Goal: Task Accomplishment & Management: Complete application form

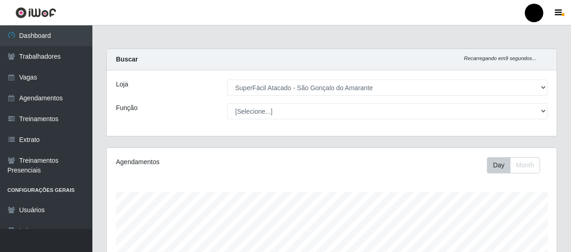
select select "408"
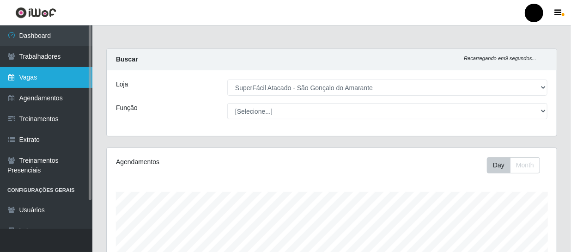
scroll to position [192, 450]
click at [44, 71] on link "Vagas" at bounding box center [46, 77] width 92 height 21
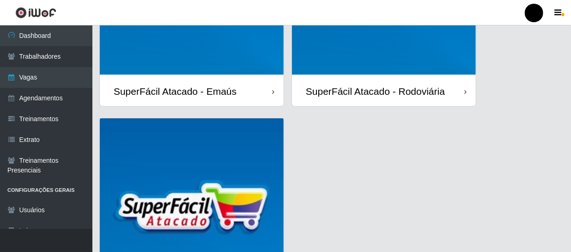
scroll to position [168, 0]
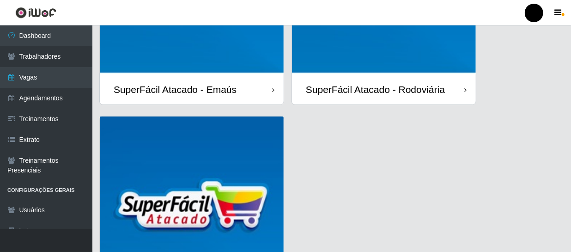
click at [222, 206] on img at bounding box center [192, 208] width 184 height 184
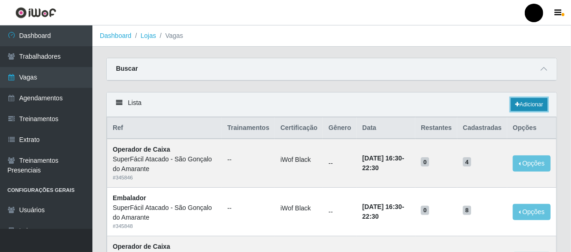
click at [537, 104] on link "Adicionar" at bounding box center [529, 104] width 36 height 13
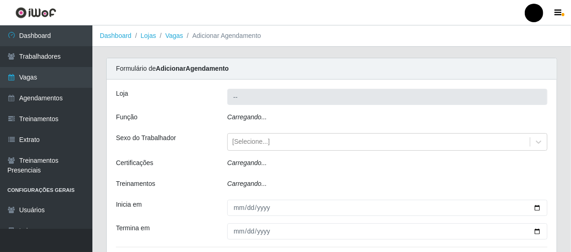
type input "SuperFácil Atacado - São Gonçalo do Amarante"
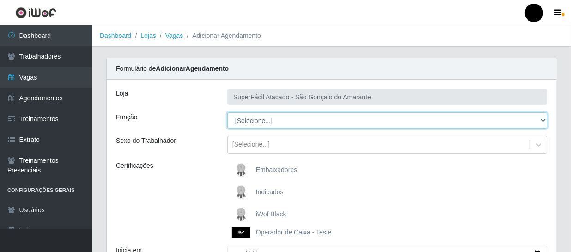
click at [544, 118] on select "[Selecione...] Auxiliar de Estacionamento Auxiliar de Estacionamento + Auxiliar…" at bounding box center [387, 120] width 320 height 16
select select "72"
click at [227, 112] on select "[Selecione...] Auxiliar de Estacionamento Auxiliar de Estacionamento + Auxiliar…" at bounding box center [387, 120] width 320 height 16
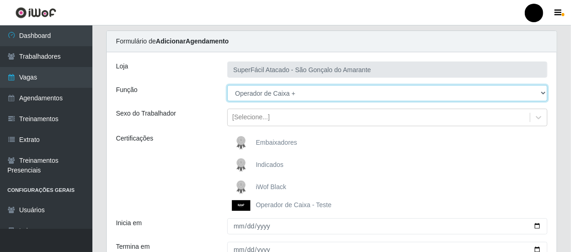
scroll to position [42, 0]
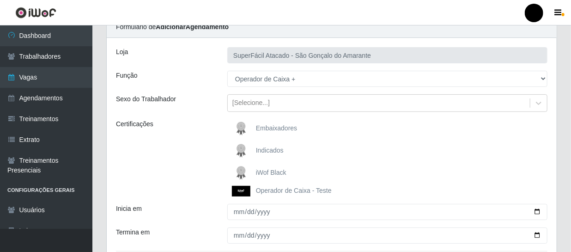
click at [270, 168] on span "iWof Black" at bounding box center [271, 171] width 30 height 7
click at [0, 0] on input "iWof Black" at bounding box center [0, 0] width 0 height 0
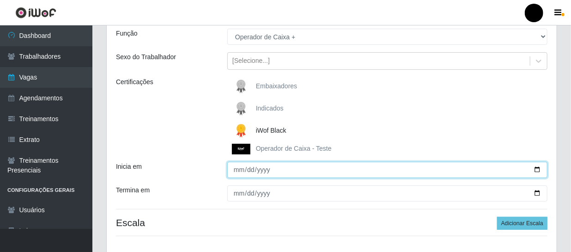
click at [538, 168] on input "Inicia em" at bounding box center [387, 170] width 320 height 16
type input "[DATE]"
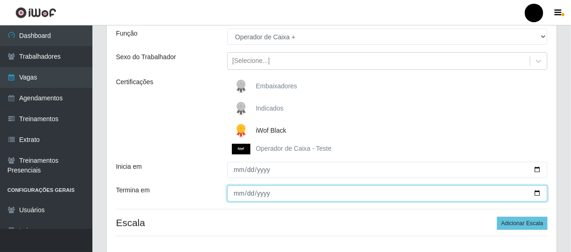
click at [538, 191] on input "Termina em" at bounding box center [387, 193] width 320 height 16
type input "[DATE]"
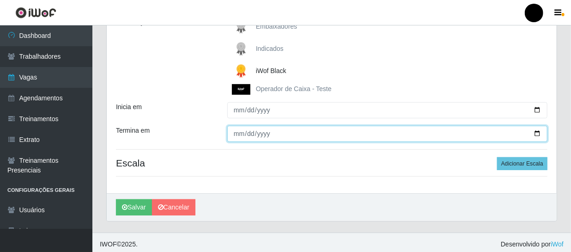
scroll to position [147, 0]
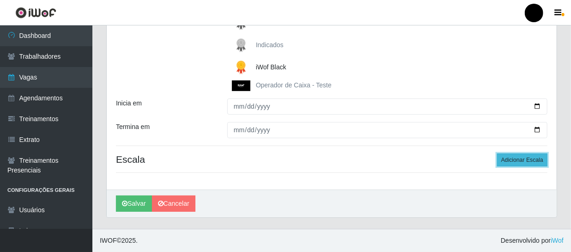
click at [509, 162] on button "Adicionar Escala" at bounding box center [522, 159] width 50 height 13
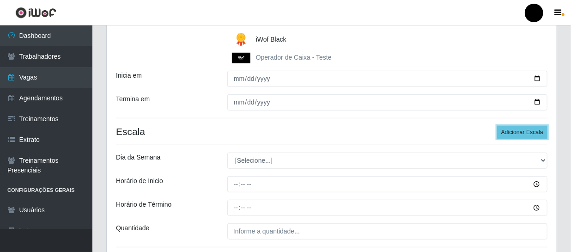
scroll to position [189, 0]
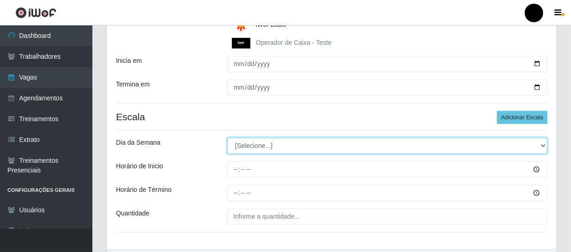
click at [543, 146] on select "[Selecione...] Segunda Terça Quarta Quinta Sexta Sábado Domingo" at bounding box center [387, 146] width 320 height 16
select select "6"
click at [227, 138] on select "[Selecione...] Segunda Terça Quarta Quinta Sexta Sábado Domingo" at bounding box center [387, 146] width 320 height 16
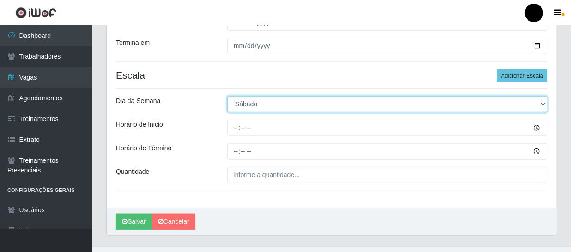
scroll to position [231, 0]
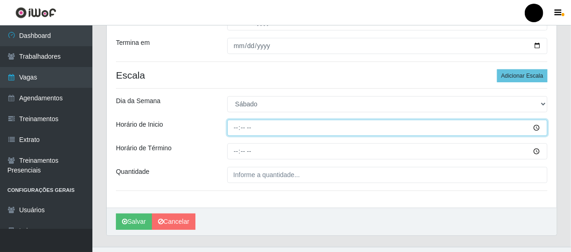
click at [231, 126] on input "Horário de Inicio" at bounding box center [387, 128] width 320 height 16
type input "09:00"
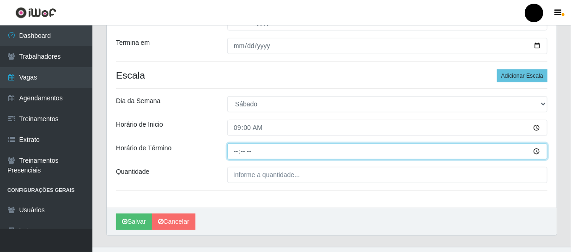
click at [230, 150] on input "Horário de Término" at bounding box center [387, 151] width 320 height 16
type input "15:00"
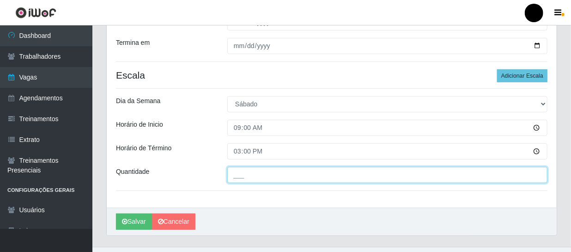
click at [239, 174] on input "___" at bounding box center [387, 175] width 320 height 16
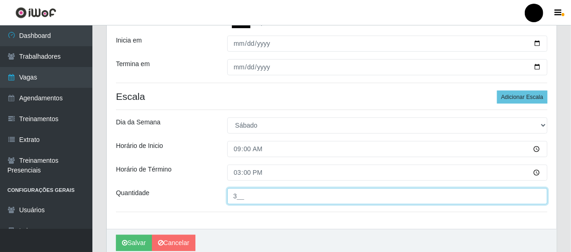
scroll to position [249, 0]
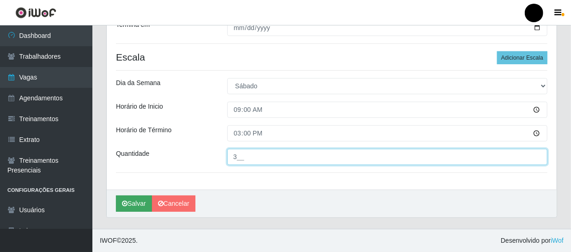
type input "3__"
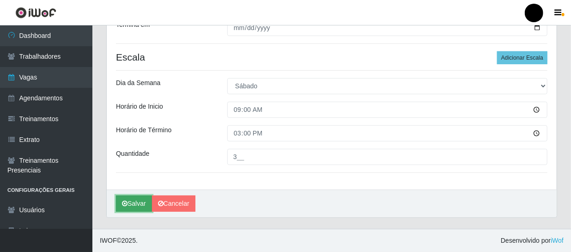
click at [141, 207] on button "Salvar" at bounding box center [134, 203] width 36 height 16
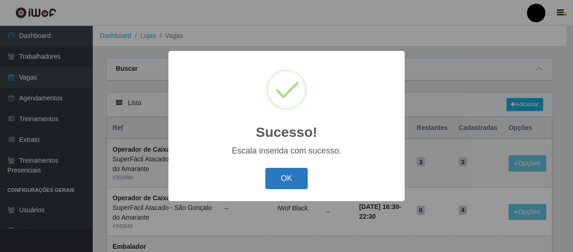
click at [298, 175] on button "OK" at bounding box center [286, 179] width 43 height 22
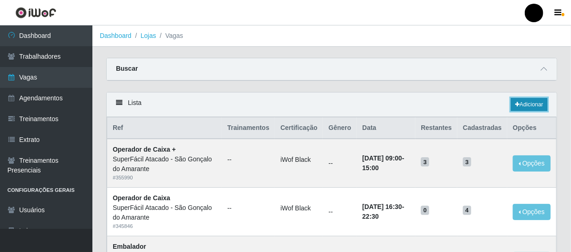
click at [519, 104] on link "Adicionar" at bounding box center [529, 104] width 36 height 13
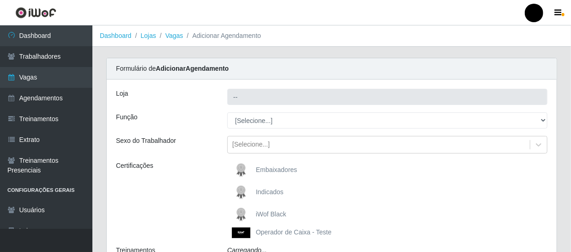
type input "SuperFácil Atacado - São Gonçalo do Amarante"
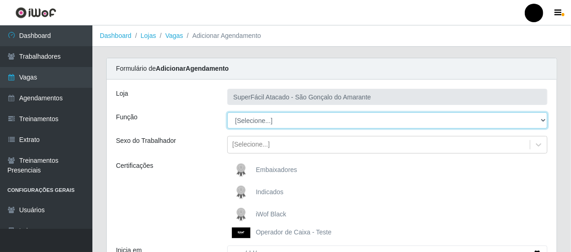
click at [542, 120] on select "[Selecione...] Auxiliar de Estacionamento Auxiliar de Estacionamento + Auxiliar…" at bounding box center [387, 120] width 320 height 16
click at [227, 112] on select "[Selecione...] Auxiliar de Estacionamento Auxiliar de Estacionamento + Auxiliar…" at bounding box center [387, 120] width 320 height 16
click at [544, 118] on select "[Selecione...] Auxiliar de Estacionamento Auxiliar de Estacionamento + Auxiliar…" at bounding box center [387, 120] width 320 height 16
select select "72"
click at [227, 112] on select "[Selecione...] Auxiliar de Estacionamento Auxiliar de Estacionamento + Auxiliar…" at bounding box center [387, 120] width 320 height 16
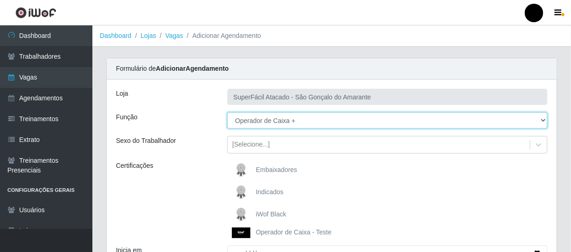
scroll to position [42, 0]
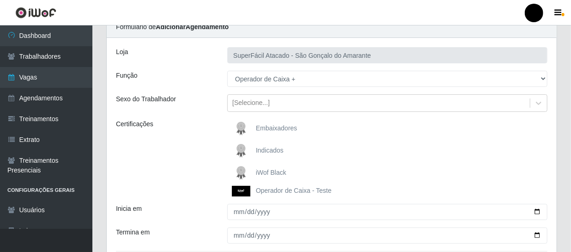
click at [265, 168] on span "iWof Black" at bounding box center [271, 171] width 30 height 7
click at [0, 0] on input "iWof Black" at bounding box center [0, 0] width 0 height 0
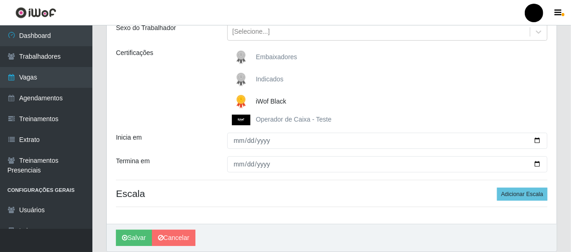
scroll to position [126, 0]
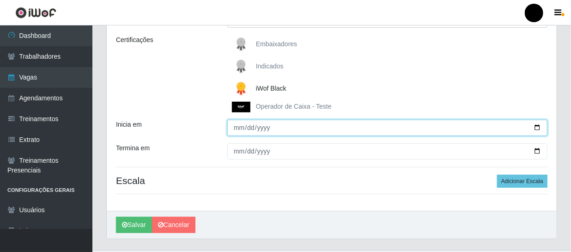
click at [537, 125] on input "Inicia em" at bounding box center [387, 128] width 320 height 16
type input "[DATE]"
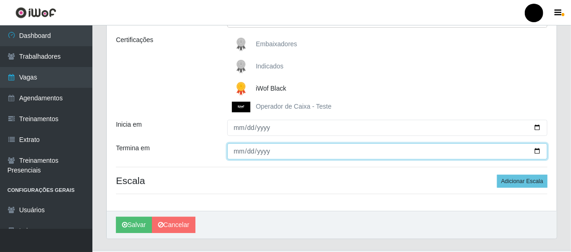
click at [539, 150] on input "Termina em" at bounding box center [387, 151] width 320 height 16
type input "[DATE]"
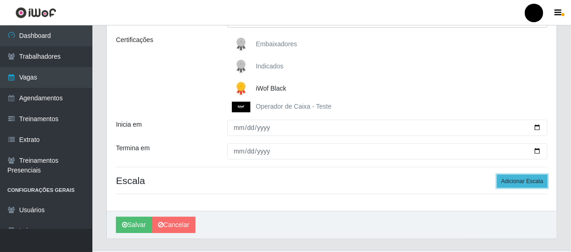
click at [507, 180] on button "Adicionar Escala" at bounding box center [522, 180] width 50 height 13
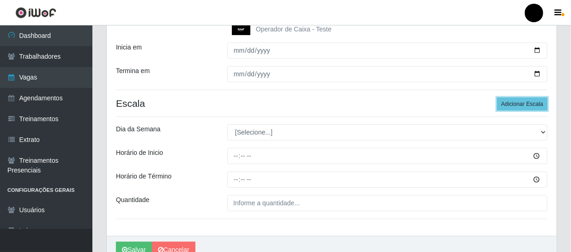
scroll to position [210, 0]
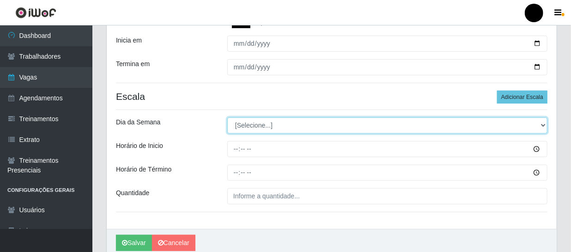
click at [543, 125] on select "[Selecione...] Segunda Terça Quarta Quinta Sexta Sábado Domingo" at bounding box center [387, 125] width 320 height 16
select select "6"
click at [227, 117] on select "[Selecione...] Segunda Terça Quarta Quinta Sexta Sábado Domingo" at bounding box center [387, 125] width 320 height 16
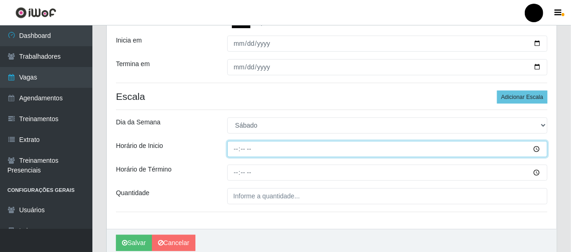
click at [232, 150] on input "Horário de Inicio" at bounding box center [387, 149] width 320 height 16
type input "16:30"
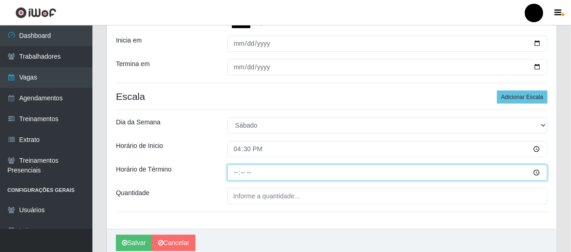
click at [230, 172] on input "Horário de Término" at bounding box center [387, 172] width 320 height 16
type input "22:30"
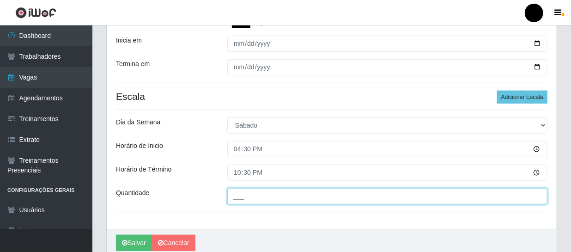
click at [235, 197] on input "___" at bounding box center [387, 196] width 320 height 16
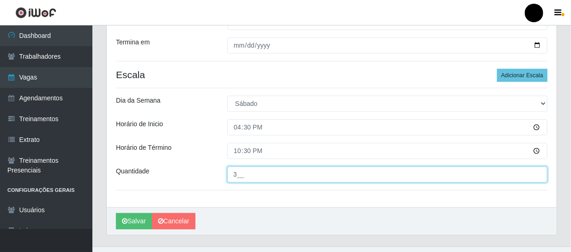
scroll to position [249, 0]
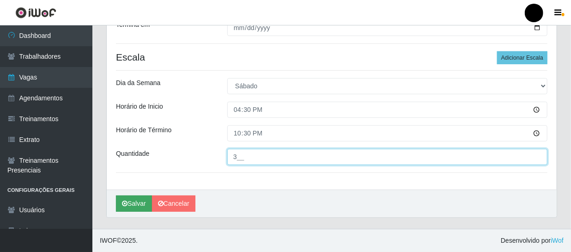
type input "3__"
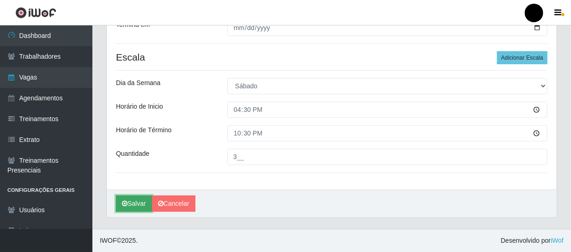
click at [139, 201] on button "Salvar" at bounding box center [134, 203] width 36 height 16
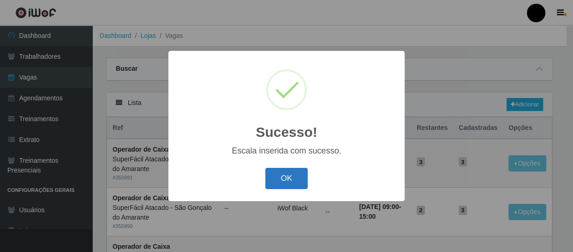
click at [288, 177] on button "OK" at bounding box center [286, 179] width 43 height 22
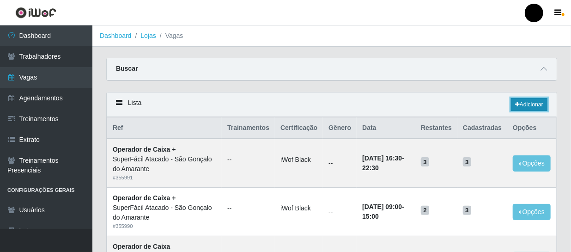
click at [517, 104] on icon at bounding box center [517, 105] width 5 height 6
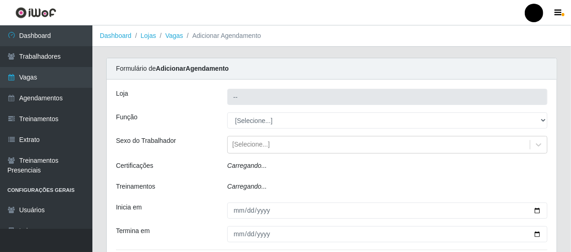
type input "SuperFácil Atacado - São Gonçalo do Amarante"
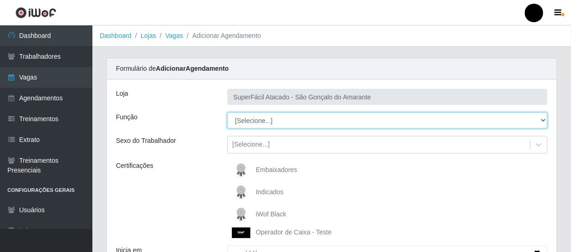
click at [540, 120] on select "[Selecione...] Auxiliar de Estacionamento Auxiliar de Estacionamento + Auxiliar…" at bounding box center [387, 120] width 320 height 16
select select "70"
click at [227, 112] on select "[Selecione...] Auxiliar de Estacionamento Auxiliar de Estacionamento + Auxiliar…" at bounding box center [387, 120] width 320 height 16
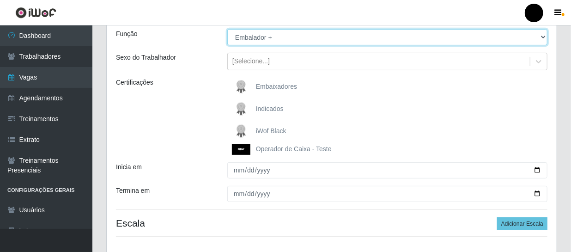
scroll to position [84, 0]
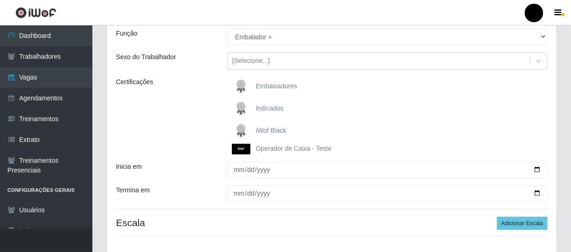
click at [281, 126] on span "iWof Black" at bounding box center [271, 129] width 30 height 7
click at [0, 0] on input "iWof Black" at bounding box center [0, 0] width 0 height 0
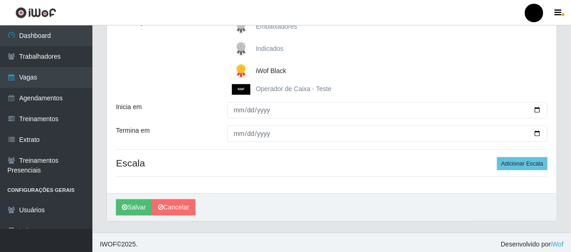
scroll to position [147, 0]
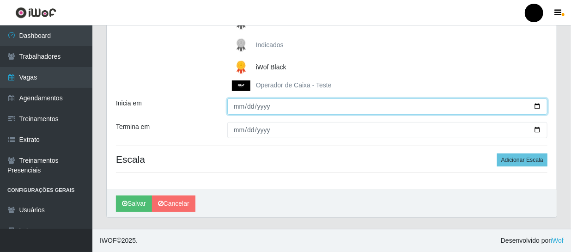
click at [534, 107] on input "Inicia em" at bounding box center [387, 106] width 320 height 16
type input "[DATE]"
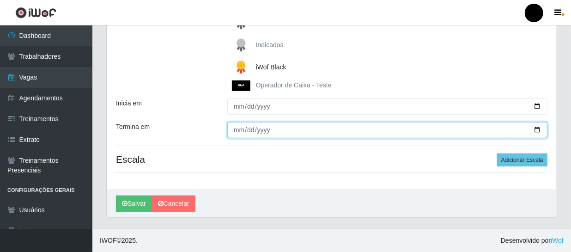
click at [537, 131] on input "Termina em" at bounding box center [387, 130] width 320 height 16
type input "[DATE]"
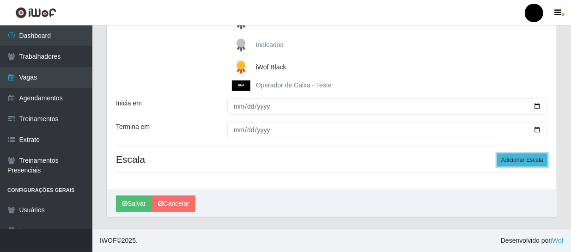
click at [517, 161] on button "Adicionar Escala" at bounding box center [522, 159] width 50 height 13
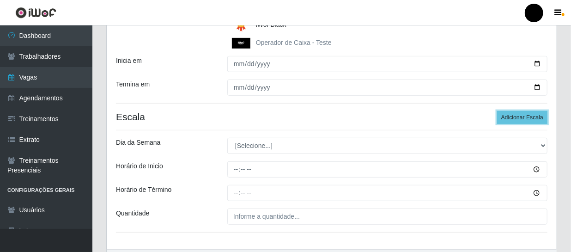
scroll to position [231, 0]
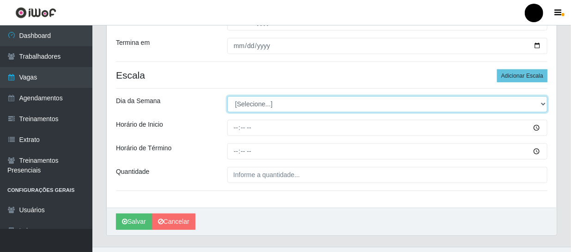
click at [543, 102] on select "[Selecione...] Segunda Terça Quarta Quinta Sexta Sábado Domingo" at bounding box center [387, 104] width 320 height 16
select select "6"
click at [227, 96] on select "[Selecione...] Segunda Terça Quarta Quinta Sexta Sábado Domingo" at bounding box center [387, 104] width 320 height 16
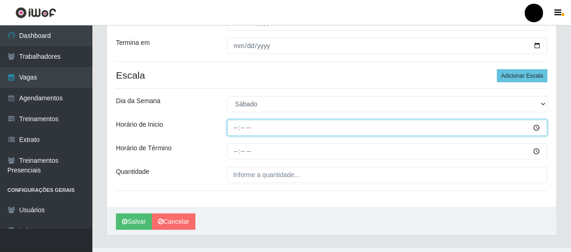
click at [235, 126] on input "Horário de Inicio" at bounding box center [387, 128] width 320 height 16
type input "09:00"
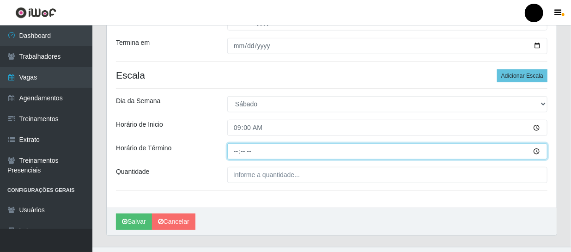
click at [236, 149] on input "Horário de Término" at bounding box center [387, 151] width 320 height 16
type input "15:00"
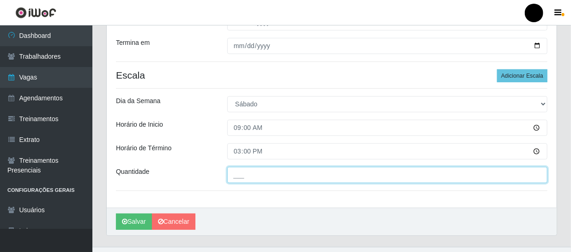
click at [253, 173] on input "___" at bounding box center [387, 175] width 320 height 16
type input "2__"
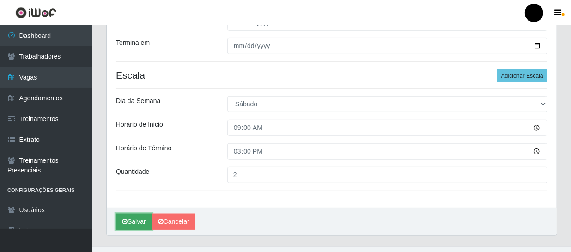
click at [137, 219] on button "Salvar" at bounding box center [134, 221] width 36 height 16
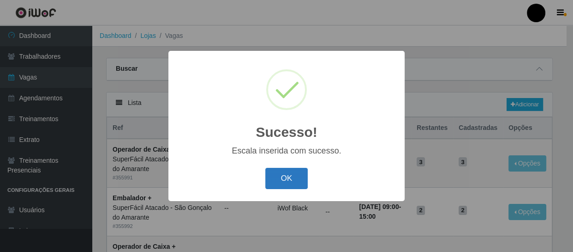
click at [284, 173] on button "OK" at bounding box center [286, 179] width 43 height 22
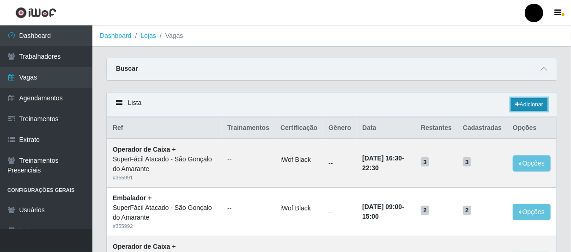
click at [517, 100] on link "Adicionar" at bounding box center [529, 104] width 36 height 13
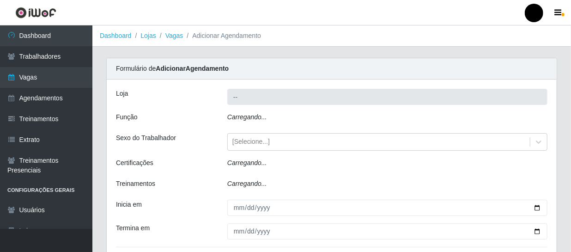
type input "SuperFácil Atacado - São Gonçalo do Amarante"
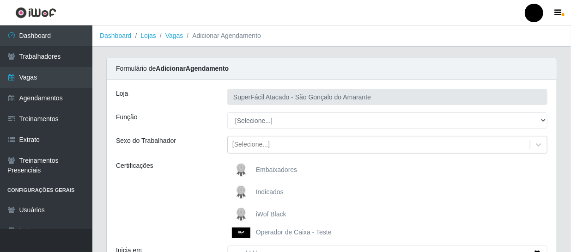
click at [269, 211] on span "iWof Black" at bounding box center [271, 213] width 30 height 7
click at [0, 0] on input "iWof Black" at bounding box center [0, 0] width 0 height 0
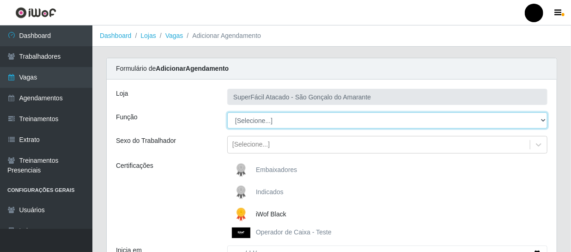
click at [545, 119] on select "[Selecione...] Auxiliar de Estacionamento Auxiliar de Estacionamento + Auxiliar…" at bounding box center [387, 120] width 320 height 16
select select "70"
click at [227, 112] on select "[Selecione...] Auxiliar de Estacionamento Auxiliar de Estacionamento + Auxiliar…" at bounding box center [387, 120] width 320 height 16
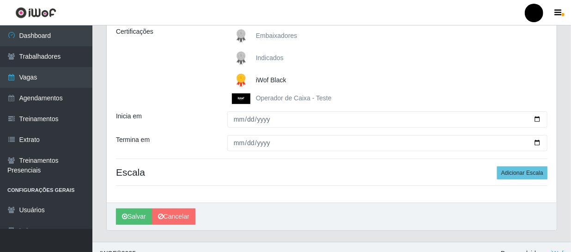
scroll to position [147, 0]
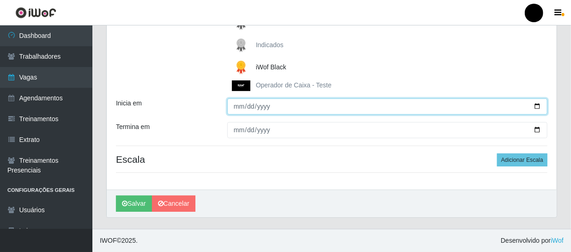
click at [535, 106] on input "Inicia em" at bounding box center [387, 106] width 320 height 16
type input "[DATE]"
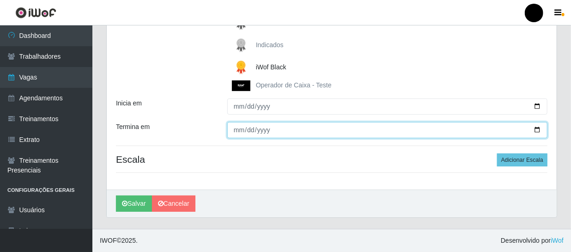
click at [536, 126] on input "Termina em" at bounding box center [387, 130] width 320 height 16
type input "[DATE]"
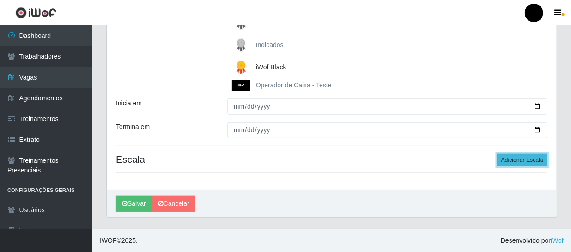
click at [508, 161] on button "Adicionar Escala" at bounding box center [522, 159] width 50 height 13
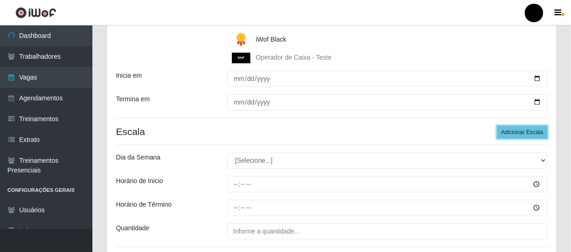
scroll to position [189, 0]
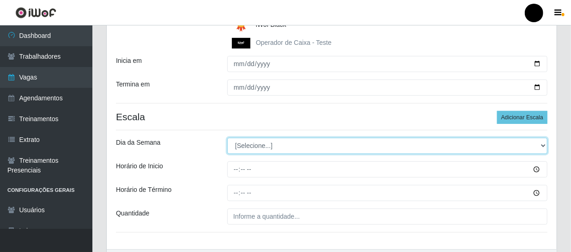
click at [542, 145] on select "[Selecione...] Segunda Terça Quarta Quinta Sexta Sábado Domingo" at bounding box center [387, 146] width 320 height 16
select select "6"
click at [227, 138] on select "[Selecione...] Segunda Terça Quarta Quinta Sexta Sábado Domingo" at bounding box center [387, 146] width 320 height 16
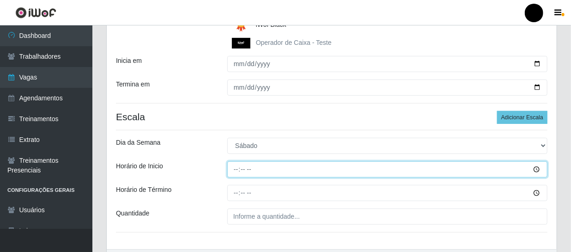
click at [229, 168] on input "Horário de Inicio" at bounding box center [387, 169] width 320 height 16
type input "16:30"
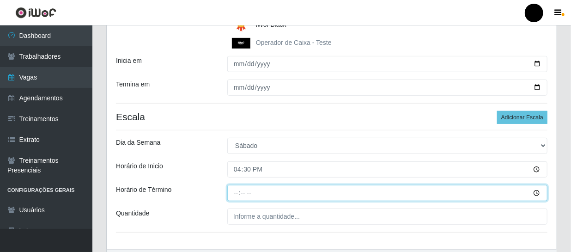
click at [231, 192] on input "Horário de Término" at bounding box center [387, 193] width 320 height 16
type input "22:30"
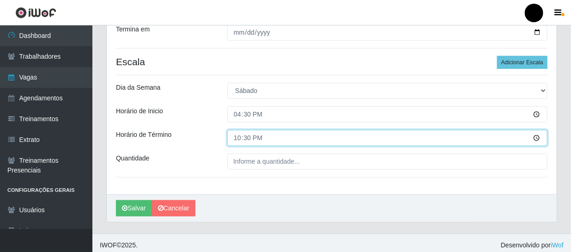
scroll to position [249, 0]
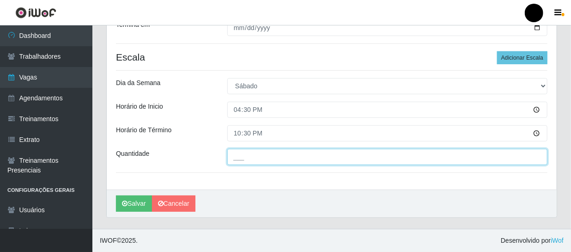
click at [298, 152] on input "___" at bounding box center [387, 157] width 320 height 16
type input "02_"
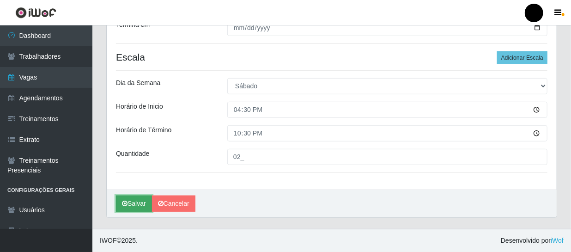
click at [149, 202] on button "Salvar" at bounding box center [134, 203] width 36 height 16
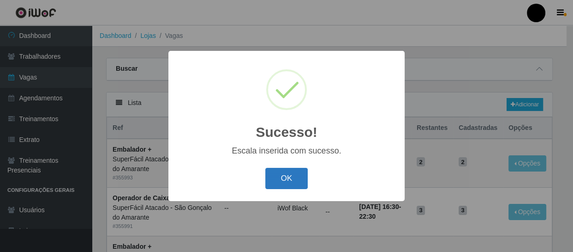
click at [295, 179] on button "OK" at bounding box center [286, 179] width 43 height 22
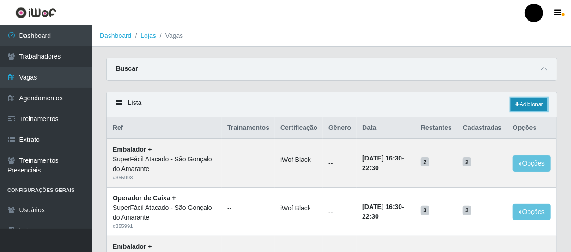
click at [515, 108] on link "Adicionar" at bounding box center [529, 104] width 36 height 13
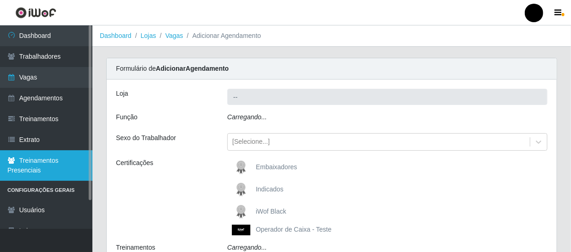
type input "SuperFácil Atacado - São Gonçalo do Amarante"
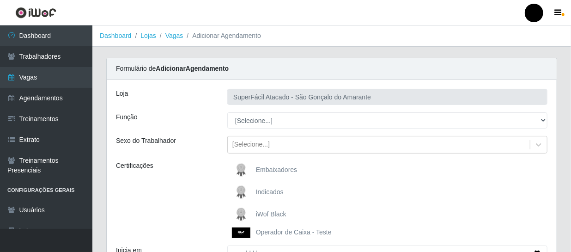
click at [276, 213] on span "iWof Black" at bounding box center [271, 213] width 30 height 7
click at [0, 0] on input "iWof Black" at bounding box center [0, 0] width 0 height 0
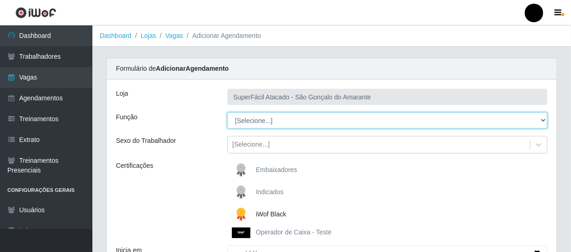
click at [543, 117] on select "[Selecione...] Auxiliar de Estacionamento Auxiliar de Estacionamento + Auxiliar…" at bounding box center [387, 120] width 320 height 16
select select "73"
click at [227, 112] on select "[Selecione...] Auxiliar de Estacionamento Auxiliar de Estacionamento + Auxiliar…" at bounding box center [387, 120] width 320 height 16
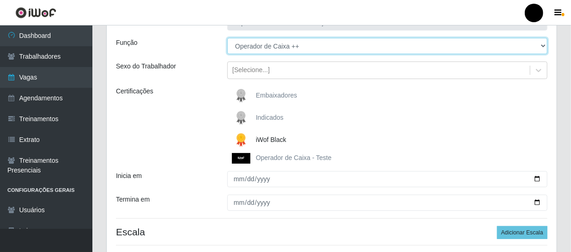
scroll to position [84, 0]
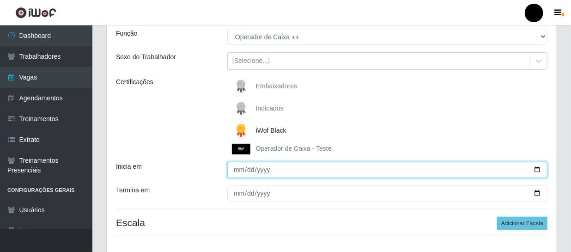
click at [538, 168] on input "Inicia em" at bounding box center [387, 170] width 320 height 16
type input "[DATE]"
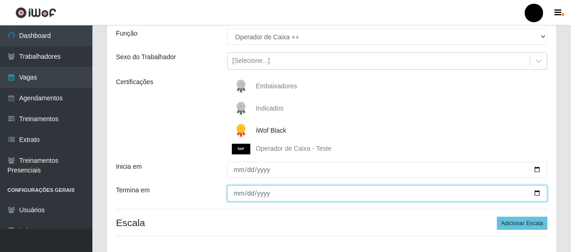
click at [534, 191] on input "Termina em" at bounding box center [387, 193] width 320 height 16
type input "[DATE]"
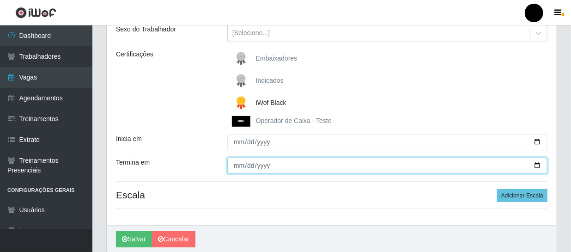
scroll to position [147, 0]
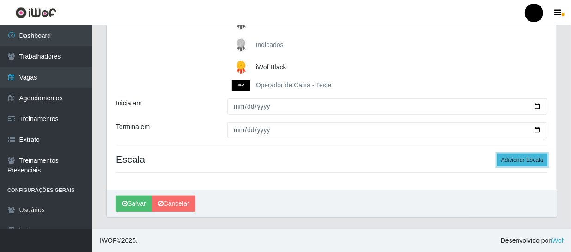
click at [520, 157] on button "Adicionar Escala" at bounding box center [522, 159] width 50 height 13
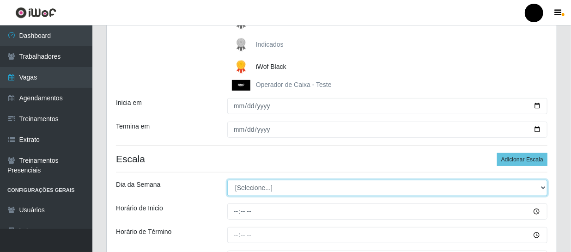
click at [543, 186] on select "[Selecione...] Segunda Terça Quarta Quinta Sexta Sábado Domingo" at bounding box center [387, 188] width 320 height 16
select select "0"
click at [227, 180] on select "[Selecione...] Segunda Terça Quarta Quinta Sexta Sábado Domingo" at bounding box center [387, 188] width 320 height 16
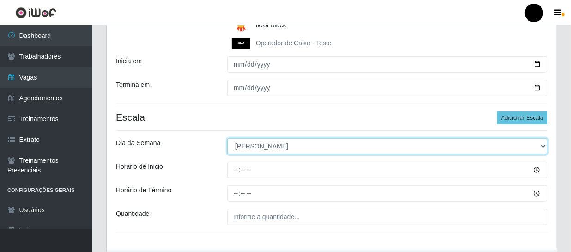
scroll to position [189, 0]
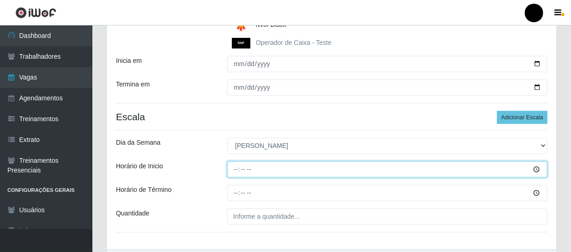
click at [232, 169] on input "Horário de Inicio" at bounding box center [387, 169] width 320 height 16
type input "09:00"
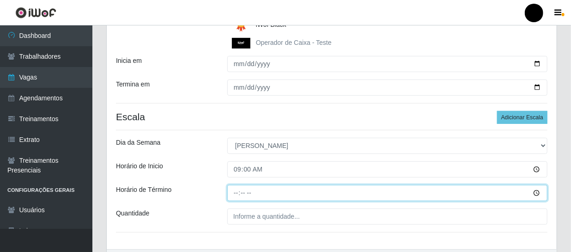
click at [231, 196] on input "Horário de Término" at bounding box center [387, 193] width 320 height 16
type input "15:00"
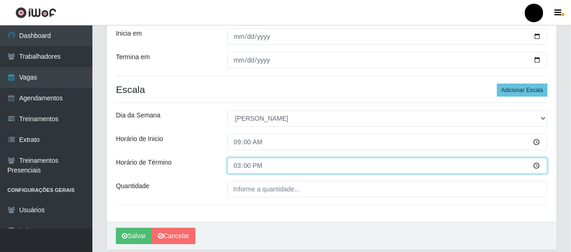
scroll to position [231, 0]
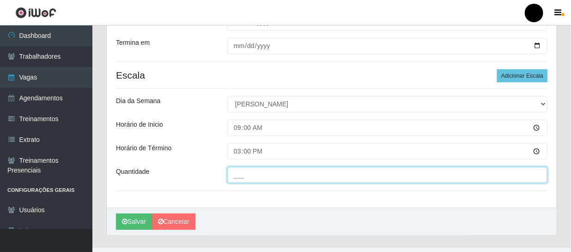
click at [237, 178] on input "___" at bounding box center [387, 175] width 320 height 16
type input "4__"
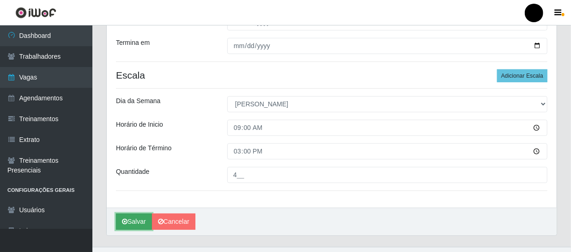
click at [123, 220] on icon "submit" at bounding box center [125, 221] width 6 height 6
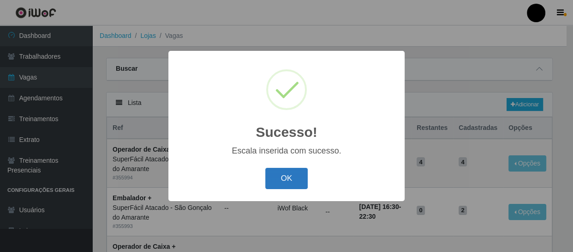
click at [304, 180] on button "OK" at bounding box center [286, 179] width 43 height 22
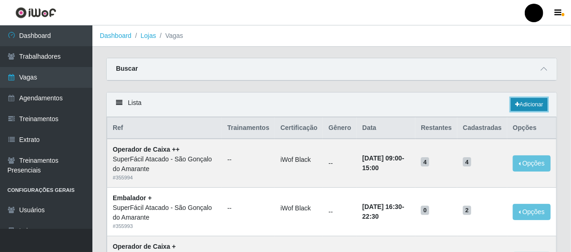
click at [516, 104] on icon at bounding box center [517, 105] width 5 height 6
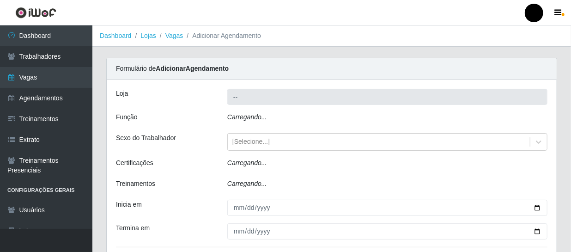
type input "SuperFácil Atacado - São Gonçalo do Amarante"
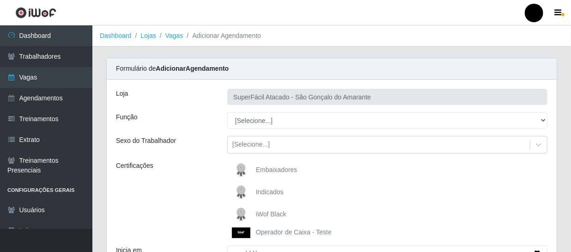
click at [279, 215] on span "iWof Black" at bounding box center [271, 213] width 30 height 7
click at [0, 0] on input "iWof Black" at bounding box center [0, 0] width 0 height 0
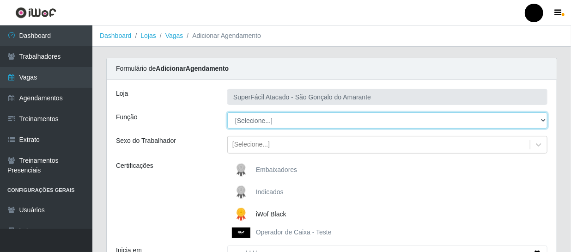
click at [540, 119] on select "[Selecione...] Auxiliar de Estacionamento Auxiliar de Estacionamento + Auxiliar…" at bounding box center [387, 120] width 320 height 16
select select "73"
click at [227, 112] on select "[Selecione...] Auxiliar de Estacionamento Auxiliar de Estacionamento + Auxiliar…" at bounding box center [387, 120] width 320 height 16
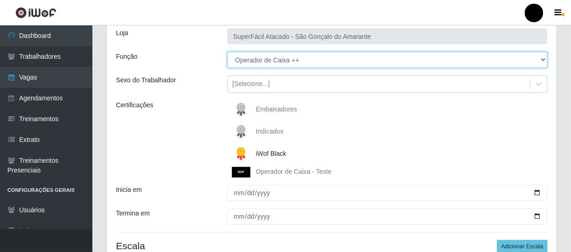
scroll to position [84, 0]
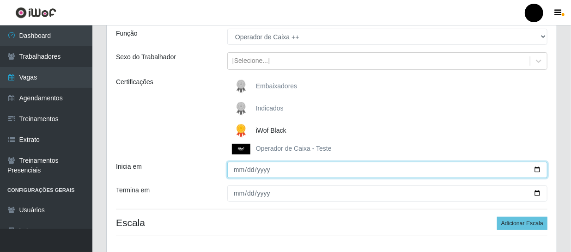
click at [538, 168] on input "Inicia em" at bounding box center [387, 170] width 320 height 16
type input "[DATE]"
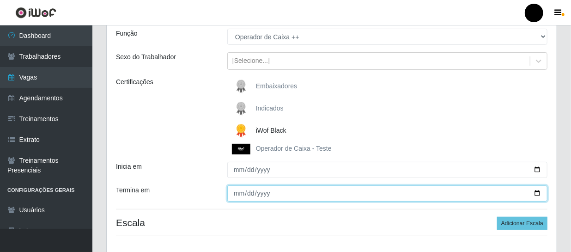
click at [535, 193] on input "Termina em" at bounding box center [387, 193] width 320 height 16
type input "[DATE]"
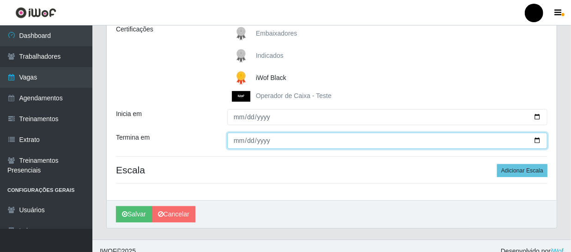
scroll to position [147, 0]
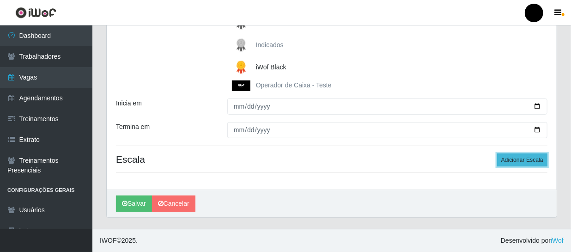
click at [508, 158] on button "Adicionar Escala" at bounding box center [522, 159] width 50 height 13
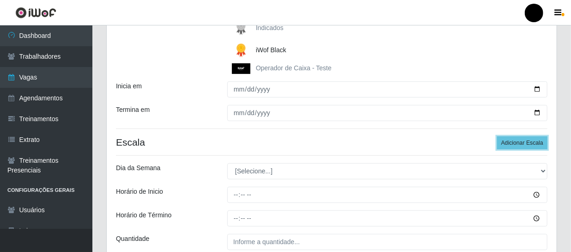
scroll to position [189, 0]
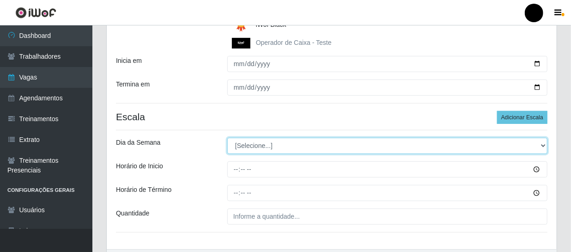
click at [543, 144] on select "[Selecione...] Segunda Terça Quarta Quinta Sexta Sábado Domingo" at bounding box center [387, 146] width 320 height 16
select select "0"
click at [227, 138] on select "[Selecione...] Segunda Terça Quarta Quinta Sexta Sábado Domingo" at bounding box center [387, 146] width 320 height 16
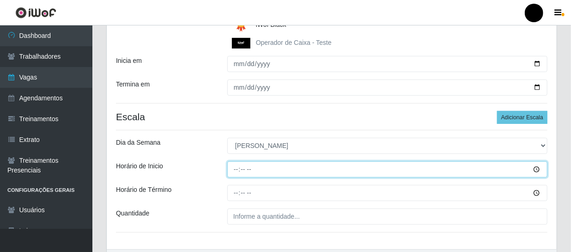
click at [233, 170] on input "Horário de Inicio" at bounding box center [387, 169] width 320 height 16
type input "14:30"
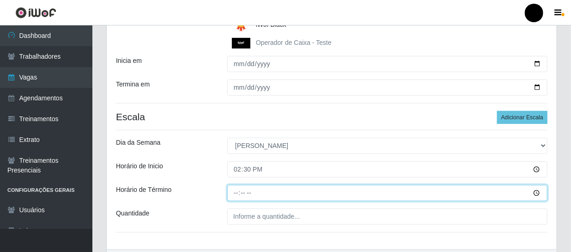
click at [230, 192] on input "Horário de Término" at bounding box center [387, 193] width 320 height 16
type input "08:30"
click at [240, 191] on input "Horário de Término" at bounding box center [387, 193] width 320 height 16
type input "20:30"
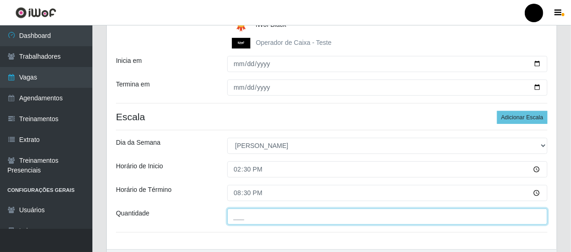
click at [231, 217] on input "___" at bounding box center [387, 216] width 320 height 16
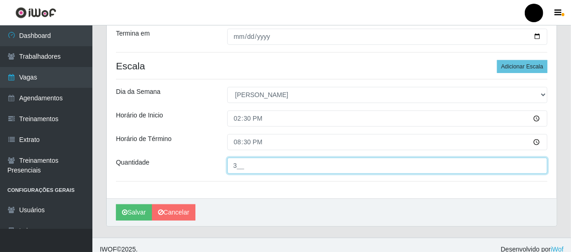
scroll to position [249, 0]
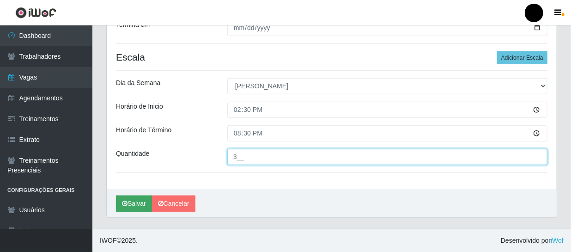
type input "3__"
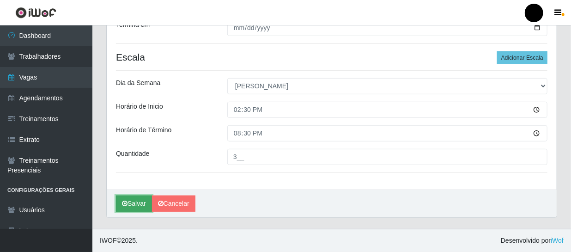
click at [142, 202] on button "Salvar" at bounding box center [134, 203] width 36 height 16
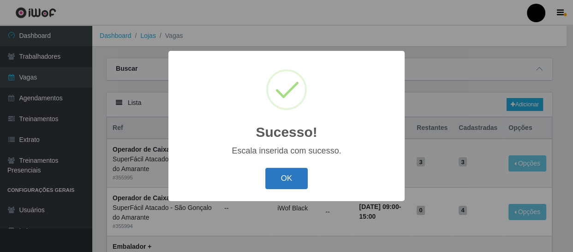
click at [286, 173] on button "OK" at bounding box center [286, 179] width 43 height 22
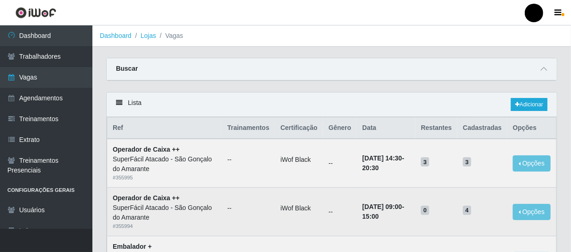
scroll to position [42, 0]
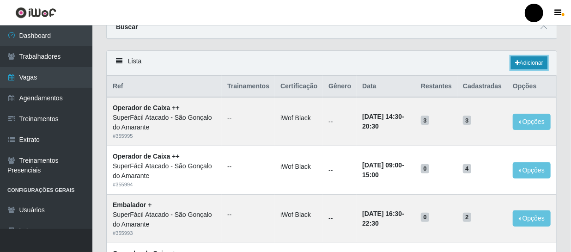
click at [526, 65] on link "Adicionar" at bounding box center [529, 62] width 36 height 13
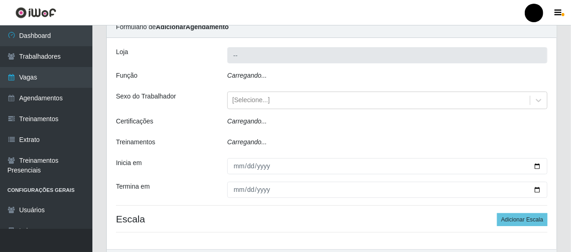
type input "SuperFácil Atacado - São Gonçalo do Amarante"
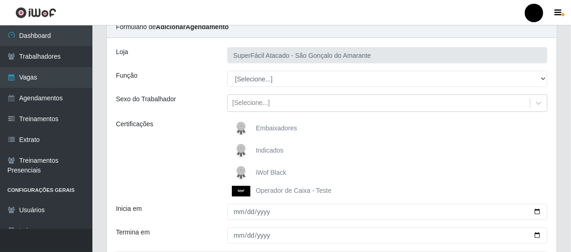
click at [274, 172] on span "iWof Black" at bounding box center [271, 171] width 30 height 7
click at [0, 0] on input "iWof Black" at bounding box center [0, 0] width 0 height 0
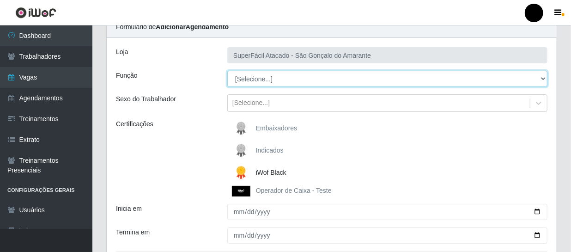
click at [543, 77] on select "[Selecione...] Auxiliar de Estacionamento Auxiliar de Estacionamento + Auxiliar…" at bounding box center [387, 79] width 320 height 16
select select "71"
click at [227, 71] on select "[Selecione...] Auxiliar de Estacionamento Auxiliar de Estacionamento + Auxiliar…" at bounding box center [387, 79] width 320 height 16
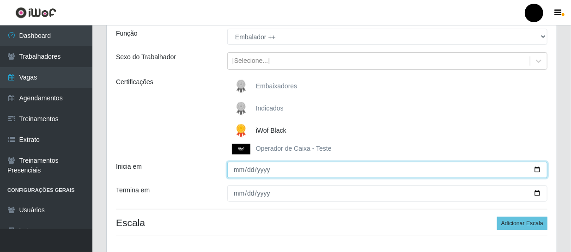
click at [538, 169] on input "Inicia em" at bounding box center [387, 170] width 320 height 16
type input "[DATE]"
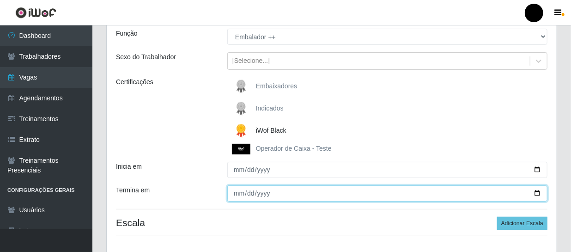
click at [538, 194] on input "Termina em" at bounding box center [387, 193] width 320 height 16
type input "[DATE]"
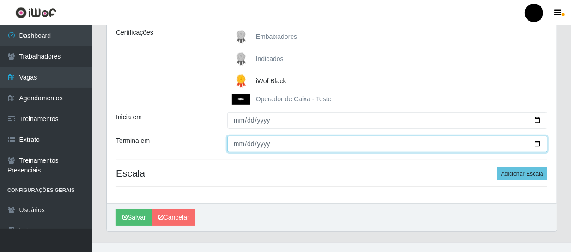
scroll to position [147, 0]
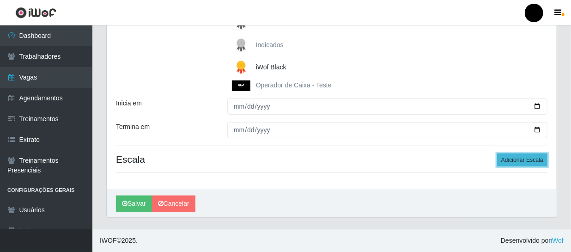
click at [520, 160] on button "Adicionar Escala" at bounding box center [522, 159] width 50 height 13
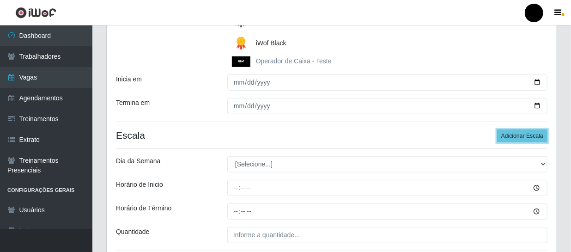
scroll to position [189, 0]
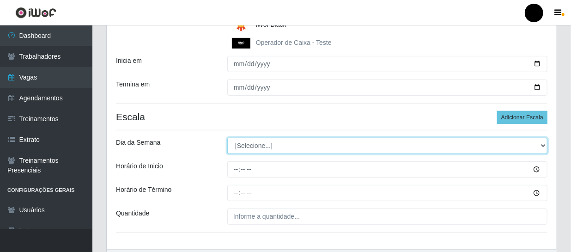
click at [544, 144] on select "[Selecione...] Segunda Terça Quarta Quinta Sexta Sábado Domingo" at bounding box center [387, 146] width 320 height 16
select select "0"
click at [227, 138] on select "[Selecione...] Segunda Terça Quarta Quinta Sexta Sábado Domingo" at bounding box center [387, 146] width 320 height 16
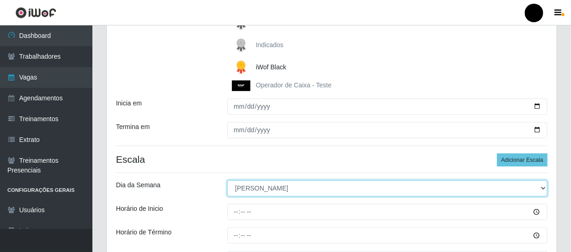
scroll to position [231, 0]
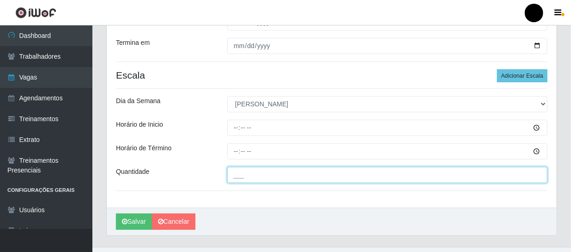
click at [260, 173] on input "___" at bounding box center [387, 175] width 320 height 16
type input "03_"
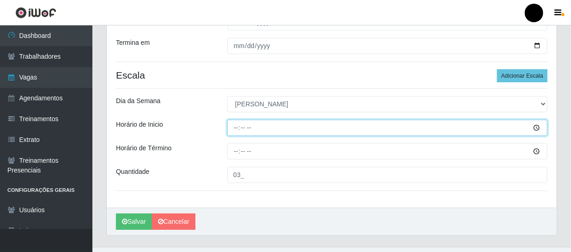
click at [230, 125] on input "Horário de Inicio" at bounding box center [387, 128] width 320 height 16
type input "09:00"
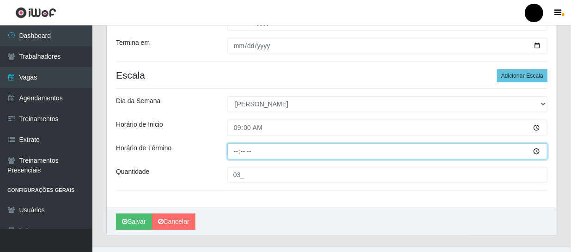
click at [236, 150] on input "Horário de Término" at bounding box center [387, 151] width 320 height 16
type input "15:00"
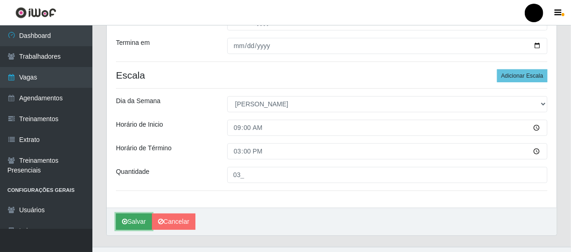
click at [134, 218] on button "Salvar" at bounding box center [134, 221] width 36 height 16
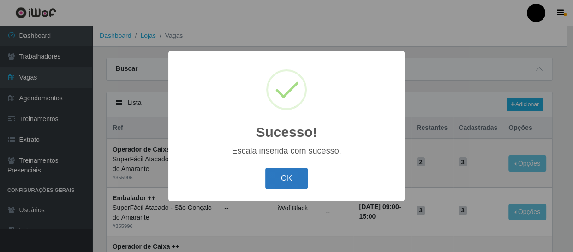
click at [296, 180] on button "OK" at bounding box center [286, 179] width 43 height 22
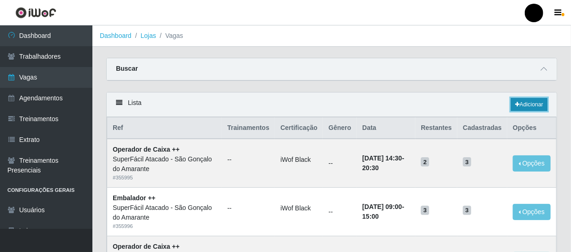
click at [535, 103] on link "Adicionar" at bounding box center [529, 104] width 36 height 13
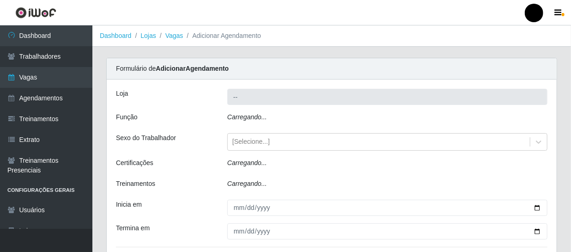
type input "SuperFácil Atacado - São Gonçalo do Amarante"
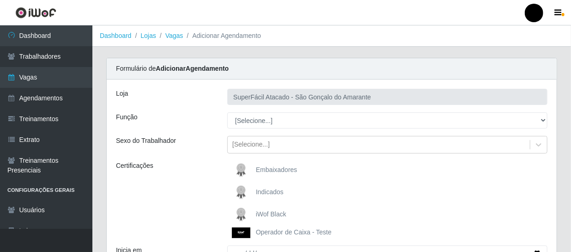
click at [281, 214] on span "iWof Black" at bounding box center [271, 213] width 30 height 7
click at [0, 0] on input "iWof Black" at bounding box center [0, 0] width 0 height 0
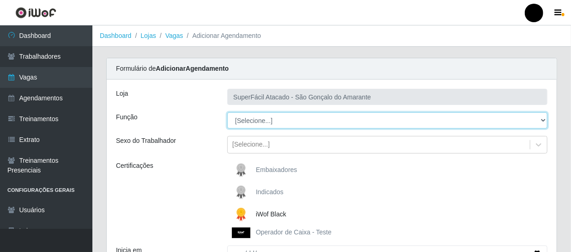
click at [541, 118] on select "[Selecione...] Auxiliar de Estacionamento Auxiliar de Estacionamento + Auxiliar…" at bounding box center [387, 120] width 320 height 16
select select "71"
click at [227, 112] on select "[Selecione...] Auxiliar de Estacionamento Auxiliar de Estacionamento + Auxiliar…" at bounding box center [387, 120] width 320 height 16
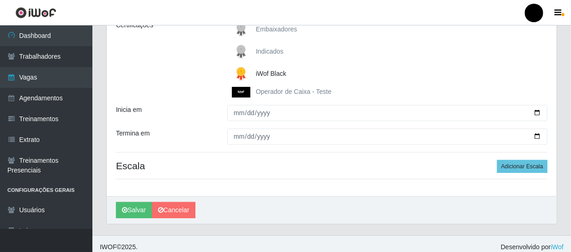
scroll to position [147, 0]
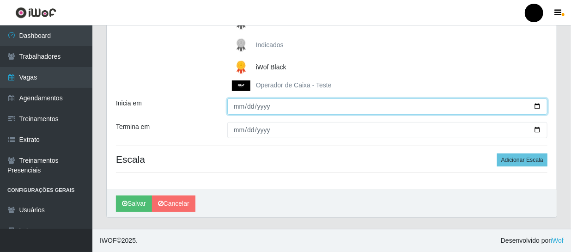
click at [537, 105] on input "Inicia em" at bounding box center [387, 106] width 320 height 16
type input "[DATE]"
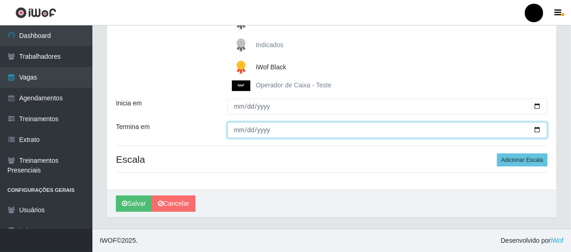
click at [536, 131] on input "Termina em" at bounding box center [387, 130] width 320 height 16
type input "[DATE]"
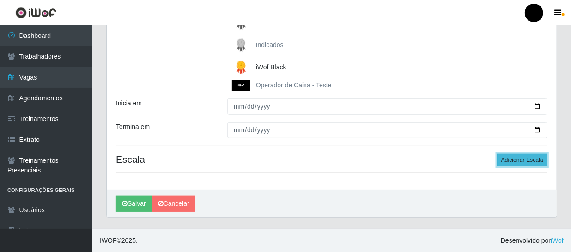
click at [519, 161] on button "Adicionar Escala" at bounding box center [522, 159] width 50 height 13
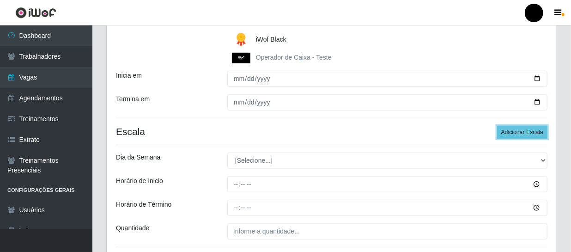
scroll to position [189, 0]
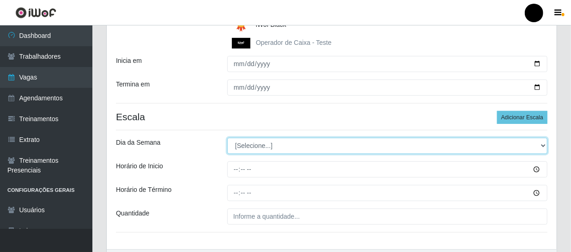
click at [542, 145] on select "[Selecione...] Segunda Terça Quarta Quinta Sexta Sábado Domingo" at bounding box center [387, 146] width 320 height 16
select select "0"
click at [227, 138] on select "[Selecione...] Segunda Terça Quarta Quinta Sexta Sábado Domingo" at bounding box center [387, 146] width 320 height 16
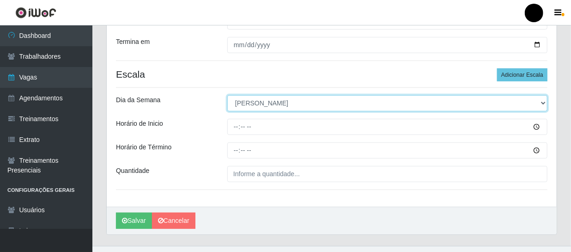
scroll to position [249, 0]
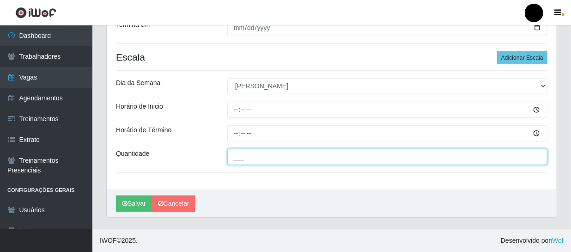
click at [245, 159] on input "___" at bounding box center [387, 157] width 320 height 16
type input "02_"
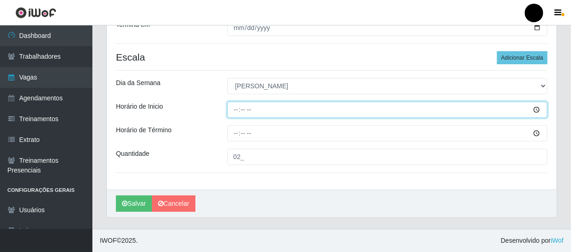
click at [234, 107] on input "Horário de Inicio" at bounding box center [387, 110] width 320 height 16
type input "14:30"
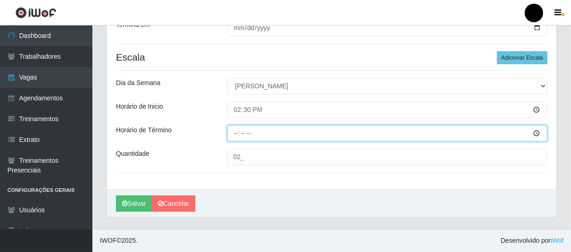
click at [235, 134] on input "Horário de Término" at bounding box center [387, 133] width 320 height 16
type input "20:30"
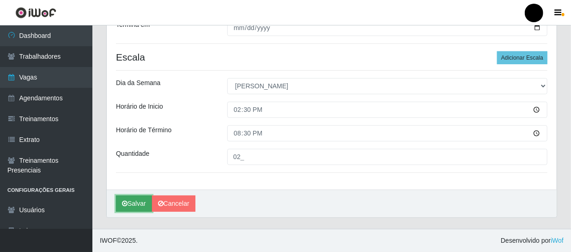
click at [142, 199] on button "Salvar" at bounding box center [134, 203] width 36 height 16
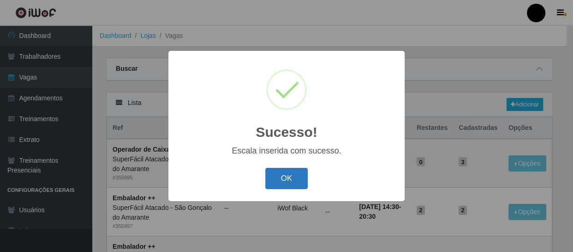
click at [282, 181] on button "OK" at bounding box center [286, 179] width 43 height 22
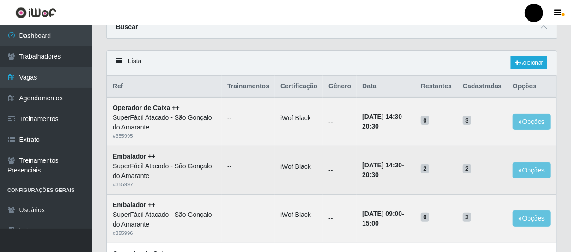
scroll to position [42, 0]
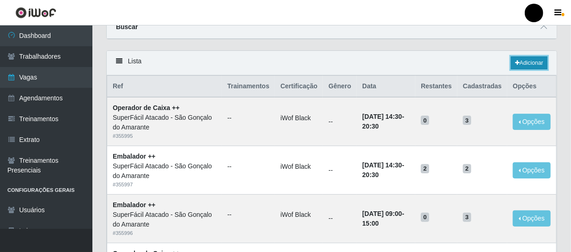
click at [541, 60] on link "Adicionar" at bounding box center [529, 62] width 36 height 13
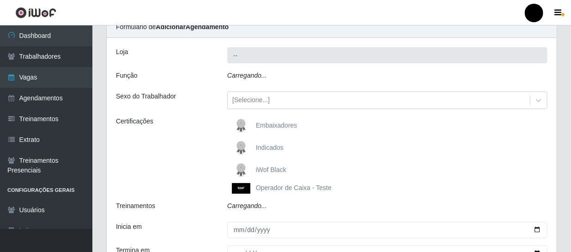
type input "SuperFácil Atacado - São Gonçalo do Amarante"
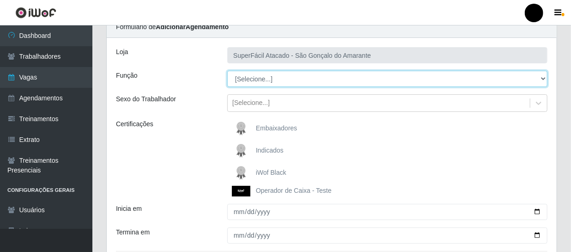
click at [541, 78] on select "[Selecione...] Auxiliar de Estacionamento Auxiliar de Estacionamento + Auxiliar…" at bounding box center [387, 79] width 320 height 16
select select "22"
click at [227, 71] on select "[Selecione...] Auxiliar de Estacionamento Auxiliar de Estacionamento + Auxiliar…" at bounding box center [387, 79] width 320 height 16
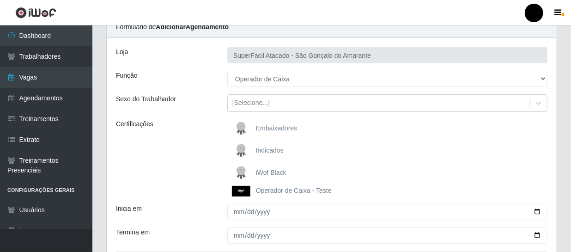
click at [268, 170] on span "iWof Black" at bounding box center [271, 171] width 30 height 7
click at [0, 0] on input "iWof Black" at bounding box center [0, 0] width 0 height 0
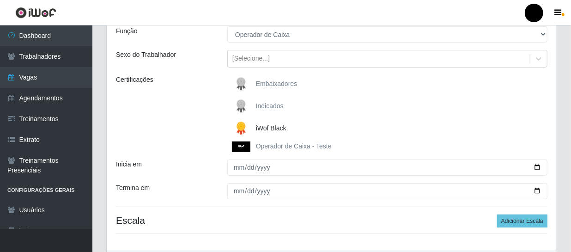
scroll to position [126, 0]
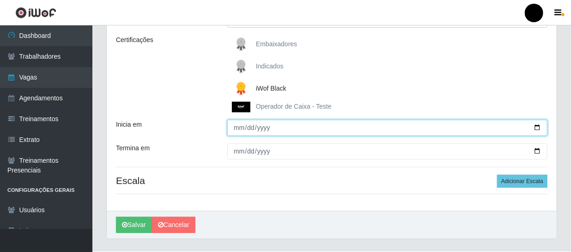
click at [538, 128] on input "Inicia em" at bounding box center [387, 128] width 320 height 16
type input "[DATE]"
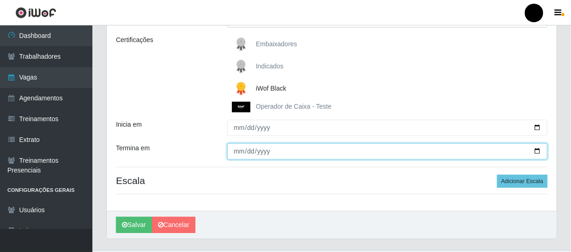
click at [536, 151] on input "Termina em" at bounding box center [387, 151] width 320 height 16
type input "[DATE]"
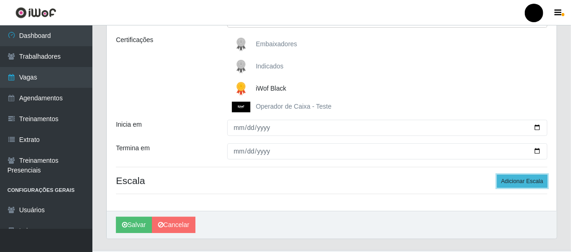
click at [525, 181] on button "Adicionar Escala" at bounding box center [522, 180] width 50 height 13
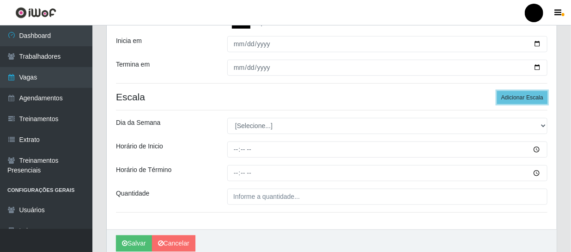
scroll to position [210, 0]
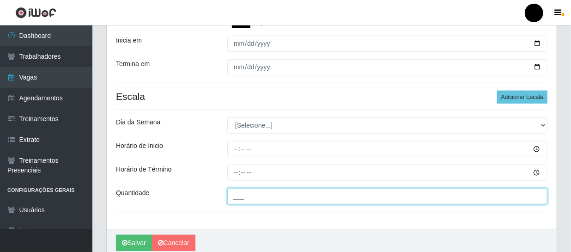
click at [292, 198] on input "___" at bounding box center [387, 196] width 320 height 16
type input "03_"
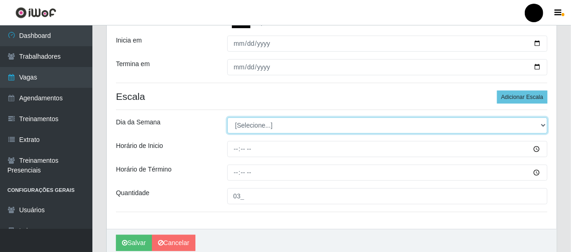
click at [542, 126] on select "[Selecione...] Segunda Terça Quarta Quinta Sexta Sábado Domingo" at bounding box center [387, 125] width 320 height 16
select select "4"
click at [227, 117] on select "[Selecione...] Segunda Terça Quarta Quinta Sexta Sábado Domingo" at bounding box center [387, 125] width 320 height 16
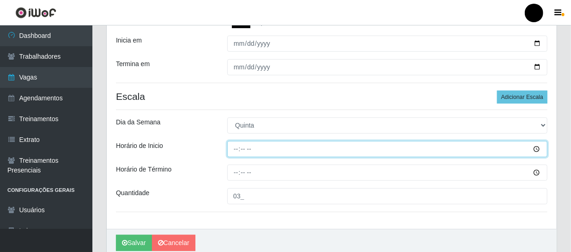
click at [231, 148] on input "Horário de Inicio" at bounding box center [387, 149] width 320 height 16
type input "09:00"
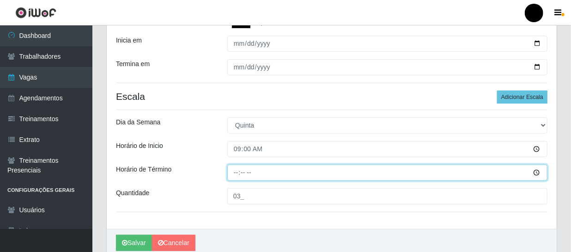
click at [236, 171] on input "Horário de Término" at bounding box center [387, 172] width 320 height 16
type input "15:00"
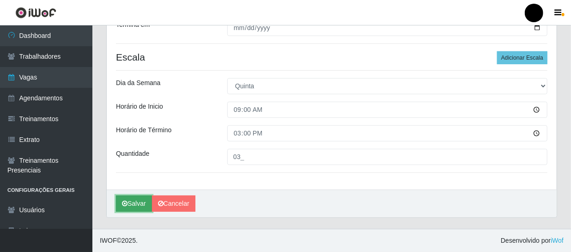
click at [137, 205] on button "Salvar" at bounding box center [134, 203] width 36 height 16
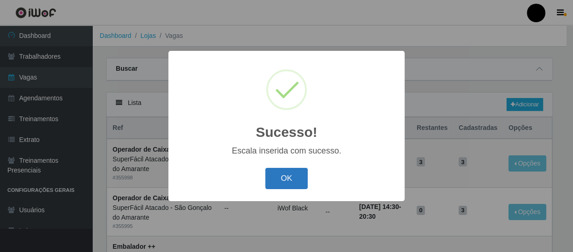
click at [288, 181] on button "OK" at bounding box center [286, 179] width 43 height 22
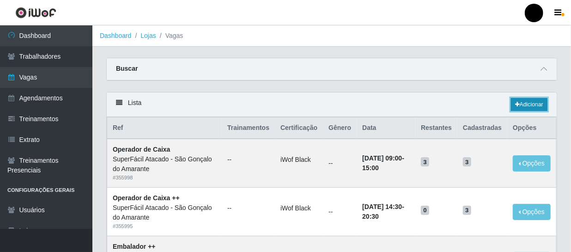
click at [529, 109] on link "Adicionar" at bounding box center [529, 104] width 36 height 13
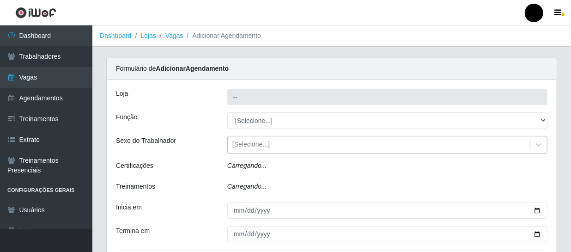
type input "SuperFácil Atacado - São Gonçalo do Amarante"
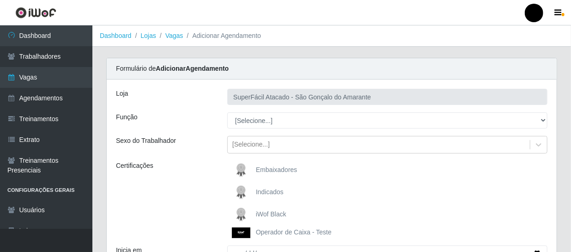
click at [262, 211] on span "iWof Black" at bounding box center [271, 213] width 30 height 7
click at [0, 0] on input "iWof Black" at bounding box center [0, 0] width 0 height 0
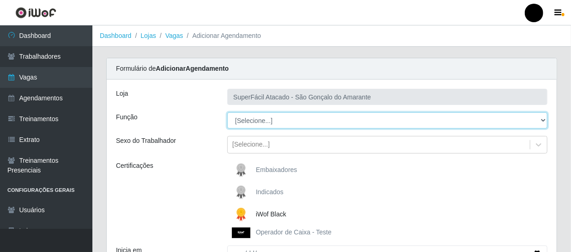
click at [542, 119] on select "[Selecione...] Auxiliar de Estacionamento Auxiliar de Estacionamento + Auxiliar…" at bounding box center [387, 120] width 320 height 16
select select "22"
click at [227, 112] on select "[Selecione...] Auxiliar de Estacionamento Auxiliar de Estacionamento + Auxiliar…" at bounding box center [387, 120] width 320 height 16
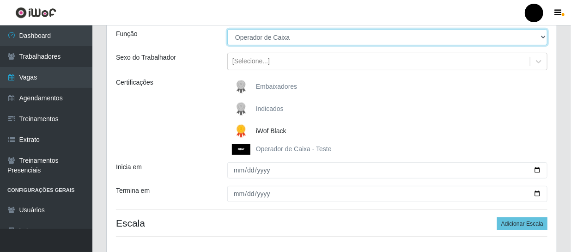
scroll to position [84, 0]
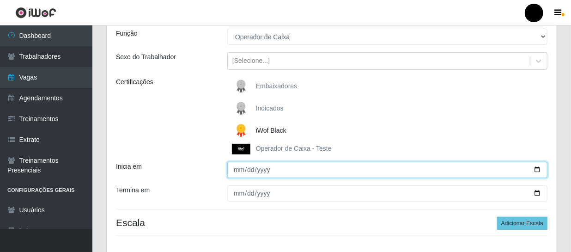
click at [539, 171] on input "Inicia em" at bounding box center [387, 170] width 320 height 16
type input "[DATE]"
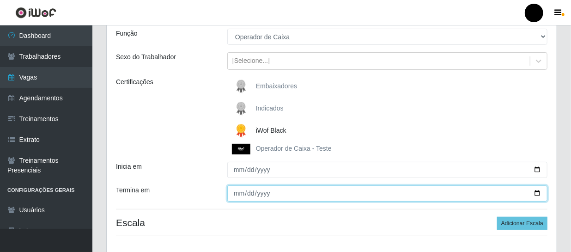
click at [537, 194] on input "Termina em" at bounding box center [387, 193] width 320 height 16
type input "[DATE]"
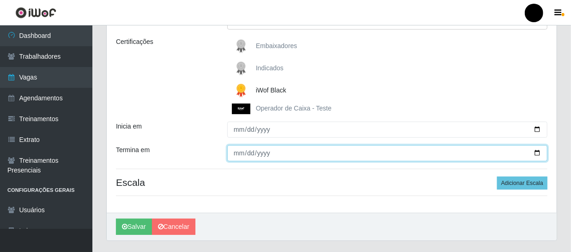
scroll to position [126, 0]
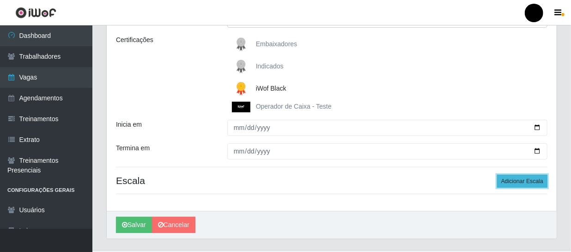
click at [516, 184] on button "Adicionar Escala" at bounding box center [522, 180] width 50 height 13
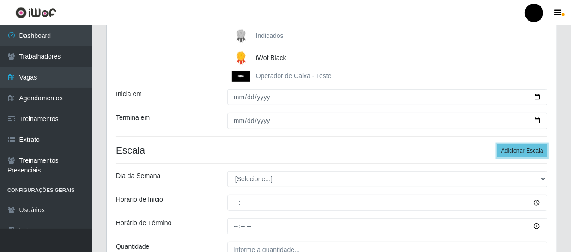
scroll to position [210, 0]
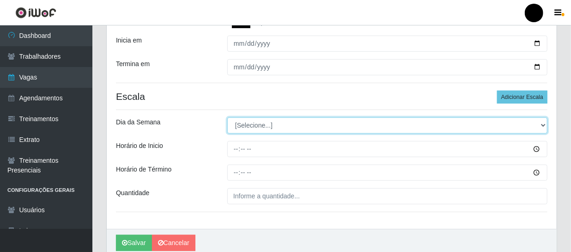
click at [543, 127] on select "[Selecione...] Segunda Terça Quarta Quinta Sexta Sábado Domingo" at bounding box center [387, 125] width 320 height 16
select select "4"
click at [227, 117] on select "[Selecione...] Segunda Terça Quarta Quinta Sexta Sábado Domingo" at bounding box center [387, 125] width 320 height 16
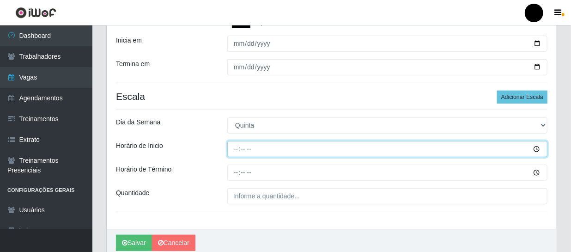
click at [235, 147] on input "Horário de Inicio" at bounding box center [387, 149] width 320 height 16
type input "16:30"
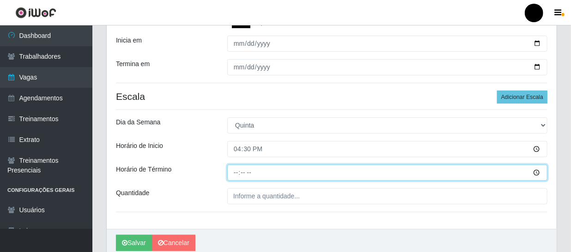
click at [233, 172] on input "Horário de Término" at bounding box center [387, 172] width 320 height 16
type input "22:30"
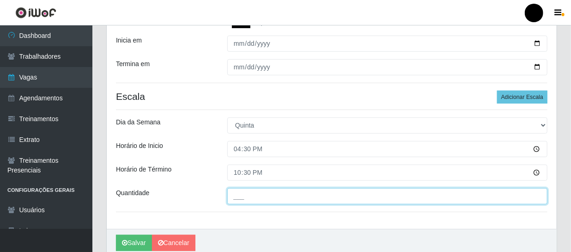
click at [238, 192] on input "___" at bounding box center [387, 196] width 320 height 16
type input "4__"
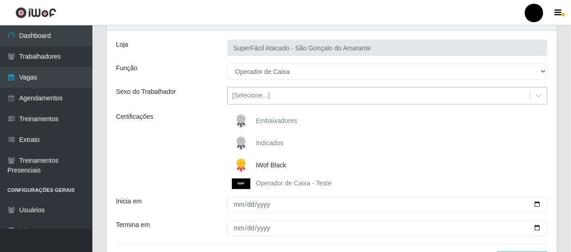
scroll to position [42, 0]
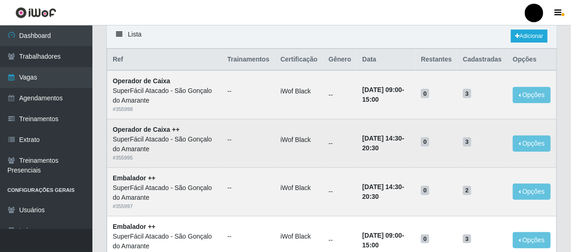
scroll to position [42, 0]
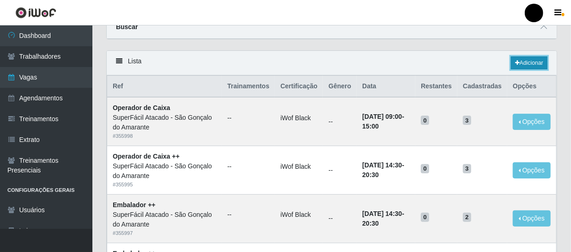
click at [528, 65] on link "Adicionar" at bounding box center [529, 62] width 36 height 13
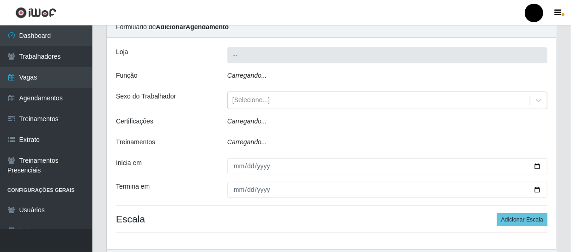
type input "SuperFácil Atacado - São Gonçalo do Amarante"
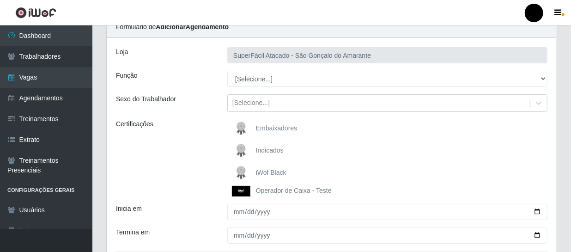
scroll to position [84, 0]
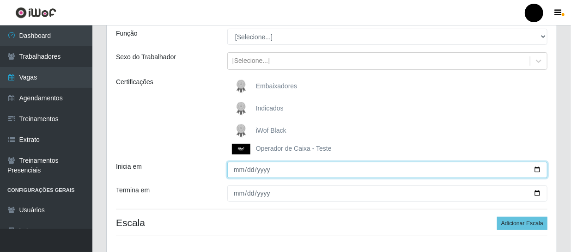
click at [535, 169] on input "Inicia em" at bounding box center [387, 170] width 320 height 16
type input "[DATE]"
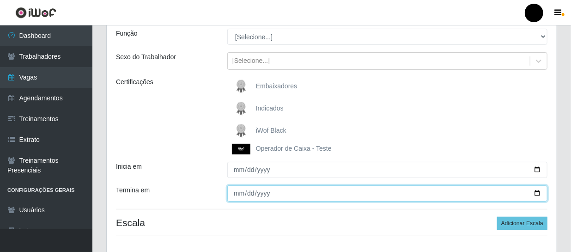
click at [535, 192] on input "Termina em" at bounding box center [387, 193] width 320 height 16
type input "[DATE]"
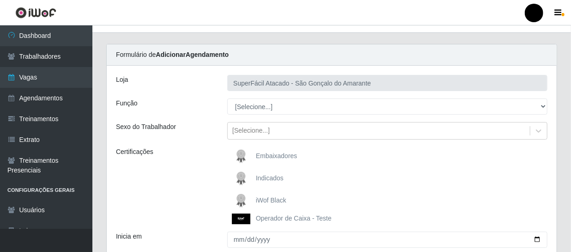
scroll to position [0, 0]
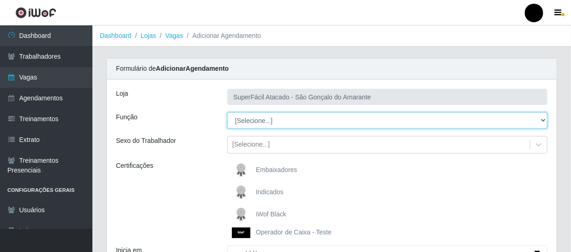
click at [542, 119] on select "[Selecione...] Auxiliar de Estacionamento Auxiliar de Estacionamento + Auxiliar…" at bounding box center [387, 120] width 320 height 16
select select "22"
click at [227, 112] on select "[Selecione...] Auxiliar de Estacionamento Auxiliar de Estacionamento + Auxiliar…" at bounding box center [387, 120] width 320 height 16
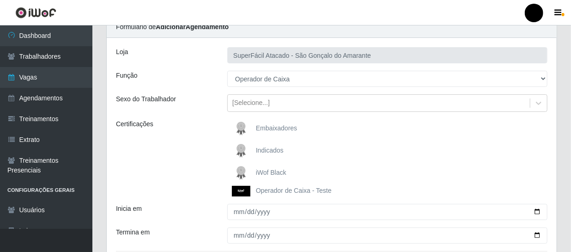
click at [279, 172] on span "iWof Black" at bounding box center [271, 171] width 30 height 7
click at [0, 0] on input "iWof Black" at bounding box center [0, 0] width 0 height 0
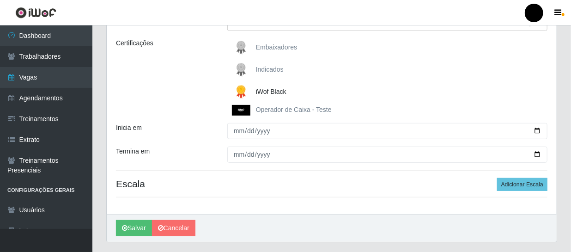
scroll to position [126, 0]
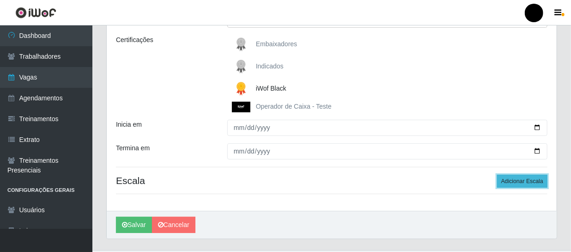
click at [536, 183] on button "Adicionar Escala" at bounding box center [522, 180] width 50 height 13
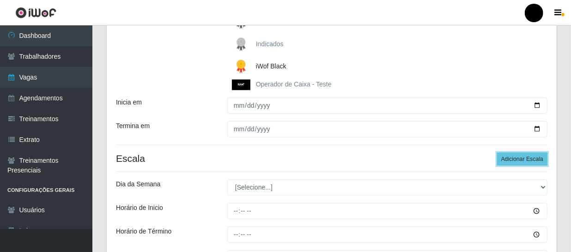
scroll to position [210, 0]
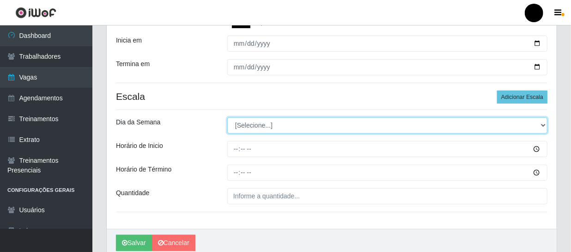
click at [541, 125] on select "[Selecione...] Segunda Terça Quarta Quinta Sexta Sábado Domingo" at bounding box center [387, 125] width 320 height 16
select select "4"
click at [227, 117] on select "[Selecione...] Segunda Terça Quarta Quinta Sexta Sábado Domingo" at bounding box center [387, 125] width 320 height 16
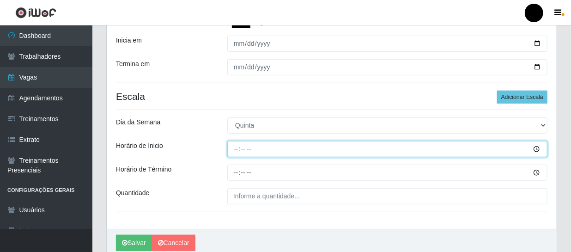
click at [237, 147] on input "Horário de Inicio" at bounding box center [387, 149] width 320 height 16
type input "16:30"
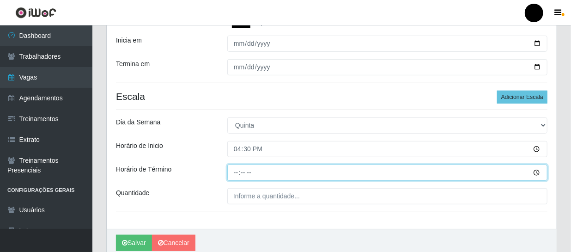
click at [233, 173] on input "Horário de Término" at bounding box center [387, 172] width 320 height 16
type input "22:30"
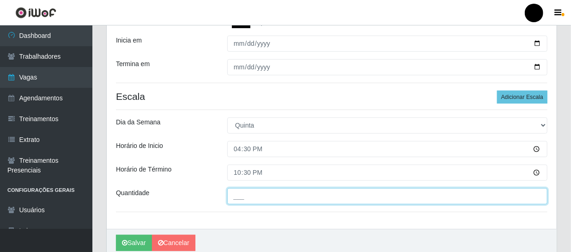
click at [230, 198] on input "___" at bounding box center [387, 196] width 320 height 16
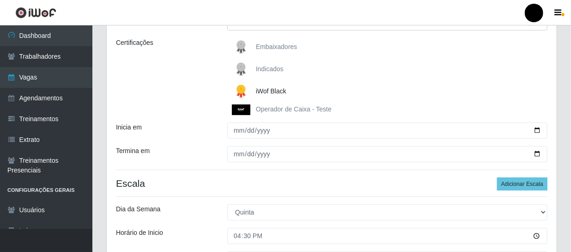
scroll to position [249, 0]
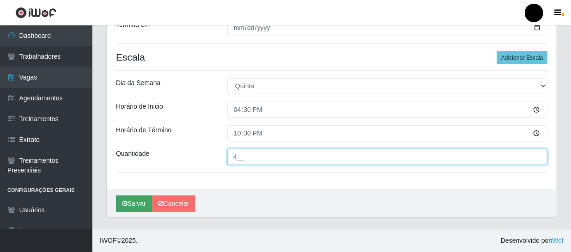
type input "4__"
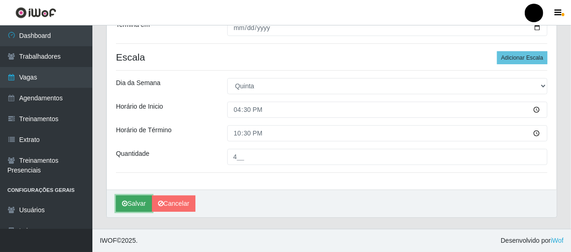
click at [137, 203] on button "Salvar" at bounding box center [134, 203] width 36 height 16
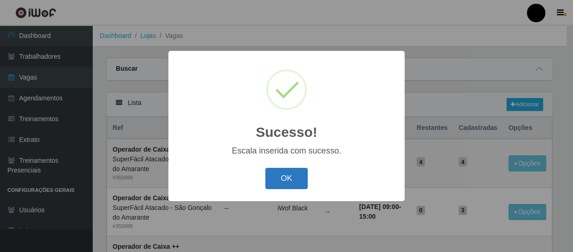
click at [294, 181] on button "OK" at bounding box center [286, 179] width 43 height 22
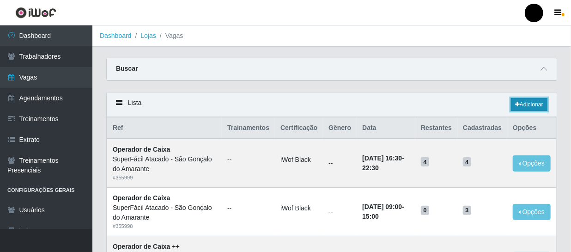
click at [531, 106] on link "Adicionar" at bounding box center [529, 104] width 36 height 13
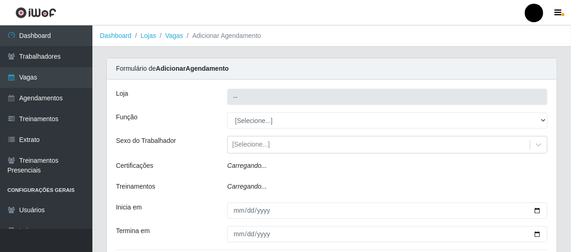
type input "SuperFácil Atacado - São Gonçalo do Amarante"
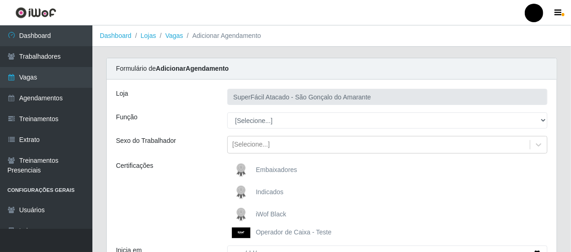
click at [263, 210] on span "iWof Black" at bounding box center [271, 213] width 30 height 7
click at [0, 0] on input "iWof Black" at bounding box center [0, 0] width 0 height 0
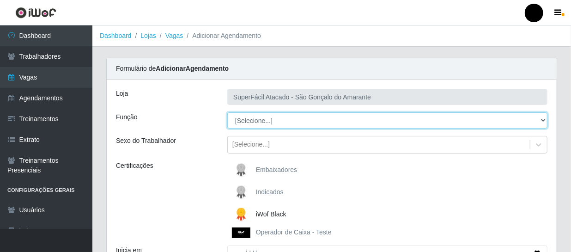
click at [543, 120] on select "[Selecione...] Auxiliar de Estacionamento Auxiliar de Estacionamento + Auxiliar…" at bounding box center [387, 120] width 320 height 16
select select "1"
click at [227, 112] on select "[Selecione...] Auxiliar de Estacionamento Auxiliar de Estacionamento + Auxiliar…" at bounding box center [387, 120] width 320 height 16
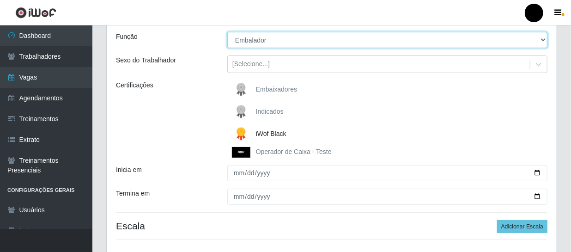
scroll to position [84, 0]
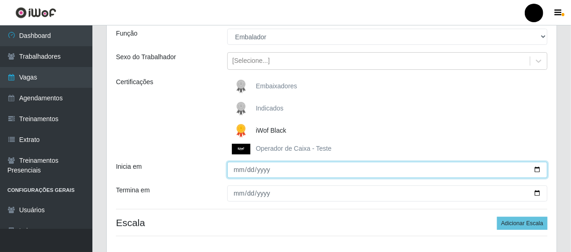
click at [542, 170] on input "Inicia em" at bounding box center [387, 170] width 320 height 16
click at [538, 168] on input "Inicia em" at bounding box center [387, 170] width 320 height 16
type input "[DATE]"
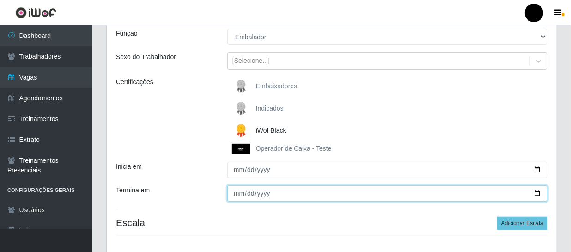
click at [537, 192] on input "Termina em" at bounding box center [387, 193] width 320 height 16
type input "[DATE]"
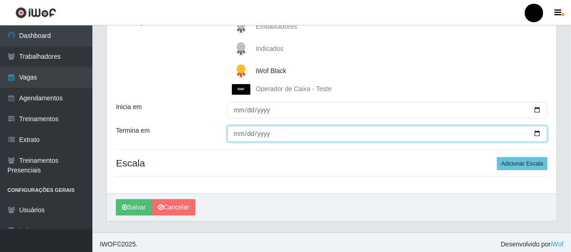
scroll to position [147, 0]
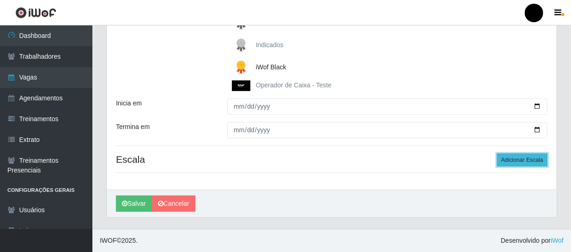
click at [524, 158] on button "Adicionar Escala" at bounding box center [522, 159] width 50 height 13
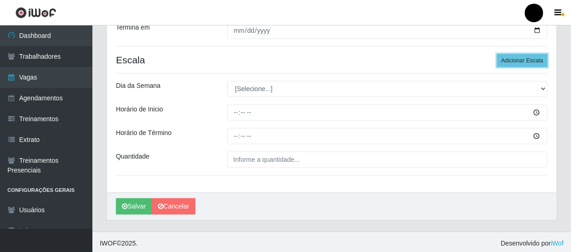
scroll to position [249, 0]
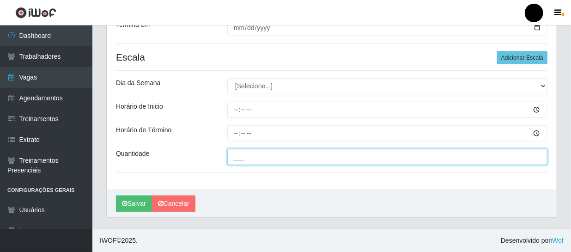
drag, startPoint x: 242, startPoint y: 157, endPoint x: 235, endPoint y: 156, distance: 6.9
click at [242, 157] on input "___" at bounding box center [387, 157] width 320 height 16
type input "02_"
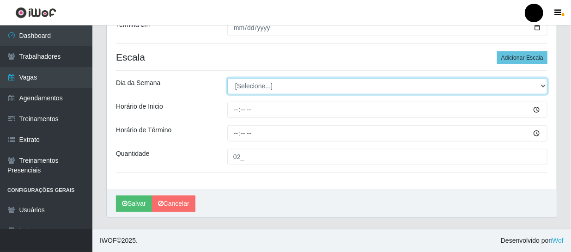
click at [541, 85] on select "[Selecione...] Segunda Terça Quarta Quinta Sexta Sábado Domingo" at bounding box center [387, 86] width 320 height 16
select select "4"
click at [227, 78] on select "[Selecione...] Segunda Terça Quarta Quinta Sexta Sábado Domingo" at bounding box center [387, 86] width 320 height 16
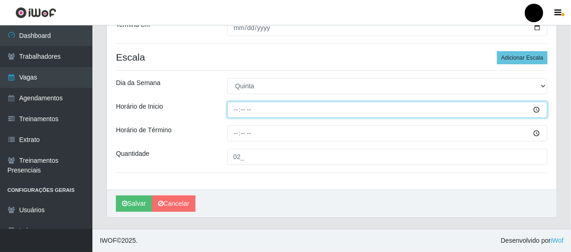
click at [233, 108] on input "Horário de Inicio" at bounding box center [387, 110] width 320 height 16
type input "16:30"
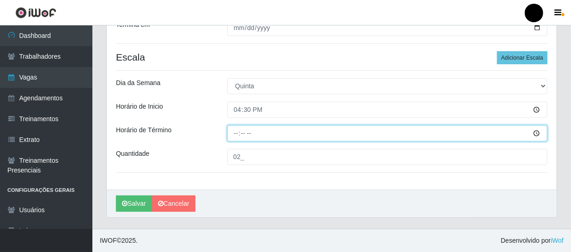
click at [234, 127] on input "Horário de Término" at bounding box center [387, 133] width 320 height 16
type input "22:30"
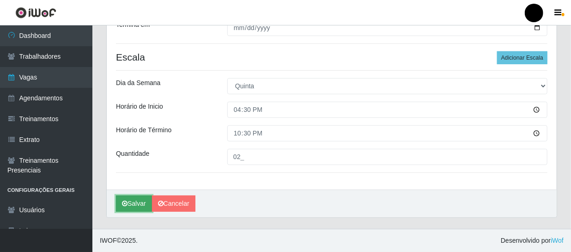
click at [129, 204] on button "Salvar" at bounding box center [134, 203] width 36 height 16
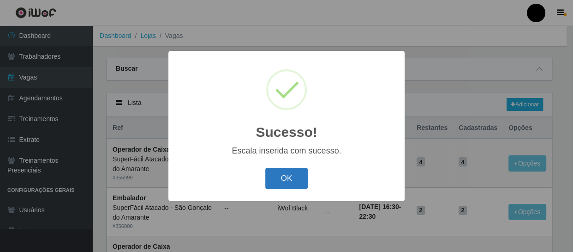
click at [302, 173] on button "OK" at bounding box center [286, 179] width 43 height 22
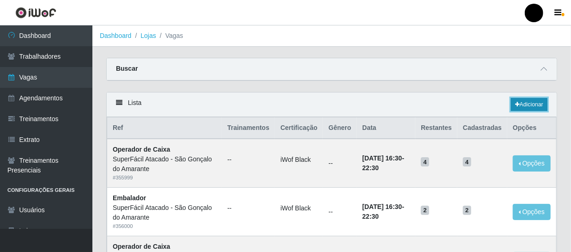
click at [527, 102] on link "Adicionar" at bounding box center [529, 104] width 36 height 13
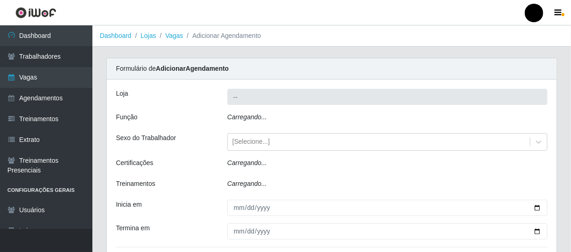
type input "SuperFácil Atacado - São Gonçalo do Amarante"
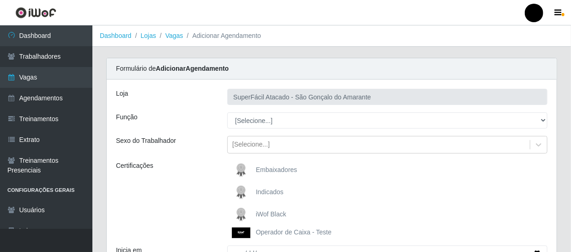
click at [271, 212] on span "iWof Black" at bounding box center [271, 213] width 30 height 7
click at [0, 0] on input "iWof Black" at bounding box center [0, 0] width 0 height 0
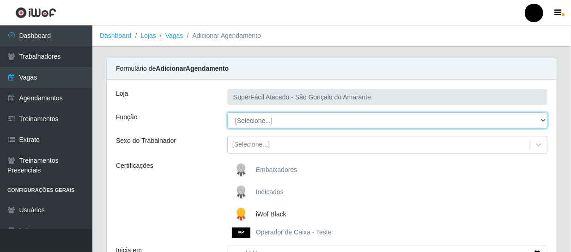
click at [544, 117] on select "[Selecione...] Auxiliar de Estacionamento Auxiliar de Estacionamento + Auxiliar…" at bounding box center [387, 120] width 320 height 16
select select "22"
click at [227, 112] on select "[Selecione...] Auxiliar de Estacionamento Auxiliar de Estacionamento + Auxiliar…" at bounding box center [387, 120] width 320 height 16
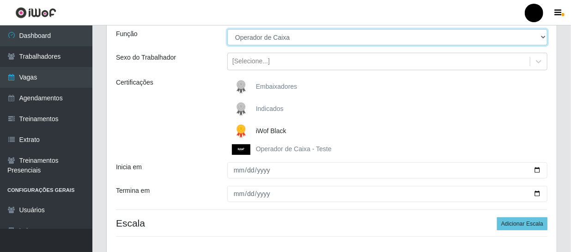
scroll to position [84, 0]
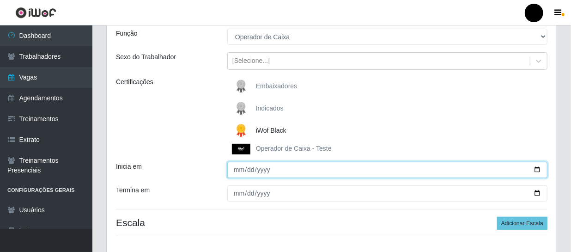
click at [537, 167] on input "Inicia em" at bounding box center [387, 170] width 320 height 16
type input "[DATE]"
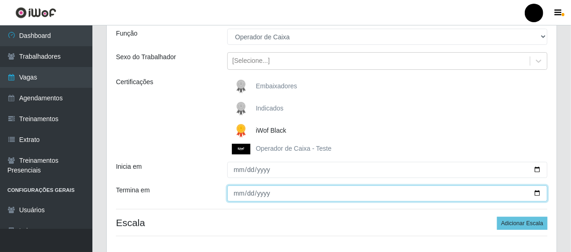
click at [536, 194] on input "Termina em" at bounding box center [387, 193] width 320 height 16
type input "[DATE]"
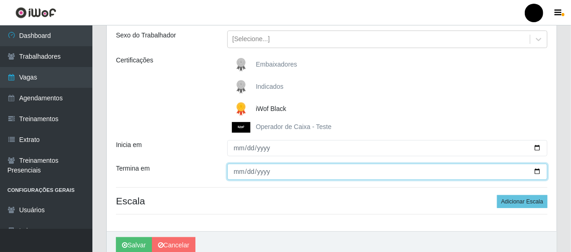
scroll to position [126, 0]
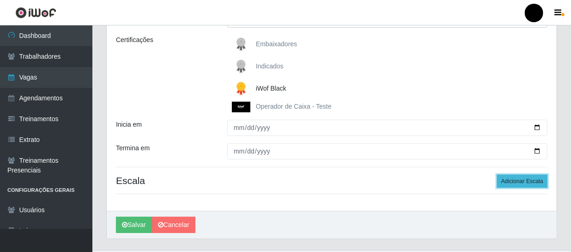
click at [509, 180] on button "Adicionar Escala" at bounding box center [522, 180] width 50 height 13
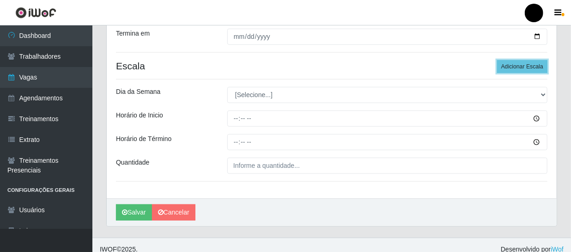
scroll to position [249, 0]
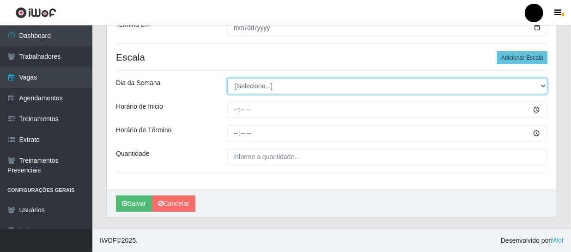
click at [542, 86] on select "[Selecione...] Segunda Terça Quarta Quinta Sexta Sábado Domingo" at bounding box center [387, 86] width 320 height 16
select select "5"
click at [227, 78] on select "[Selecione...] Segunda Terça Quarta Quinta Sexta Sábado Domingo" at bounding box center [387, 86] width 320 height 16
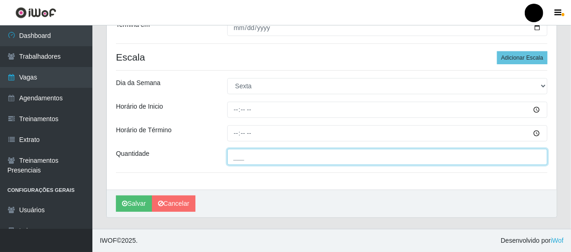
click at [235, 153] on input "___" at bounding box center [387, 157] width 320 height 16
type input "03_"
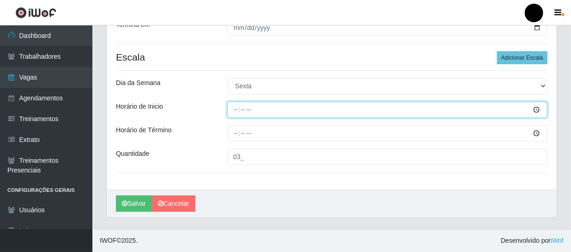
click at [231, 103] on input "Horário de Inicio" at bounding box center [387, 110] width 320 height 16
type input "09:00"
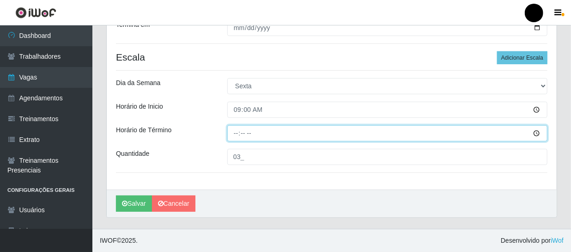
click at [235, 128] on input "Horário de Término" at bounding box center [387, 133] width 320 height 16
type input "15:00"
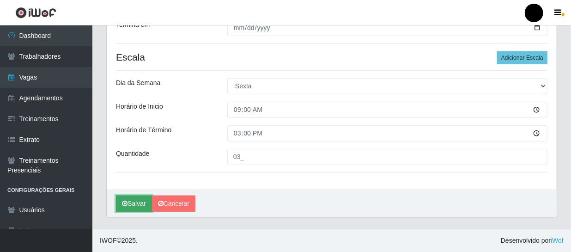
click at [141, 204] on button "Salvar" at bounding box center [134, 203] width 36 height 16
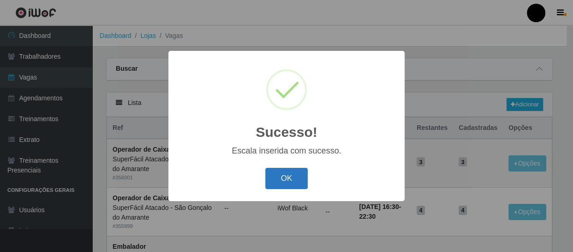
click at [279, 177] on button "OK" at bounding box center [286, 179] width 43 height 22
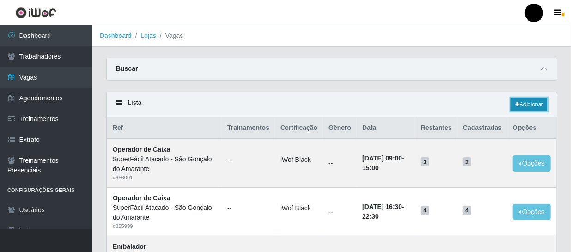
click at [537, 102] on link "Adicionar" at bounding box center [529, 104] width 36 height 13
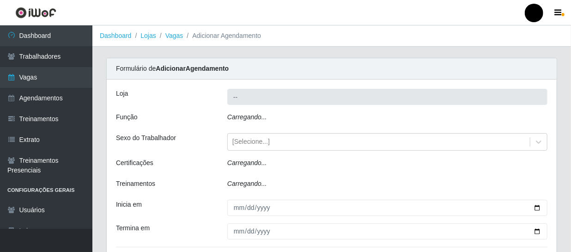
type input "SuperFácil Atacado - São Gonçalo do Amarante"
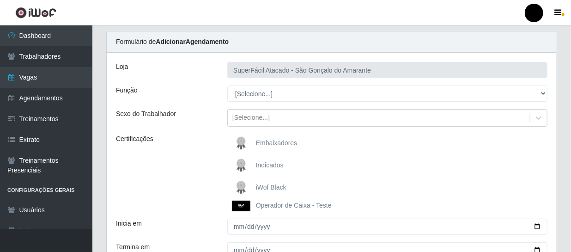
scroll to position [42, 0]
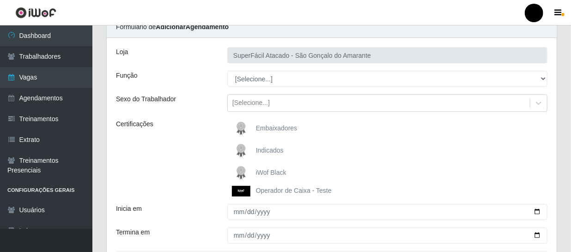
click at [283, 170] on span "iWof Black" at bounding box center [271, 171] width 30 height 7
click at [0, 0] on input "iWof Black" at bounding box center [0, 0] width 0 height 0
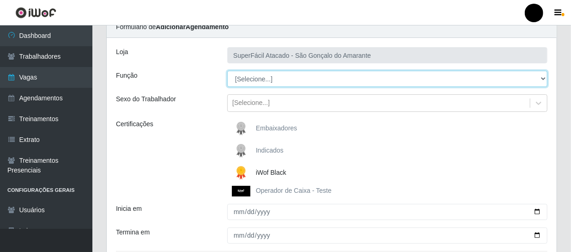
click at [545, 79] on select "[Selecione...] Auxiliar de Estacionamento Auxiliar de Estacionamento + Auxiliar…" at bounding box center [387, 79] width 320 height 16
select select "22"
click at [227, 71] on select "[Selecione...] Auxiliar de Estacionamento Auxiliar de Estacionamento + Auxiliar…" at bounding box center [387, 79] width 320 height 16
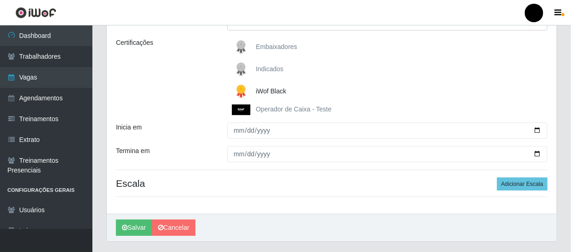
scroll to position [147, 0]
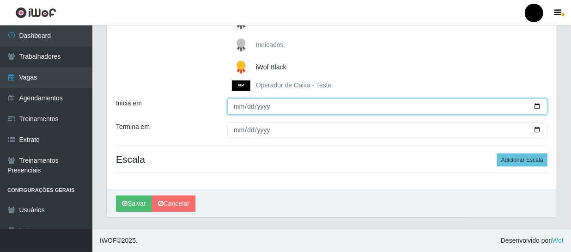
click at [538, 106] on input "Inicia em" at bounding box center [387, 106] width 320 height 16
type input "[DATE]"
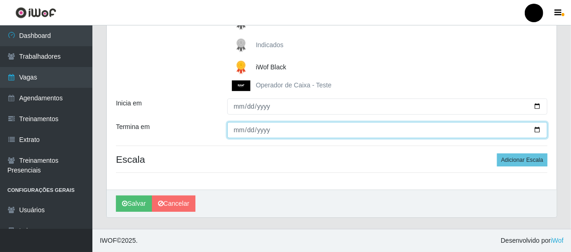
click at [539, 129] on input "Termina em" at bounding box center [387, 130] width 320 height 16
type input "[DATE]"
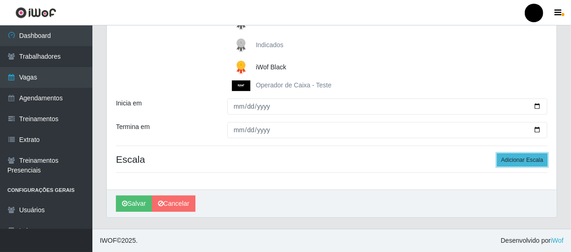
click at [538, 159] on button "Adicionar Escala" at bounding box center [522, 159] width 50 height 13
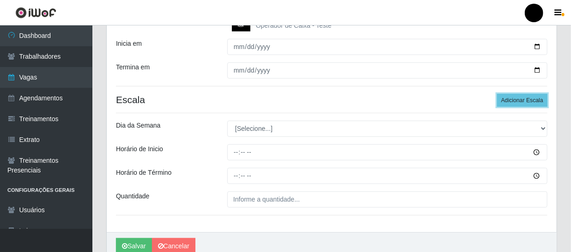
scroll to position [231, 0]
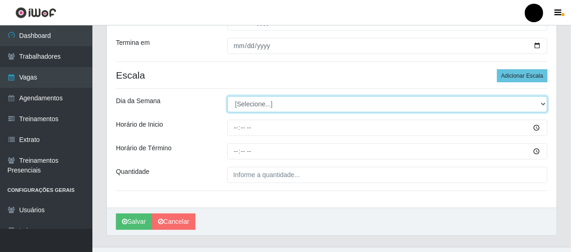
click at [541, 102] on select "[Selecione...] Segunda Terça Quarta Quinta Sexta Sábado Domingo" at bounding box center [387, 104] width 320 height 16
select select "5"
click at [227, 96] on select "[Selecione...] Segunda Terça Quarta Quinta Sexta Sábado Domingo" at bounding box center [387, 104] width 320 height 16
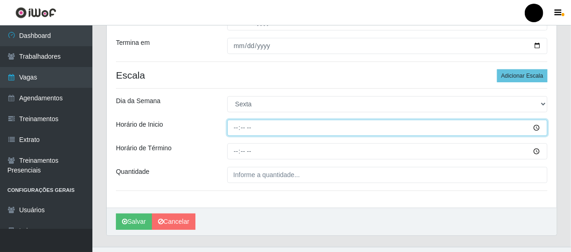
click at [235, 125] on input "Horário de Inicio" at bounding box center [387, 128] width 320 height 16
type input "16:30"
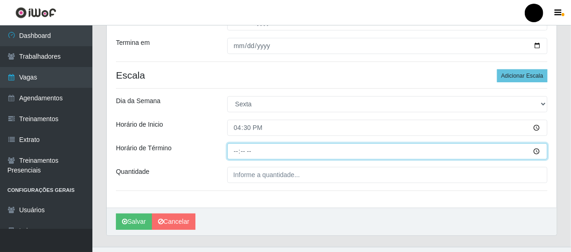
click at [232, 149] on input "Horário de Término" at bounding box center [387, 151] width 320 height 16
type input "22:30"
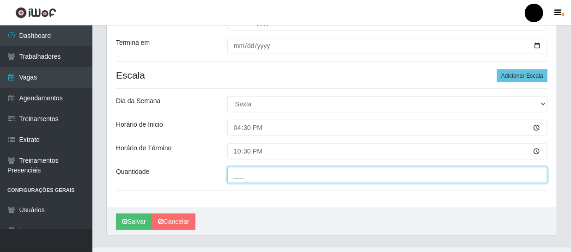
click at [247, 177] on input "___" at bounding box center [387, 175] width 320 height 16
type input "04_"
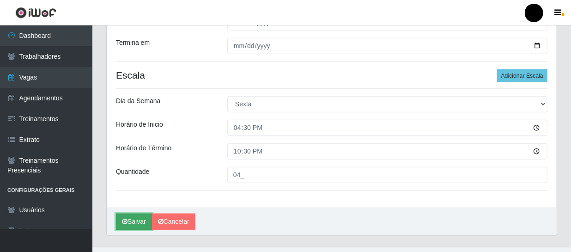
click at [136, 223] on button "Salvar" at bounding box center [134, 221] width 36 height 16
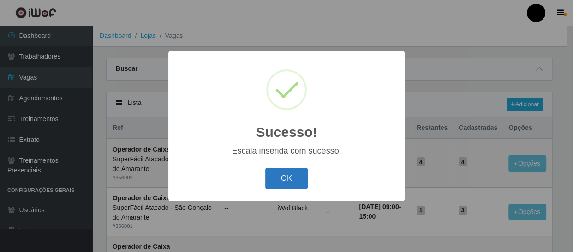
click at [287, 178] on button "OK" at bounding box center [286, 179] width 43 height 22
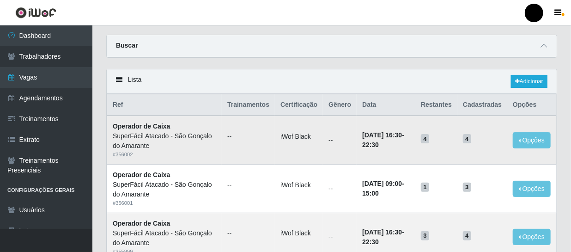
scroll to position [42, 0]
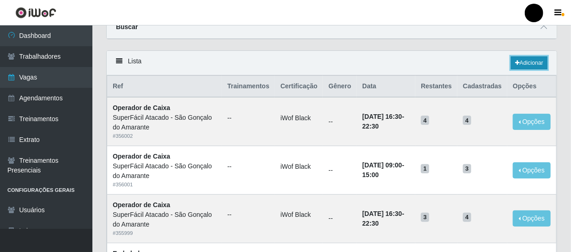
click at [523, 65] on link "Adicionar" at bounding box center [529, 62] width 36 height 13
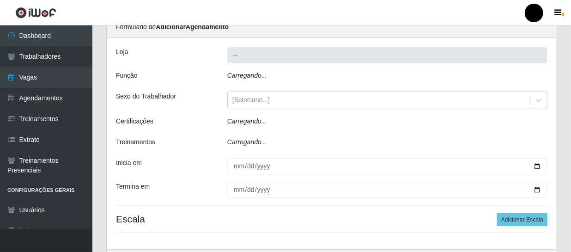
type input "SuperFácil Atacado - São Gonçalo do Amarante"
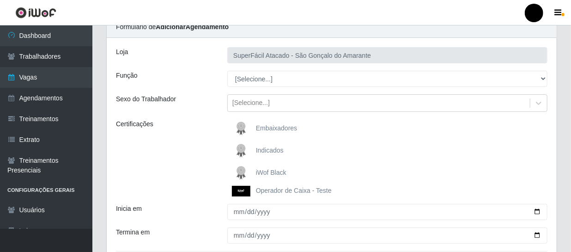
click at [281, 174] on span "iWof Black" at bounding box center [271, 171] width 30 height 7
click at [0, 0] on input "iWof Black" at bounding box center [0, 0] width 0 height 0
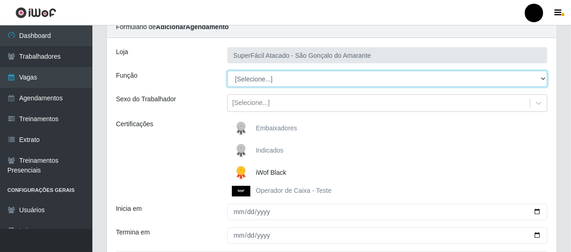
click at [541, 76] on select "[Selecione...] Auxiliar de Estacionamento Auxiliar de Estacionamento + Auxiliar…" at bounding box center [387, 79] width 320 height 16
select select "1"
click at [227, 71] on select "[Selecione...] Auxiliar de Estacionamento Auxiliar de Estacionamento + Auxiliar…" at bounding box center [387, 79] width 320 height 16
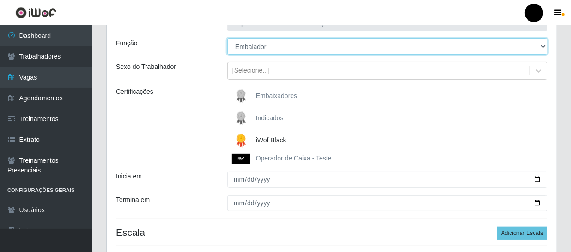
scroll to position [126, 0]
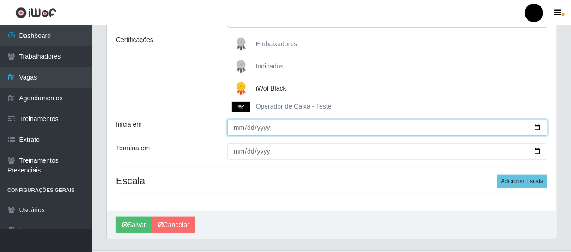
click at [535, 127] on input "Inicia em" at bounding box center [387, 128] width 320 height 16
type input "[DATE]"
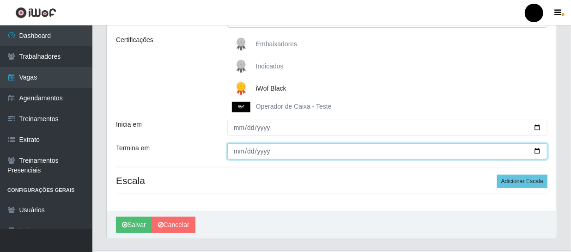
click at [538, 151] on input "Termina em" at bounding box center [387, 151] width 320 height 16
type input "[DATE]"
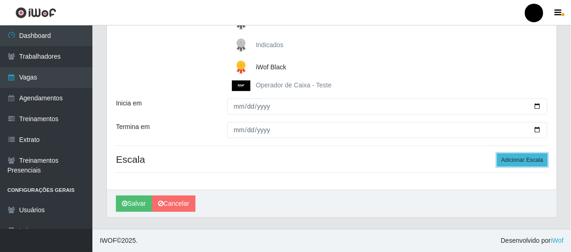
click at [523, 161] on button "Adicionar Escala" at bounding box center [522, 159] width 50 height 13
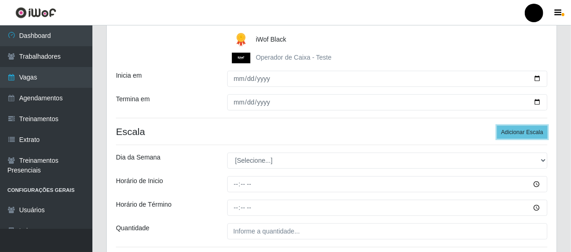
scroll to position [189, 0]
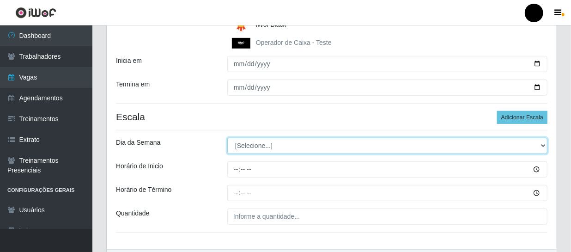
click at [542, 146] on select "[Selecione...] Segunda Terça Quarta Quinta Sexta Sábado Domingo" at bounding box center [387, 146] width 320 height 16
select select "5"
click at [227, 138] on select "[Selecione...] Segunda Terça Quarta Quinta Sexta Sábado Domingo" at bounding box center [387, 146] width 320 height 16
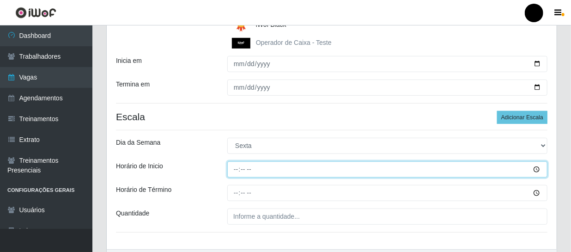
click at [235, 168] on input "Horário de Inicio" at bounding box center [387, 169] width 320 height 16
type input "16:30"
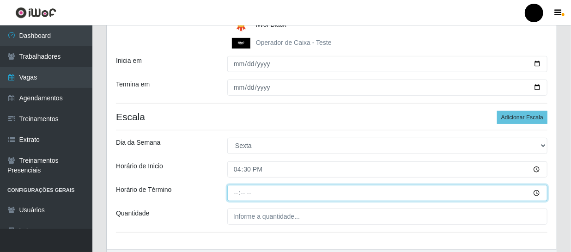
click at [234, 194] on input "Horário de Término" at bounding box center [387, 193] width 320 height 16
type input "22:30"
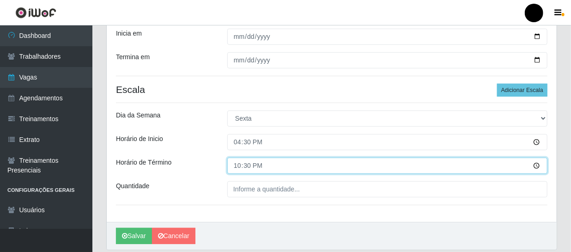
scroll to position [231, 0]
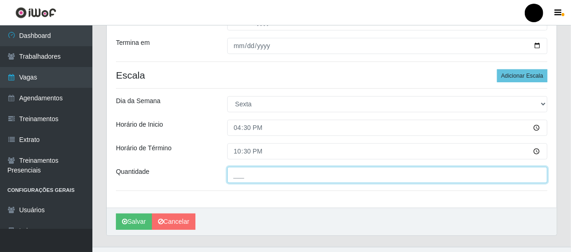
click at [231, 175] on input "___" at bounding box center [387, 175] width 320 height 16
type input "2__"
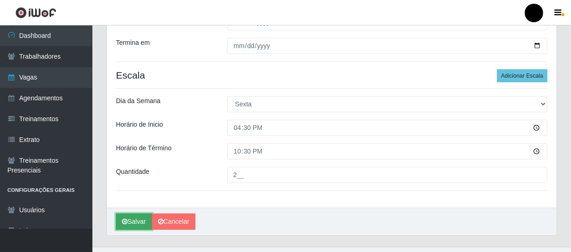
click at [132, 217] on button "Salvar" at bounding box center [134, 221] width 36 height 16
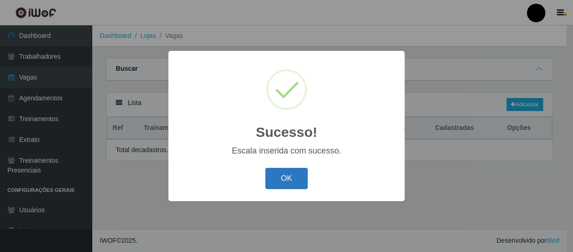
click at [284, 181] on button "OK" at bounding box center [286, 179] width 43 height 22
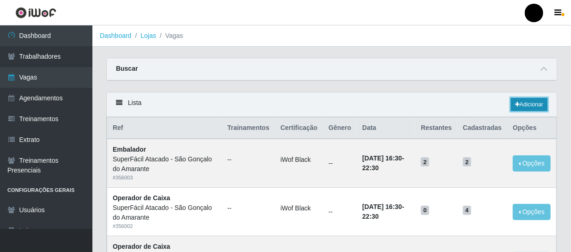
click at [527, 101] on link "Adicionar" at bounding box center [529, 104] width 36 height 13
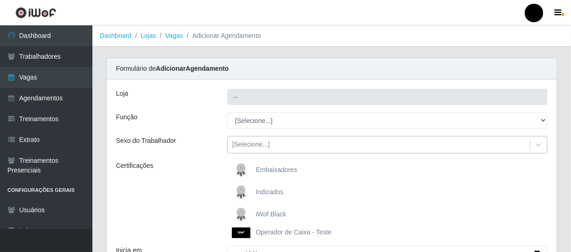
type input "SuperFácil Atacado - São Gonçalo do Amarante"
click at [265, 214] on span "iWof Black" at bounding box center [271, 213] width 30 height 7
click at [0, 0] on input "iWof Black" at bounding box center [0, 0] width 0 height 0
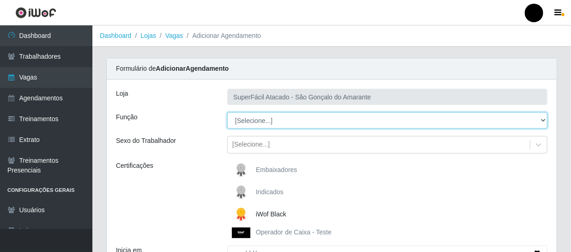
click at [541, 118] on select "[Selecione...] Auxiliar de Estacionamento Auxiliar de Estacionamento + Auxiliar…" at bounding box center [387, 120] width 320 height 16
select select "72"
click at [227, 112] on select "[Selecione...] Auxiliar de Estacionamento Auxiliar de Estacionamento + Auxiliar…" at bounding box center [387, 120] width 320 height 16
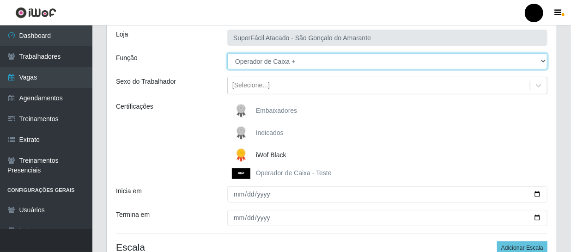
scroll to position [84, 0]
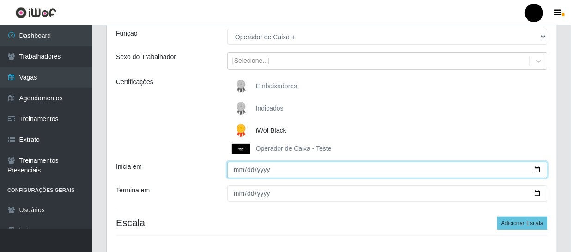
drag, startPoint x: 538, startPoint y: 169, endPoint x: 532, endPoint y: 170, distance: 6.0
click at [536, 170] on input "Inicia em" at bounding box center [387, 170] width 320 height 16
type input "[DATE]"
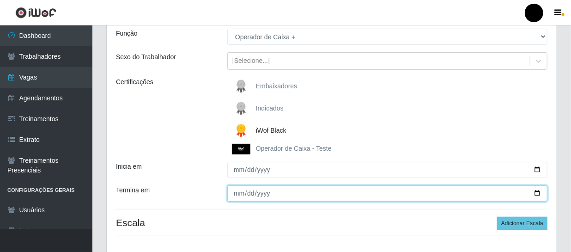
click at [537, 193] on input "Termina em" at bounding box center [387, 193] width 320 height 16
type input "[DATE]"
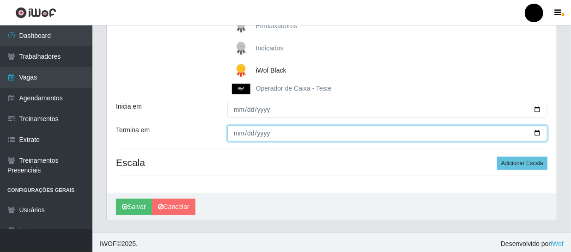
scroll to position [147, 0]
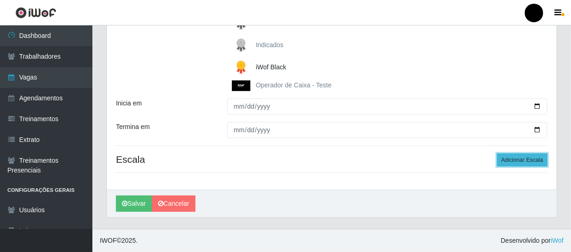
click at [507, 162] on button "Adicionar Escala" at bounding box center [522, 159] width 50 height 13
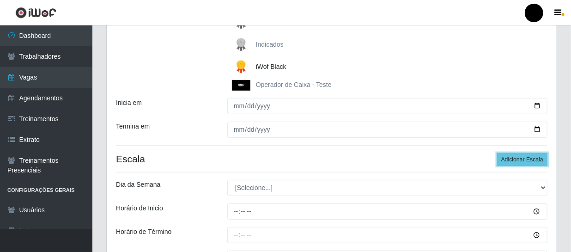
scroll to position [189, 0]
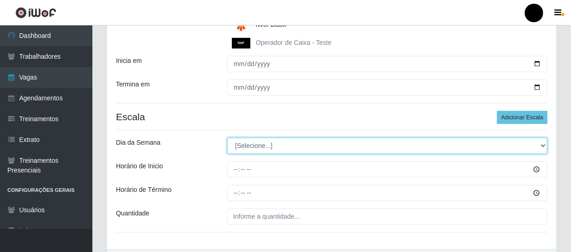
click at [543, 145] on select "[Selecione...] Segunda Terça Quarta Quinta Sexta Sábado Domingo" at bounding box center [387, 146] width 320 height 16
select select "6"
click at [227, 138] on select "[Selecione...] Segunda Terça Quarta Quinta Sexta Sábado Domingo" at bounding box center [387, 146] width 320 height 16
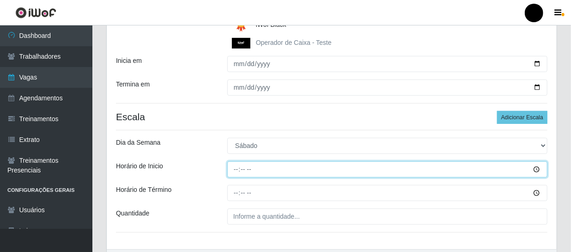
click at [234, 167] on input "Horário de Inicio" at bounding box center [387, 169] width 320 height 16
type input "09:00"
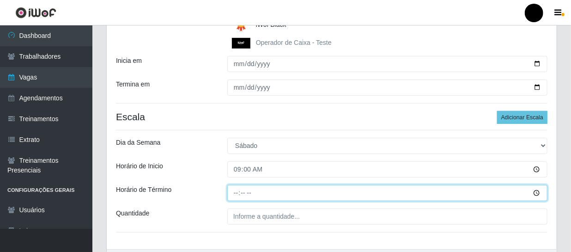
click at [230, 190] on input "Horário de Término" at bounding box center [387, 193] width 320 height 16
type input "15:00"
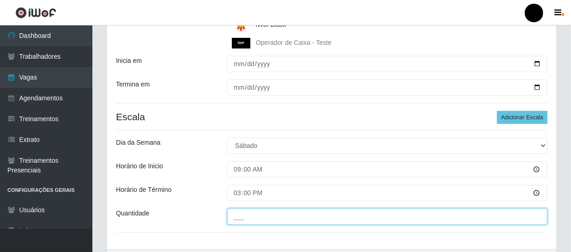
click at [236, 216] on input "___" at bounding box center [387, 216] width 320 height 16
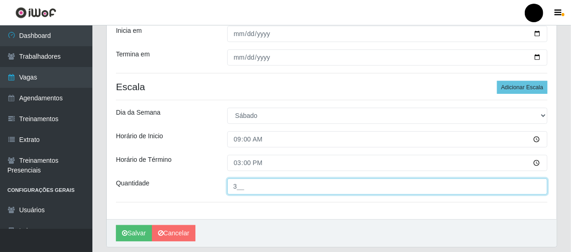
scroll to position [249, 0]
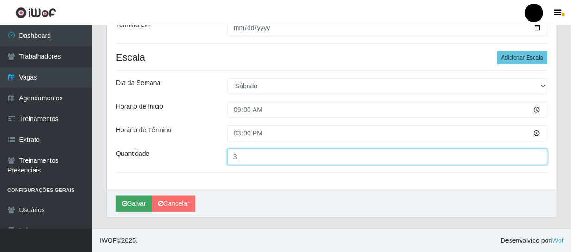
type input "3__"
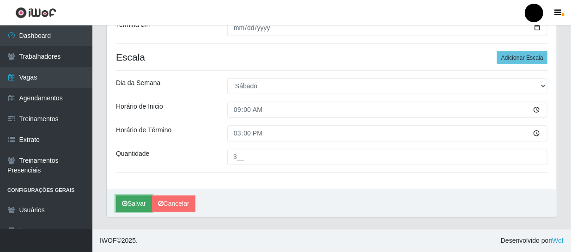
click at [144, 203] on button "Salvar" at bounding box center [134, 203] width 36 height 16
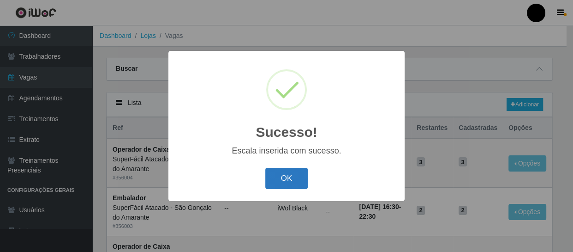
click at [292, 185] on button "OK" at bounding box center [286, 179] width 43 height 22
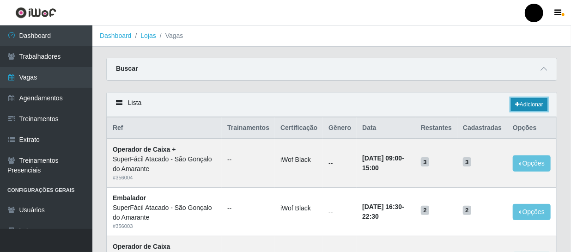
click at [520, 103] on link "Adicionar" at bounding box center [529, 104] width 36 height 13
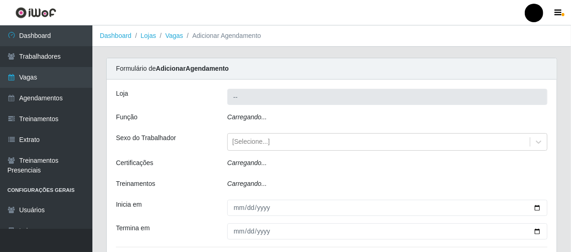
type input "SuperFácil Atacado - São Gonçalo do Amarante"
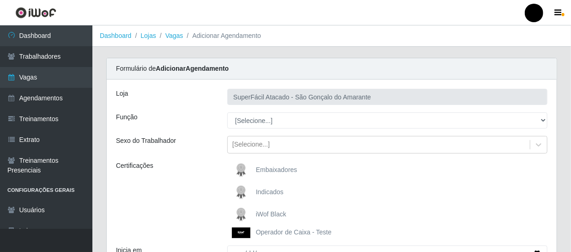
click at [277, 211] on span "iWof Black" at bounding box center [271, 213] width 30 height 7
click at [0, 0] on input "iWof Black" at bounding box center [0, 0] width 0 height 0
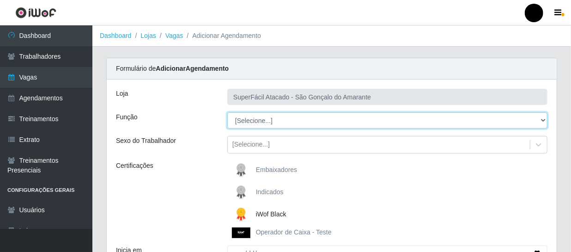
click at [542, 117] on select "[Selecione...] Auxiliar de Estacionamento Auxiliar de Estacionamento + Auxiliar…" at bounding box center [387, 120] width 320 height 16
click at [227, 112] on select "[Selecione...] Auxiliar de Estacionamento Auxiliar de Estacionamento + Auxiliar…" at bounding box center [387, 120] width 320 height 16
drag, startPoint x: 542, startPoint y: 117, endPoint x: 536, endPoint y: 117, distance: 6.5
click at [541, 117] on select "[Selecione...] Auxiliar de Estacionamento Auxiliar de Estacionamento + Auxiliar…" at bounding box center [387, 120] width 320 height 16
click at [227, 112] on select "[Selecione...] Auxiliar de Estacionamento Auxiliar de Estacionamento + Auxiliar…" at bounding box center [387, 120] width 320 height 16
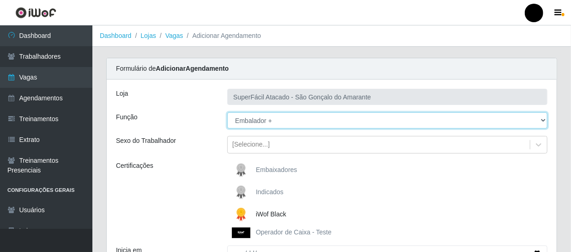
click at [543, 119] on select "[Selecione...] Auxiliar de Estacionamento Auxiliar de Estacionamento + Auxiliar…" at bounding box center [387, 120] width 320 height 16
select select "72"
click at [227, 112] on select "[Selecione...] Auxiliar de Estacionamento Auxiliar de Estacionamento + Auxiliar…" at bounding box center [387, 120] width 320 height 16
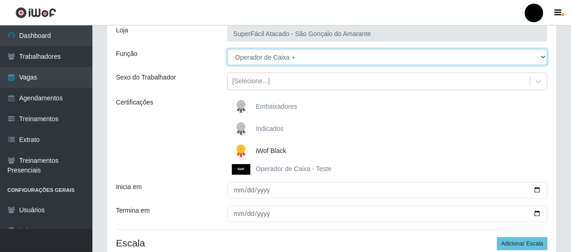
scroll to position [84, 0]
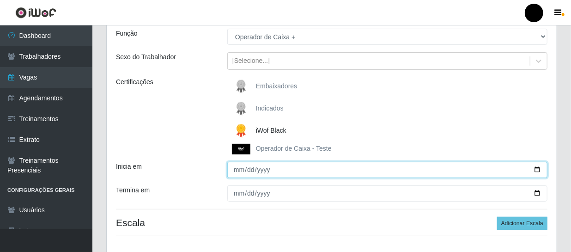
click at [537, 168] on input "Inicia em" at bounding box center [387, 170] width 320 height 16
type input "[DATE]"
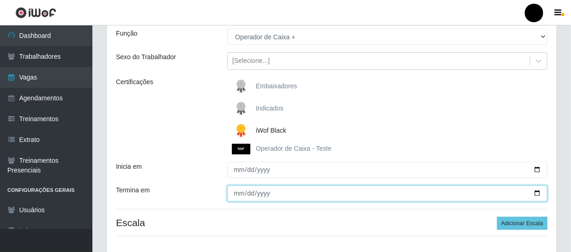
click at [538, 193] on input "Termina em" at bounding box center [387, 193] width 320 height 16
type input "[DATE]"
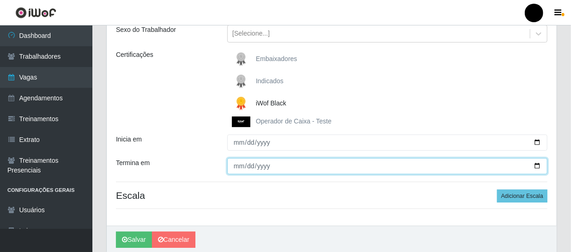
scroll to position [126, 0]
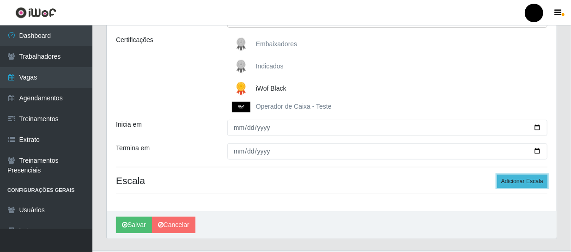
click at [527, 180] on button "Adicionar Escala" at bounding box center [522, 180] width 50 height 13
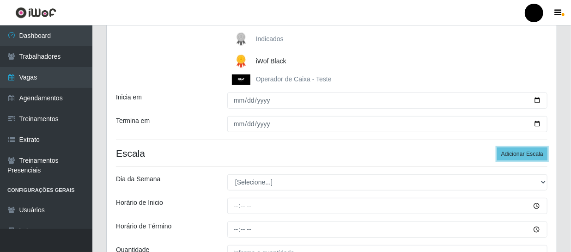
scroll to position [168, 0]
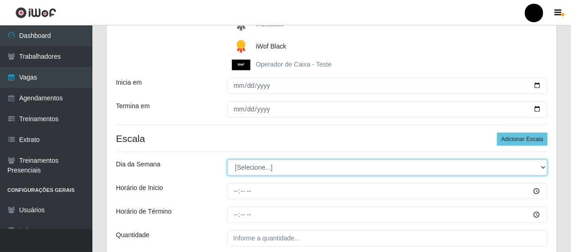
drag, startPoint x: 540, startPoint y: 167, endPoint x: 535, endPoint y: 167, distance: 5.5
click at [539, 167] on select "[Selecione...] Segunda Terça Quarta Quinta Sexta Sábado Domingo" at bounding box center [387, 167] width 320 height 16
select select "6"
click at [227, 159] on select "[Selecione...] Segunda Terça Quarta Quinta Sexta Sábado Domingo" at bounding box center [387, 167] width 320 height 16
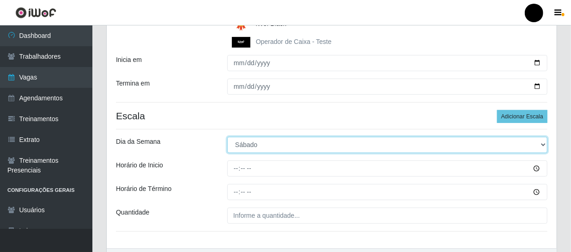
scroll to position [210, 0]
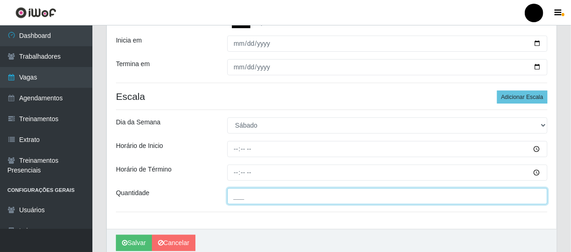
click at [236, 198] on input "___" at bounding box center [387, 196] width 320 height 16
type input "3__"
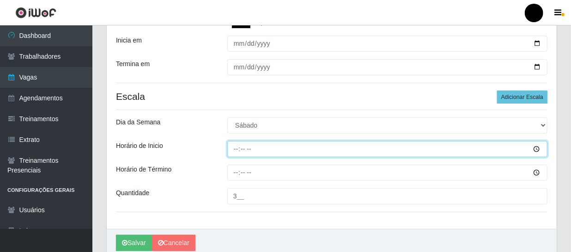
click at [236, 146] on input "Horário de Inicio" at bounding box center [387, 149] width 320 height 16
type input "16:30"
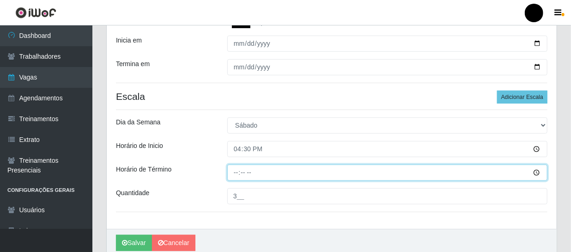
click at [235, 171] on input "Horário de Término" at bounding box center [387, 172] width 320 height 16
type input "22:30"
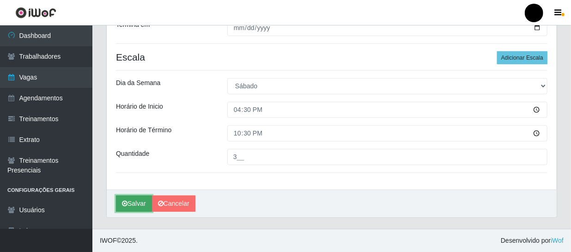
click at [132, 200] on button "Salvar" at bounding box center [134, 203] width 36 height 16
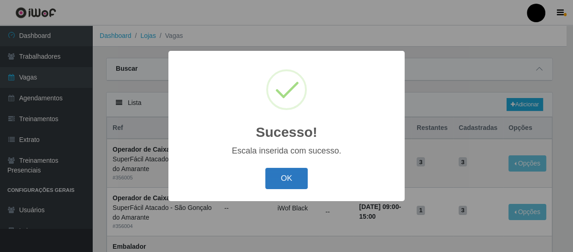
click at [286, 180] on button "OK" at bounding box center [286, 179] width 43 height 22
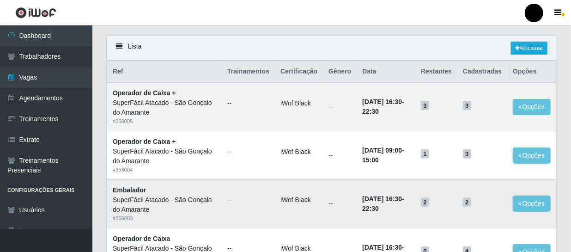
scroll to position [42, 0]
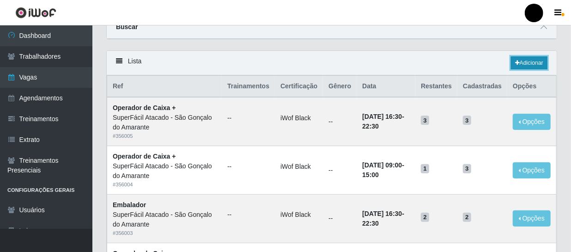
click at [535, 56] on link "Adicionar" at bounding box center [529, 62] width 36 height 13
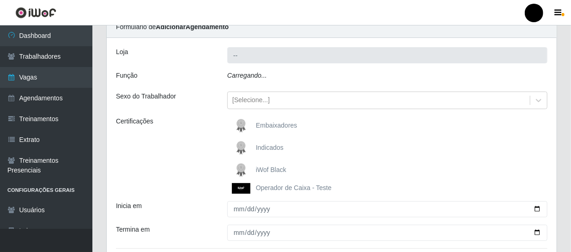
type input "SuperFácil Atacado - São Gonçalo do Amarante"
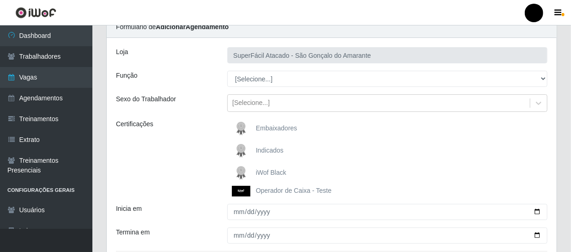
click at [275, 170] on span "iWof Black" at bounding box center [271, 171] width 30 height 7
click at [0, 0] on input "iWof Black" at bounding box center [0, 0] width 0 height 0
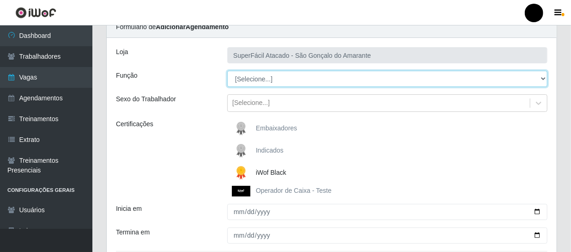
click at [545, 79] on select "[Selecione...] Auxiliar de Estacionamento Auxiliar de Estacionamento + Auxiliar…" at bounding box center [387, 79] width 320 height 16
select select "70"
click at [227, 71] on select "[Selecione...] Auxiliar de Estacionamento Auxiliar de Estacionamento + Auxiliar…" at bounding box center [387, 79] width 320 height 16
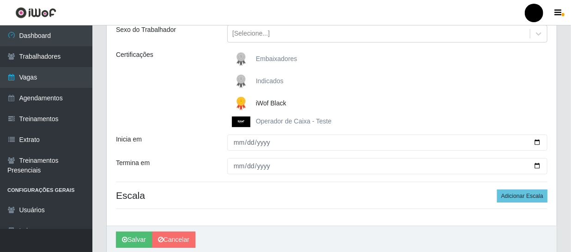
scroll to position [126, 0]
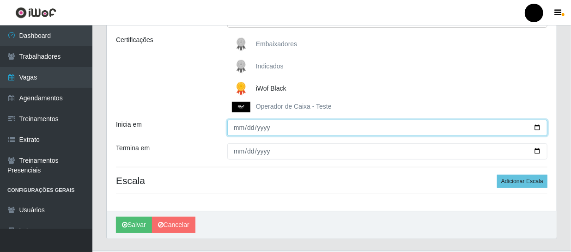
click at [539, 127] on input "Inicia em" at bounding box center [387, 128] width 320 height 16
type input "[DATE]"
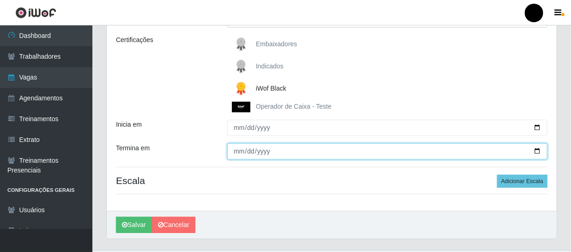
click at [538, 149] on input "Termina em" at bounding box center [387, 151] width 320 height 16
type input "[DATE]"
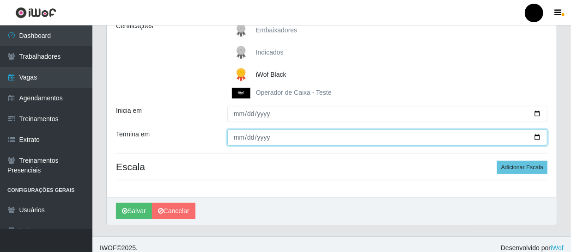
scroll to position [147, 0]
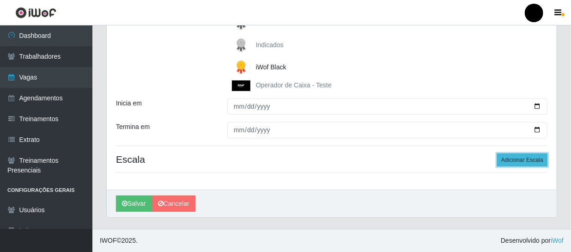
click at [535, 162] on button "Adicionar Escala" at bounding box center [522, 159] width 50 height 13
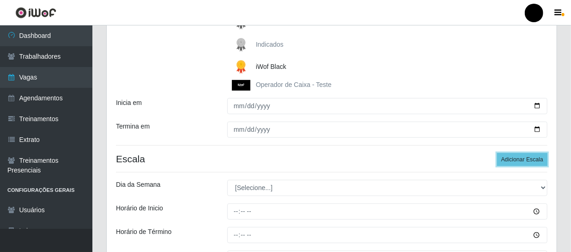
scroll to position [249, 0]
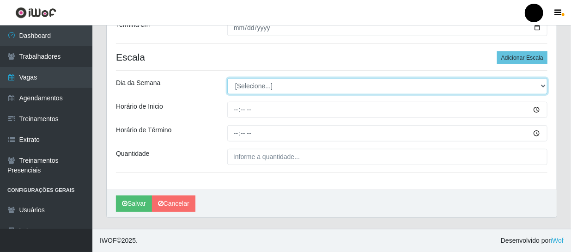
click at [545, 87] on select "[Selecione...] Segunda Terça Quarta Quinta Sexta Sábado Domingo" at bounding box center [387, 86] width 320 height 16
select select "6"
click at [227, 78] on select "[Selecione...] Segunda Terça Quarta Quinta Sexta Sábado Domingo" at bounding box center [387, 86] width 320 height 16
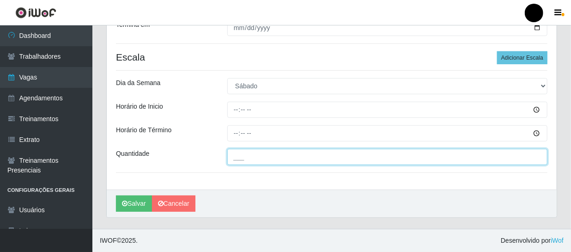
click at [242, 161] on input "___" at bounding box center [387, 157] width 320 height 16
type input "02_"
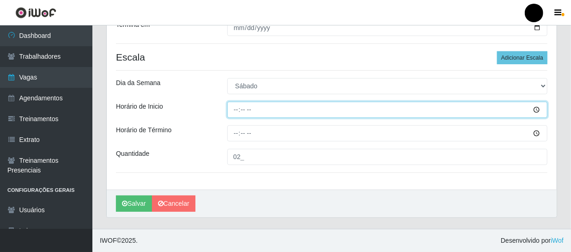
click at [230, 106] on input "Horário de Inicio" at bounding box center [387, 110] width 320 height 16
type input "09:00"
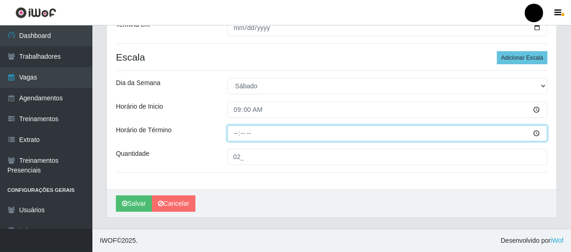
click at [234, 137] on input "Horário de Término" at bounding box center [387, 133] width 320 height 16
type input "15:00"
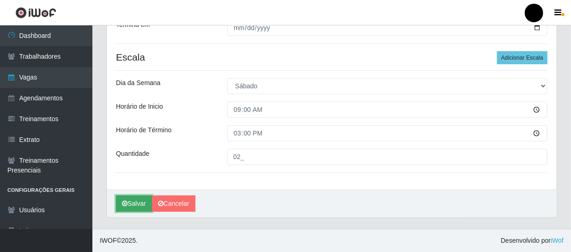
click at [145, 203] on button "Salvar" at bounding box center [134, 203] width 36 height 16
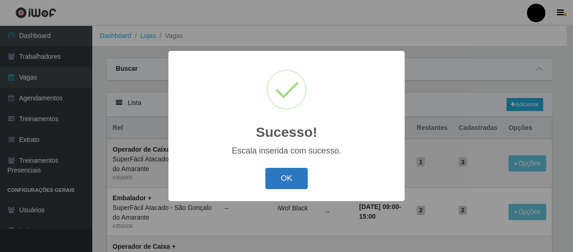
click at [292, 174] on button "OK" at bounding box center [286, 179] width 43 height 22
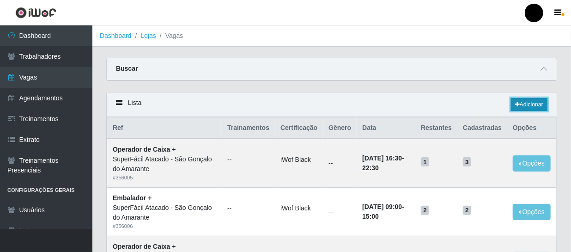
click at [516, 104] on icon at bounding box center [517, 105] width 5 height 6
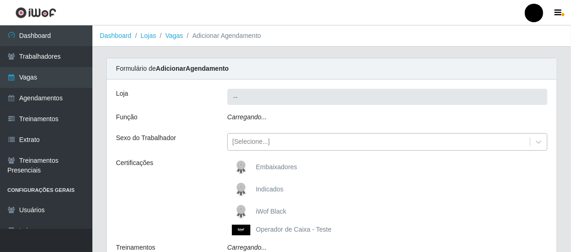
type input "SuperFácil Atacado - São Gonçalo do Amarante"
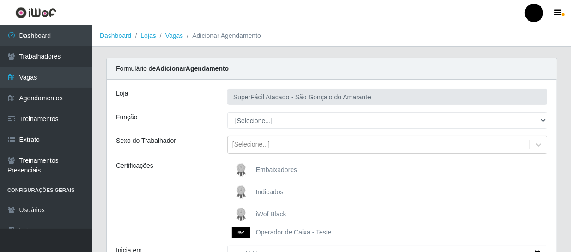
click at [279, 211] on span "iWof Black" at bounding box center [271, 213] width 30 height 7
click at [0, 0] on input "iWof Black" at bounding box center [0, 0] width 0 height 0
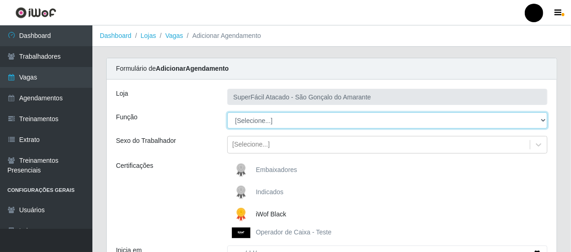
click at [546, 119] on select "[Selecione...] Auxiliar de Estacionamento Auxiliar de Estacionamento + Auxiliar…" at bounding box center [387, 120] width 320 height 16
click at [227, 112] on select "[Selecione...] Auxiliar de Estacionamento Auxiliar de Estacionamento + Auxiliar…" at bounding box center [387, 120] width 320 height 16
click at [545, 117] on select "[Selecione...] Auxiliar de Estacionamento Auxiliar de Estacionamento + Auxiliar…" at bounding box center [387, 120] width 320 height 16
select select "70"
click at [227, 112] on select "[Selecione...] Auxiliar de Estacionamento Auxiliar de Estacionamento + Auxiliar…" at bounding box center [387, 120] width 320 height 16
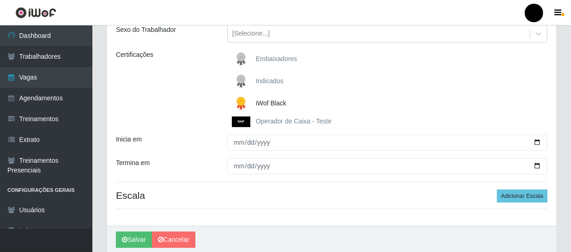
scroll to position [126, 0]
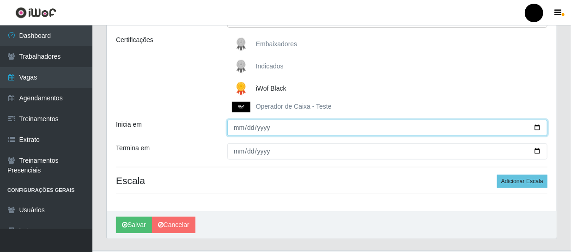
click at [540, 127] on input "Inicia em" at bounding box center [387, 128] width 320 height 16
type input "[DATE]"
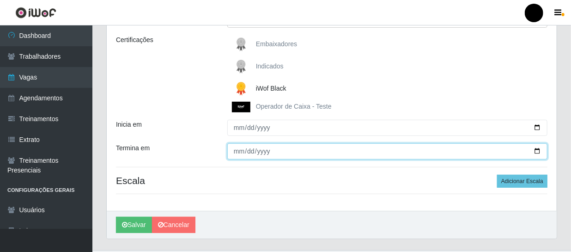
click at [539, 148] on input "Termina em" at bounding box center [387, 151] width 320 height 16
type input "[DATE]"
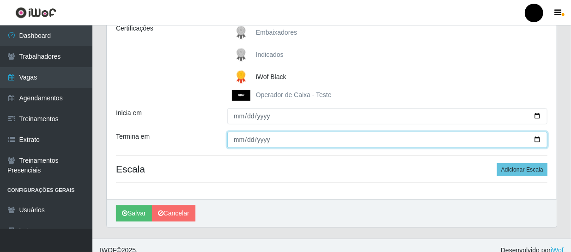
scroll to position [147, 0]
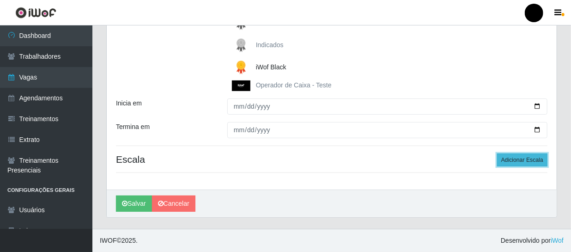
click at [532, 159] on button "Adicionar Escala" at bounding box center [522, 159] width 50 height 13
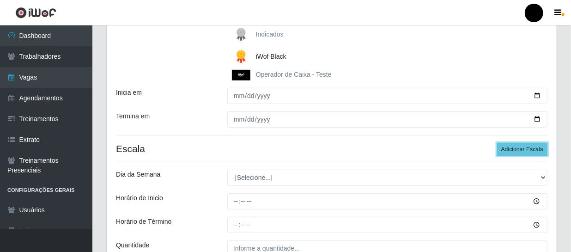
scroll to position [189, 0]
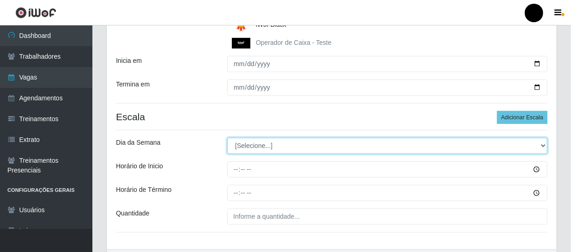
click at [546, 144] on select "[Selecione...] Segunda Terça Quarta Quinta Sexta Sábado Domingo" at bounding box center [387, 146] width 320 height 16
select select "6"
click at [227, 138] on select "[Selecione...] Segunda Terça Quarta Quinta Sexta Sábado Domingo" at bounding box center [387, 146] width 320 height 16
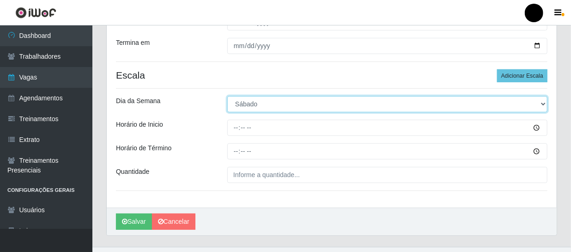
scroll to position [231, 0]
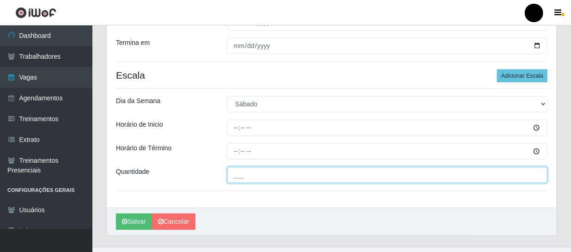
click at [251, 180] on input "___" at bounding box center [387, 175] width 320 height 16
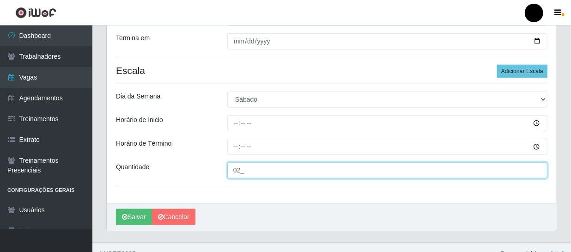
scroll to position [249, 0]
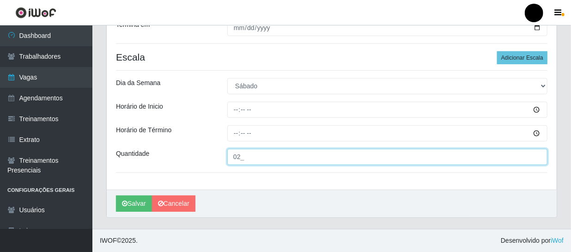
type input "02_"
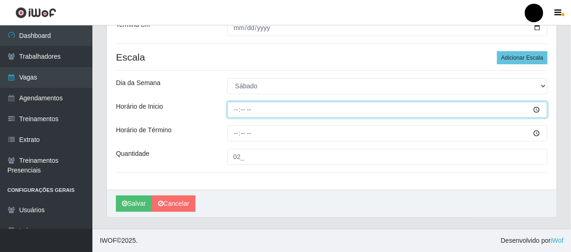
click at [233, 109] on input "Horário de Inicio" at bounding box center [387, 110] width 320 height 16
type input "16:30"
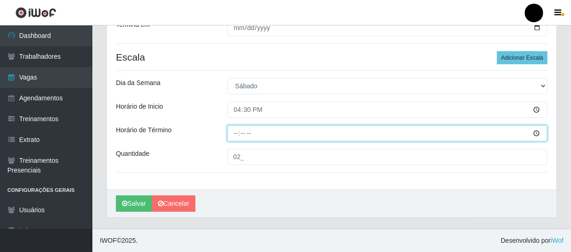
click at [233, 133] on input "Horário de Término" at bounding box center [387, 133] width 320 height 16
type input "22:30"
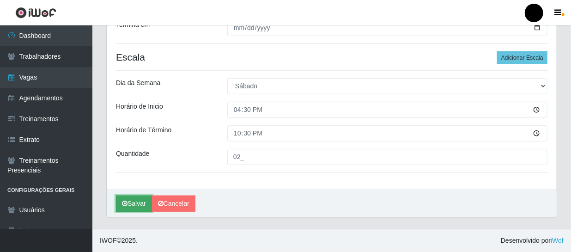
click at [134, 204] on button "Salvar" at bounding box center [134, 203] width 36 height 16
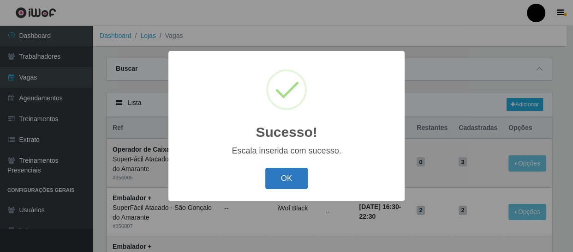
click at [281, 177] on button "OK" at bounding box center [286, 179] width 43 height 22
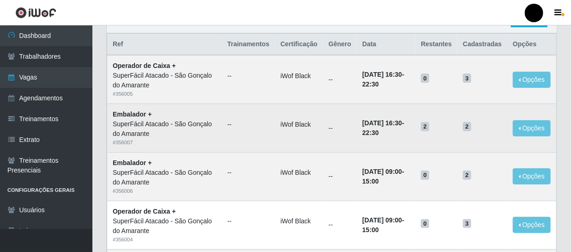
scroll to position [42, 0]
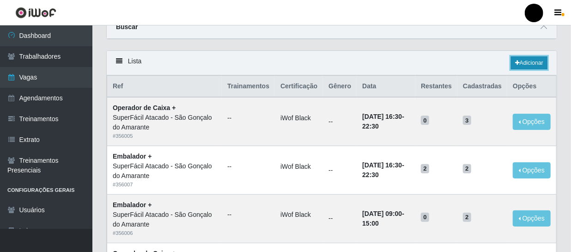
click at [518, 65] on link "Adicionar" at bounding box center [529, 62] width 36 height 13
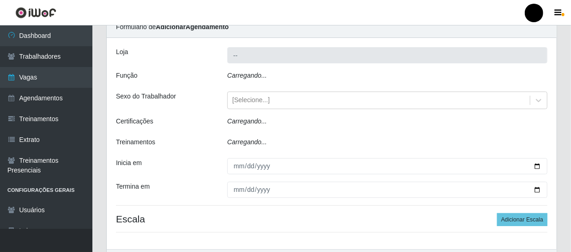
type input "SuperFácil Atacado - São Gonçalo do Amarante"
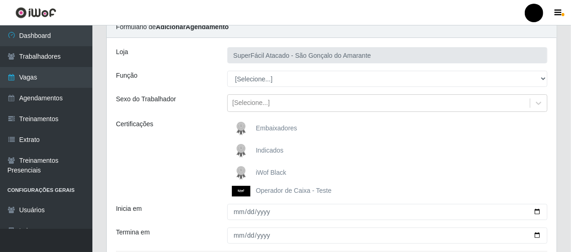
click at [275, 168] on span "iWof Black" at bounding box center [271, 171] width 30 height 7
click at [0, 0] on input "iWof Black" at bounding box center [0, 0] width 0 height 0
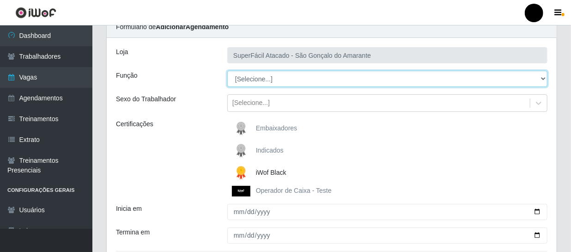
click at [544, 77] on select "[Selecione...] Auxiliar de Estacionamento Auxiliar de Estacionamento + Auxiliar…" at bounding box center [387, 79] width 320 height 16
select select "72"
click at [227, 71] on select "[Selecione...] Auxiliar de Estacionamento Auxiliar de Estacionamento + Auxiliar…" at bounding box center [387, 79] width 320 height 16
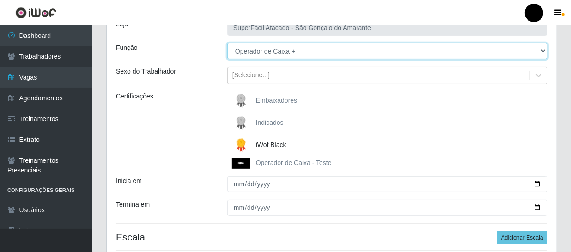
scroll to position [84, 0]
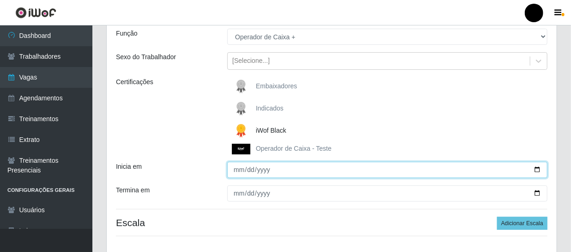
click at [539, 170] on input "Inicia em" at bounding box center [387, 170] width 320 height 16
type input "[DATE]"
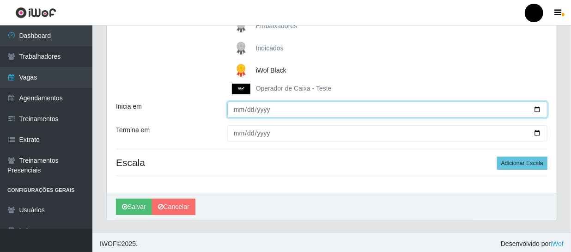
scroll to position [147, 0]
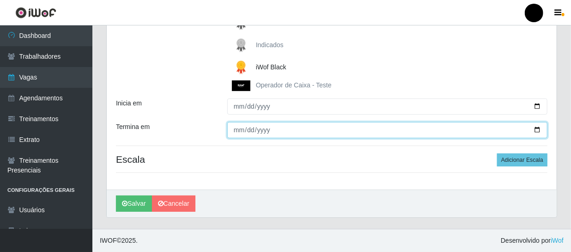
click at [535, 132] on input "Termina em" at bounding box center [387, 130] width 320 height 16
type input "[DATE]"
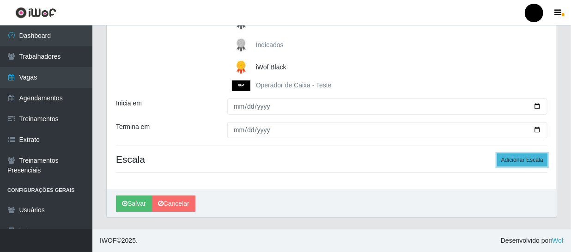
click at [516, 159] on button "Adicionar Escala" at bounding box center [522, 159] width 50 height 13
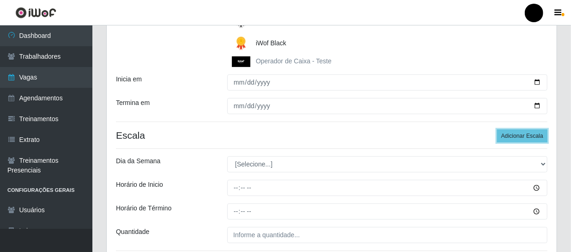
scroll to position [189, 0]
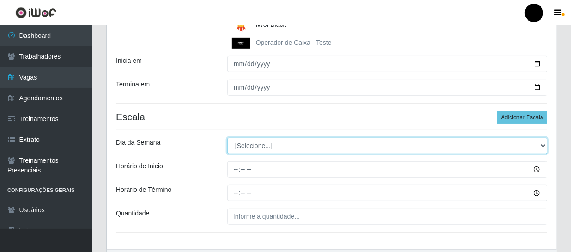
click at [545, 144] on select "[Selecione...] Segunda Terça Quarta Quinta Sexta Sábado Domingo" at bounding box center [387, 146] width 320 height 16
select select "0"
click at [227, 138] on select "[Selecione...] Segunda Terça Quarta Quinta Sexta Sábado Domingo" at bounding box center [387, 146] width 320 height 16
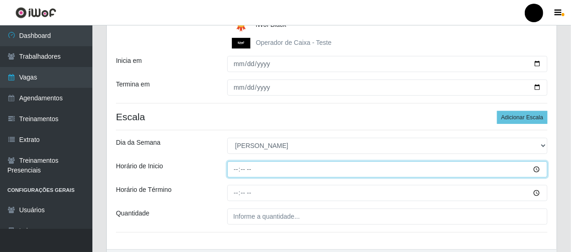
click at [236, 167] on input "Horário de Inicio" at bounding box center [387, 169] width 320 height 16
type input "09:00"
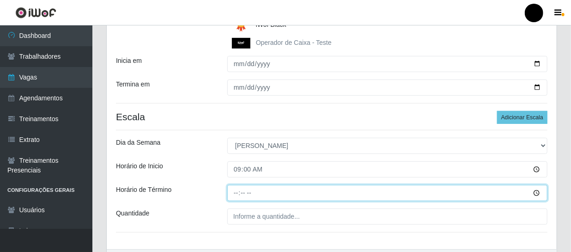
click at [231, 189] on input "Horário de Término" at bounding box center [387, 193] width 320 height 16
type input "15:00"
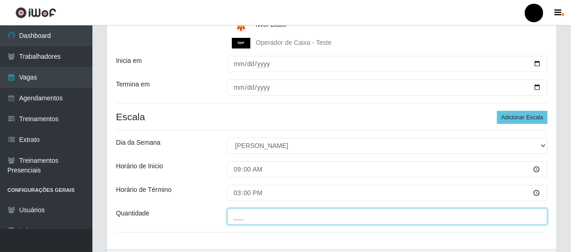
click at [239, 221] on input "___" at bounding box center [387, 216] width 320 height 16
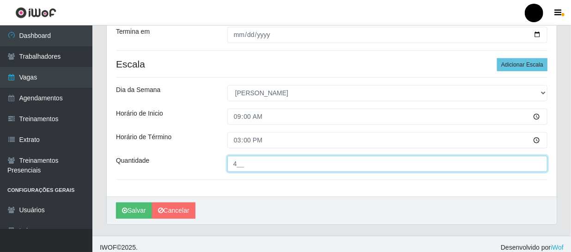
scroll to position [249, 0]
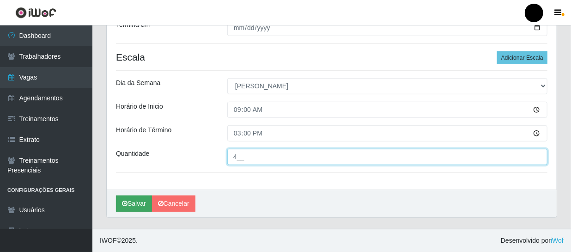
type input "4__"
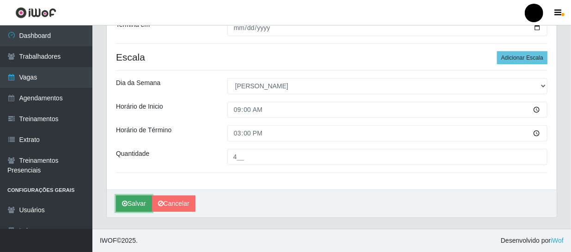
click at [130, 201] on button "Salvar" at bounding box center [134, 203] width 36 height 16
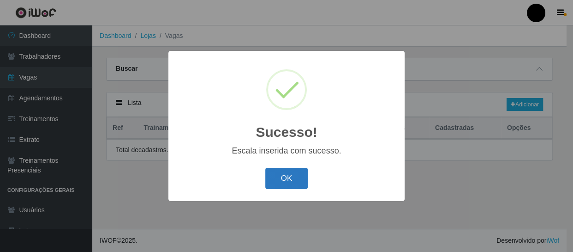
click at [298, 177] on button "OK" at bounding box center [286, 179] width 43 height 22
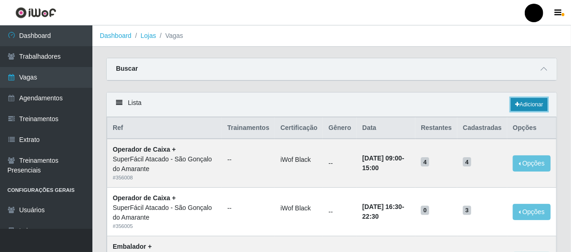
click at [518, 101] on link "Adicionar" at bounding box center [529, 104] width 36 height 13
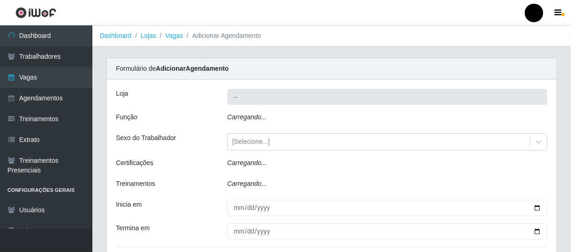
type input "SuperFácil Atacado - São Gonçalo do Amarante"
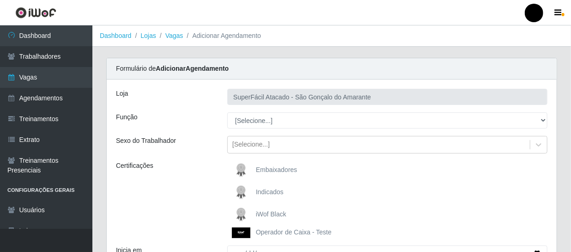
click at [269, 215] on span "iWof Black" at bounding box center [271, 213] width 30 height 7
click at [0, 0] on input "iWof Black" at bounding box center [0, 0] width 0 height 0
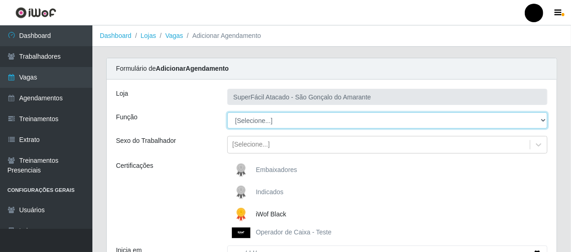
click at [545, 117] on select "[Selecione...] Auxiliar de Estacionamento Auxiliar de Estacionamento + Auxiliar…" at bounding box center [387, 120] width 320 height 16
select select "70"
click at [227, 112] on select "[Selecione...] Auxiliar de Estacionamento Auxiliar de Estacionamento + Auxiliar…" at bounding box center [387, 120] width 320 height 16
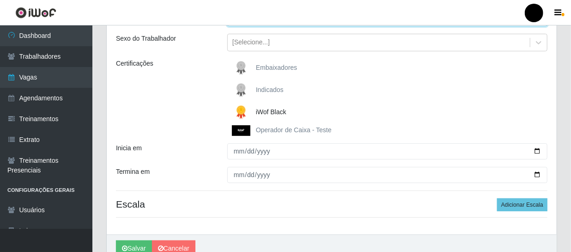
scroll to position [126, 0]
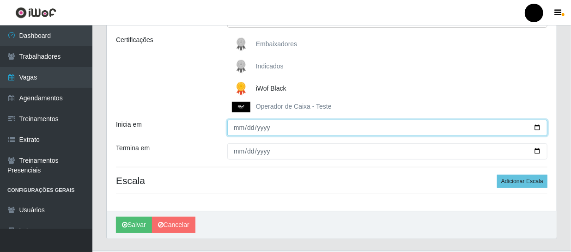
click at [540, 129] on input "Inicia em" at bounding box center [387, 128] width 320 height 16
type input "[DATE]"
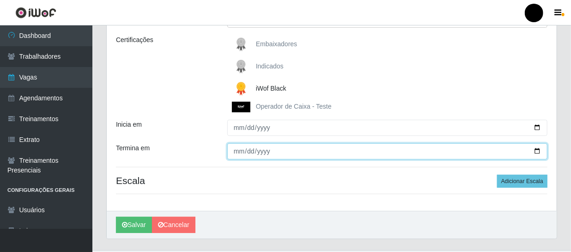
drag, startPoint x: 535, startPoint y: 150, endPoint x: 509, endPoint y: 143, distance: 27.7
click at [535, 150] on input "Termina em" at bounding box center [387, 151] width 320 height 16
type input "[DATE]"
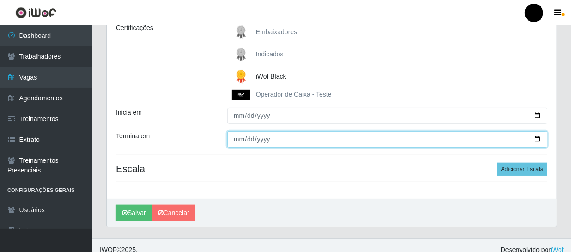
scroll to position [147, 0]
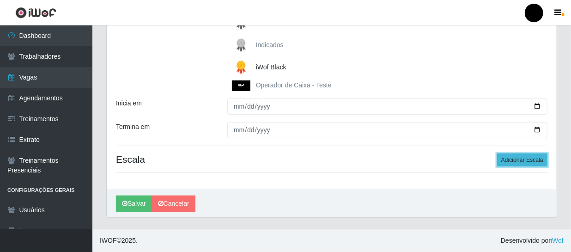
click at [525, 163] on button "Adicionar Escala" at bounding box center [522, 159] width 50 height 13
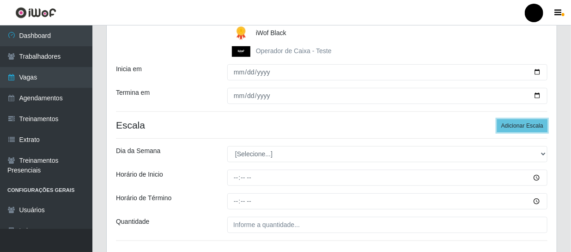
scroll to position [231, 0]
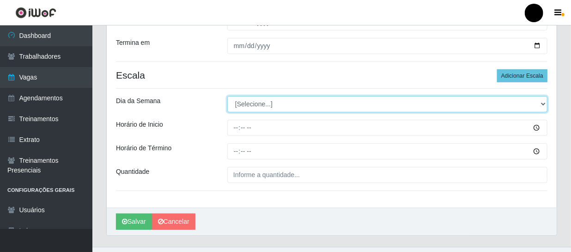
click at [543, 104] on select "[Selecione...] Segunda Terça Quarta Quinta Sexta Sábado Domingo" at bounding box center [387, 104] width 320 height 16
select select "0"
click at [227, 96] on select "[Selecione...] Segunda Terça Quarta Quinta Sexta Sábado Domingo" at bounding box center [387, 104] width 320 height 16
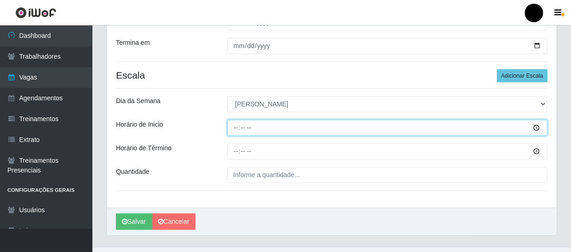
click at [237, 127] on input "Horário de Inicio" at bounding box center [387, 128] width 320 height 16
type input "09:00"
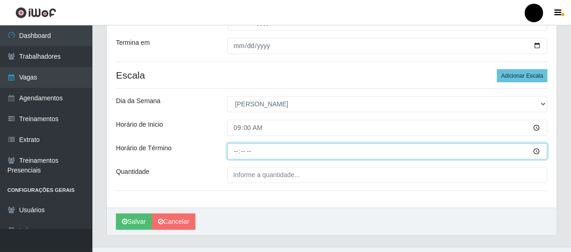
click at [233, 151] on input "Horário de Término" at bounding box center [387, 151] width 320 height 16
type input "15:00"
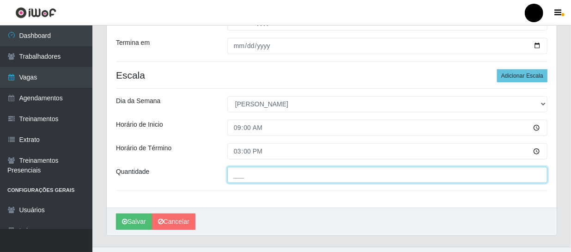
click at [230, 174] on input "___" at bounding box center [387, 175] width 320 height 16
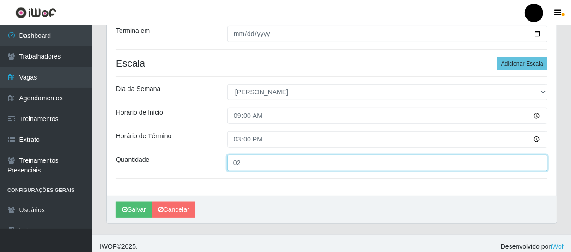
scroll to position [249, 0]
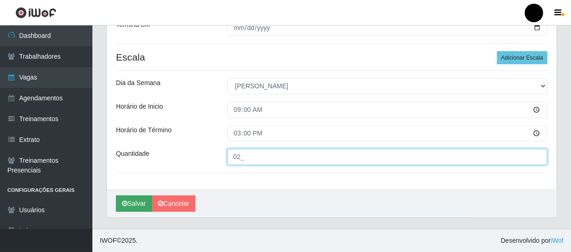
type input "02_"
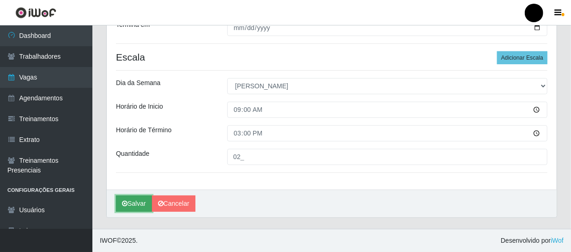
click at [137, 203] on button "Salvar" at bounding box center [134, 203] width 36 height 16
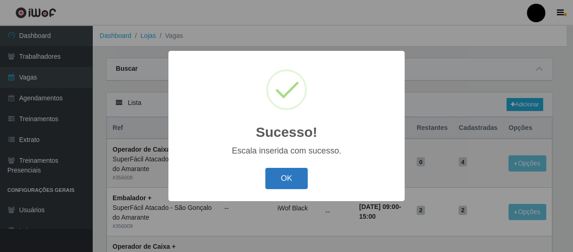
click at [300, 178] on button "OK" at bounding box center [286, 179] width 43 height 22
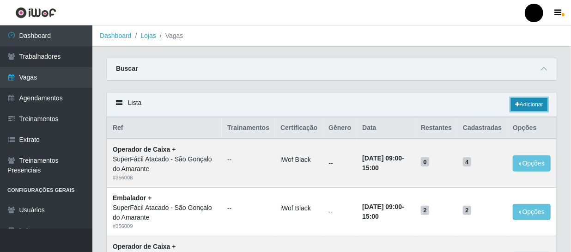
click at [534, 102] on link "Adicionar" at bounding box center [529, 104] width 36 height 13
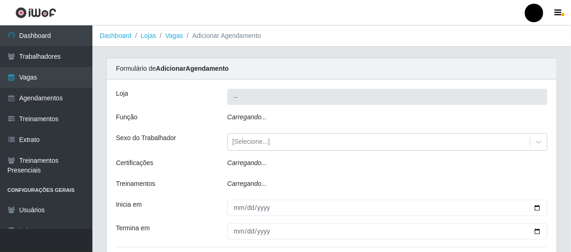
type input "SuperFácil Atacado - São Gonçalo do Amarante"
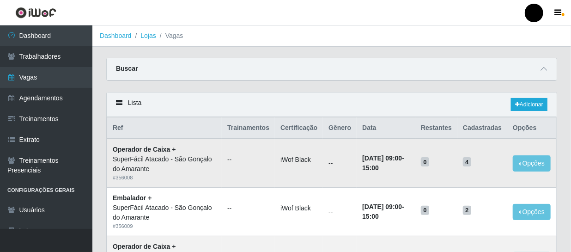
scroll to position [42, 0]
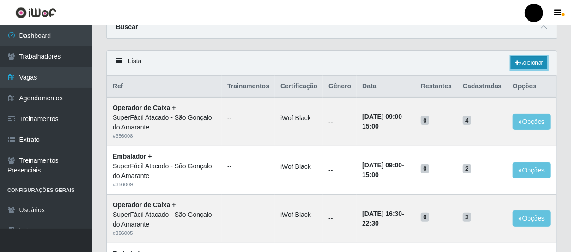
click at [517, 60] on link "Adicionar" at bounding box center [529, 62] width 36 height 13
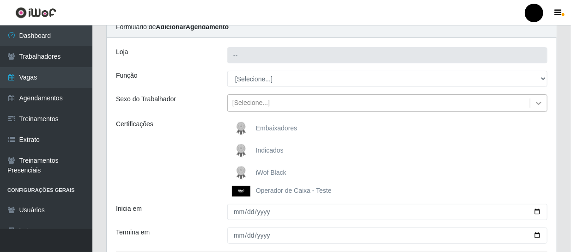
type input "SuperFácil Atacado - São Gonçalo do Amarante"
click at [259, 171] on span "iWof Black" at bounding box center [271, 171] width 30 height 7
click at [0, 0] on input "iWof Black" at bounding box center [0, 0] width 0 height 0
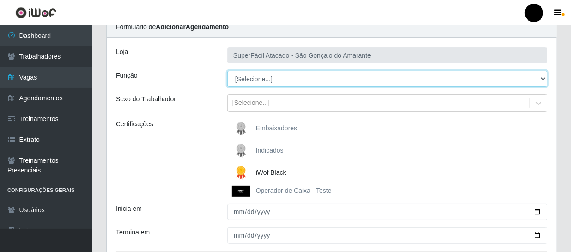
click at [545, 76] on select "[Selecione...] Auxiliar de Estacionamento Auxiliar de Estacionamento + Auxiliar…" at bounding box center [387, 79] width 320 height 16
select select "72"
click at [227, 71] on select "[Selecione...] Auxiliar de Estacionamento Auxiliar de Estacionamento + Auxiliar…" at bounding box center [387, 79] width 320 height 16
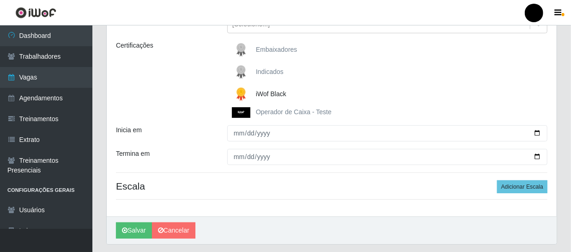
scroll to position [126, 0]
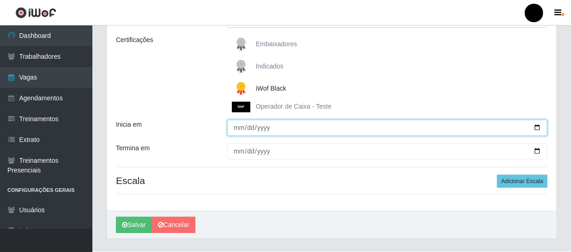
click at [540, 127] on input "Inicia em" at bounding box center [387, 128] width 320 height 16
click at [540, 126] on input "[DATE]" at bounding box center [387, 128] width 320 height 16
type input "[DATE]"
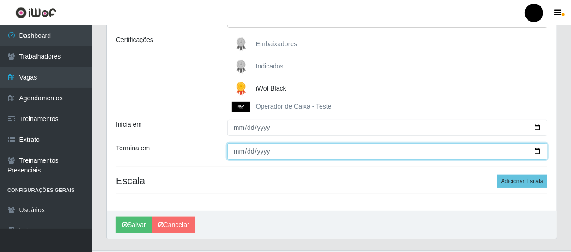
click at [536, 152] on input "Termina em" at bounding box center [387, 151] width 320 height 16
type input "[DATE]"
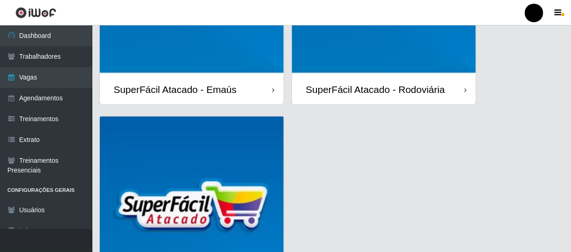
scroll to position [292, 0]
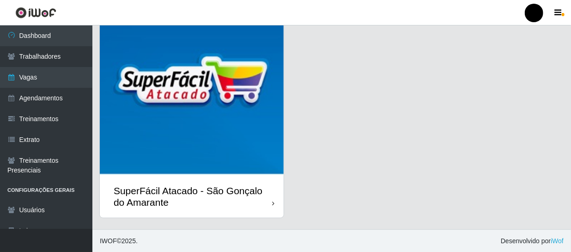
click at [241, 207] on div "SuperFácil Atacado - São Gonçalo do Amarante" at bounding box center [193, 196] width 158 height 23
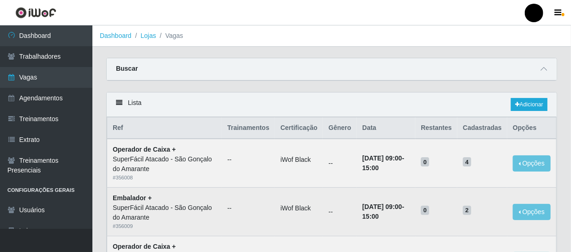
scroll to position [42, 0]
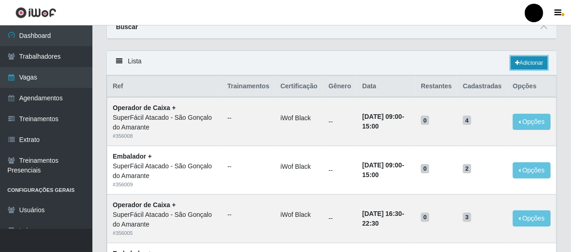
click at [542, 62] on link "Adicionar" at bounding box center [529, 62] width 36 height 13
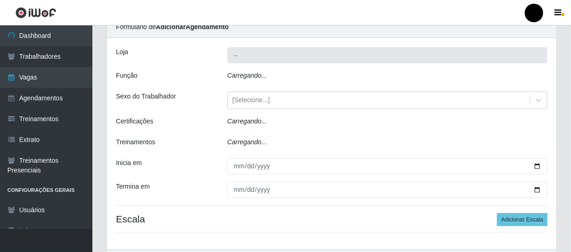
type input "SuperFácil Atacado - São Gonçalo do Amarante"
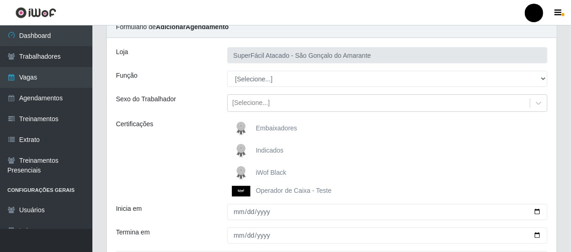
click at [246, 172] on img at bounding box center [243, 172] width 22 height 18
click at [0, 0] on input "iWof Black" at bounding box center [0, 0] width 0 height 0
click at [547, 78] on div "[Selecione...] Auxiliar de Estacionamento Auxiliar de Estacionamento + Auxiliar…" at bounding box center [387, 79] width 334 height 16
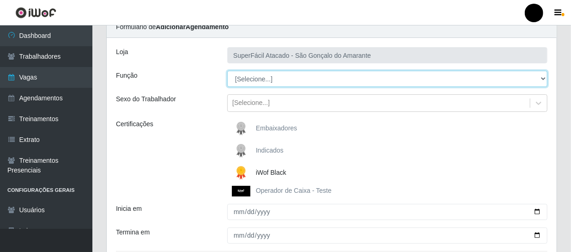
click at [544, 74] on select "[Selecione...] Auxiliar de Estacionamento Auxiliar de Estacionamento + Auxiliar…" at bounding box center [387, 79] width 320 height 16
select select "72"
click at [227, 71] on select "[Selecione...] Auxiliar de Estacionamento Auxiliar de Estacionamento + Auxiliar…" at bounding box center [387, 79] width 320 height 16
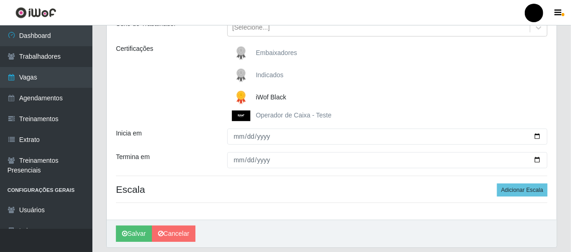
scroll to position [126, 0]
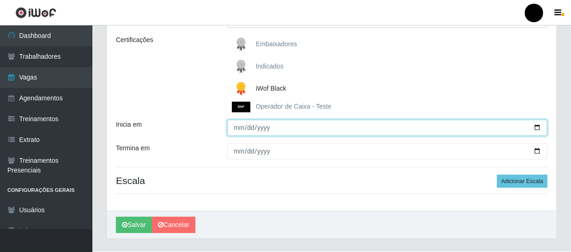
click at [535, 127] on input "Inicia em" at bounding box center [387, 128] width 320 height 16
type input "[DATE]"
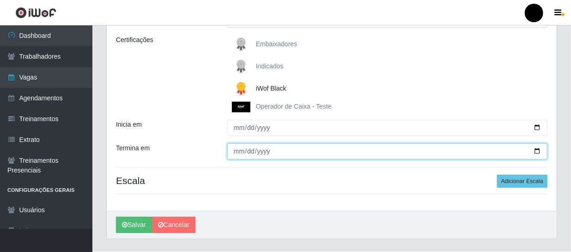
click at [535, 150] on input "Termina em" at bounding box center [387, 151] width 320 height 16
type input "[DATE]"
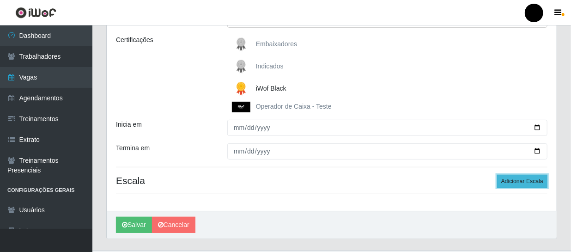
click at [509, 182] on button "Adicionar Escala" at bounding box center [522, 180] width 50 height 13
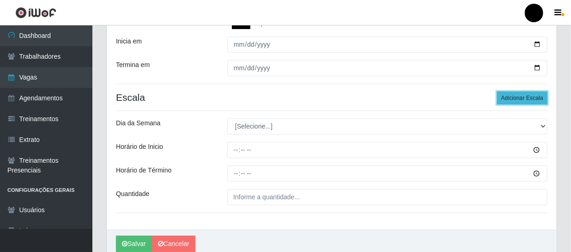
scroll to position [210, 0]
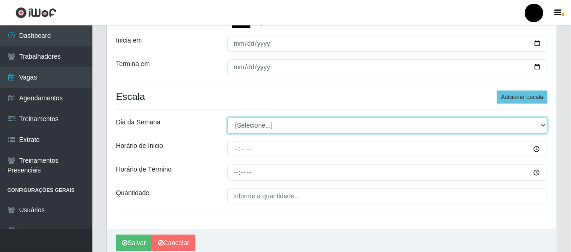
click at [542, 125] on select "[Selecione...] Segunda Terça Quarta Quinta Sexta Sábado Domingo" at bounding box center [387, 125] width 320 height 16
select select "0"
click at [227, 117] on select "[Selecione...] Segunda Terça Quarta Quinta Sexta Sábado Domingo" at bounding box center [387, 125] width 320 height 16
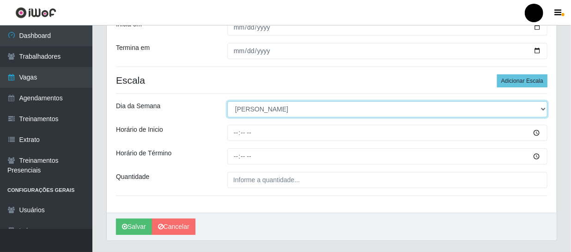
scroll to position [249, 0]
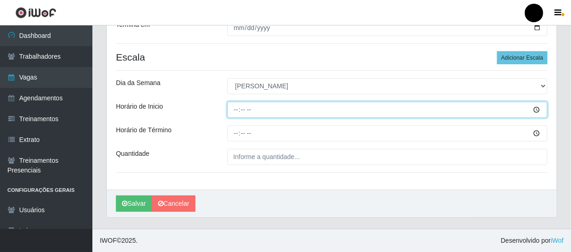
click at [232, 109] on input "Horário de Inicio" at bounding box center [387, 110] width 320 height 16
type input "14:30"
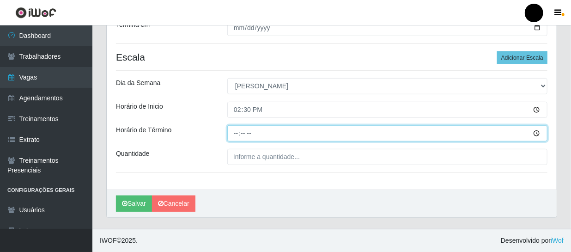
click at [233, 135] on input "Horário de Término" at bounding box center [387, 133] width 320 height 16
type input "20:30"
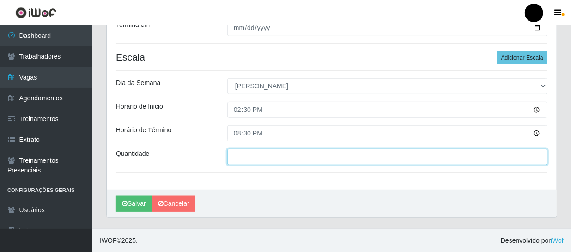
click at [231, 158] on input "___" at bounding box center [387, 157] width 320 height 16
type input "3__"
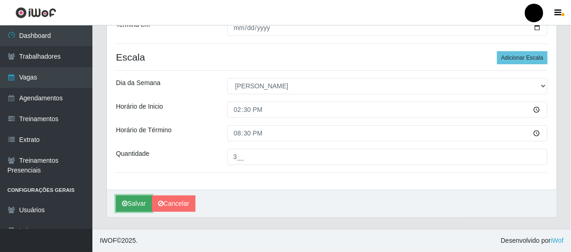
click at [130, 203] on button "Salvar" at bounding box center [134, 203] width 36 height 16
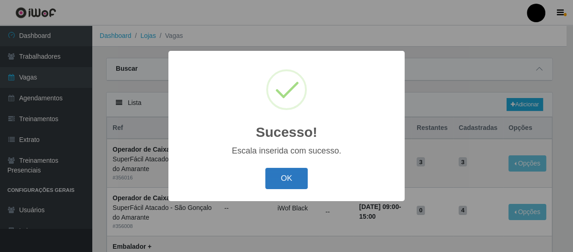
click at [290, 179] on button "OK" at bounding box center [286, 179] width 43 height 22
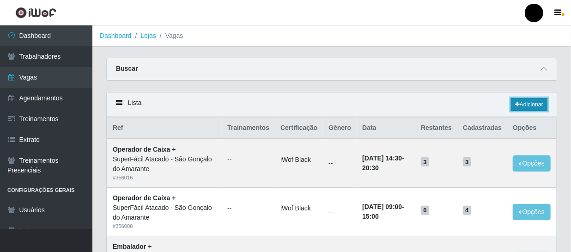
click at [538, 102] on link "Adicionar" at bounding box center [529, 104] width 36 height 13
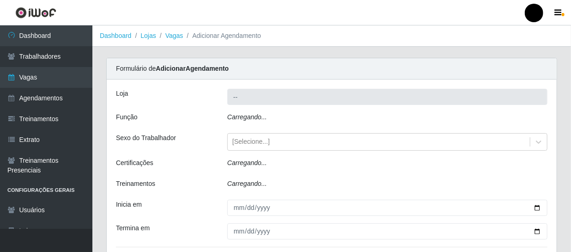
type input "SuperFácil Atacado - São Gonçalo do Amarante"
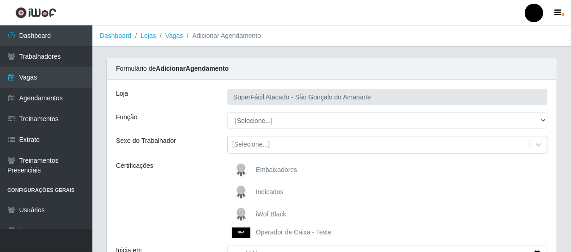
click at [278, 214] on span "iWof Black" at bounding box center [271, 213] width 30 height 7
click at [0, 0] on input "iWof Black" at bounding box center [0, 0] width 0 height 0
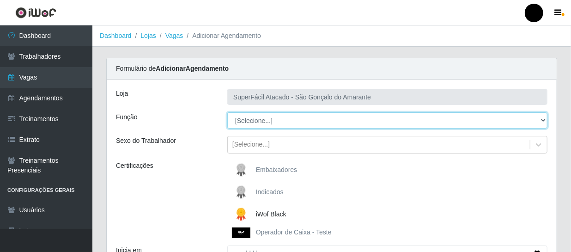
click at [543, 120] on select "[Selecione...] Auxiliar de Estacionamento Auxiliar de Estacionamento + Auxiliar…" at bounding box center [387, 120] width 320 height 16
select select "70"
click at [227, 112] on select "[Selecione...] Auxiliar de Estacionamento Auxiliar de Estacionamento + Auxiliar…" at bounding box center [387, 120] width 320 height 16
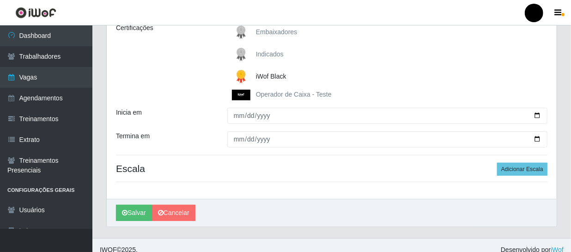
scroll to position [147, 0]
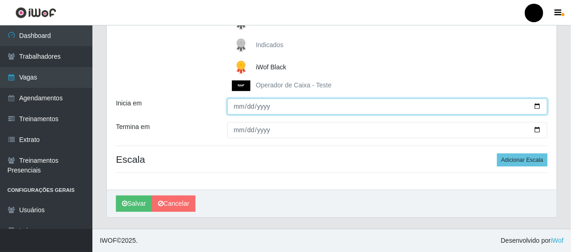
click at [535, 103] on input "Inicia em" at bounding box center [387, 106] width 320 height 16
type input "[DATE]"
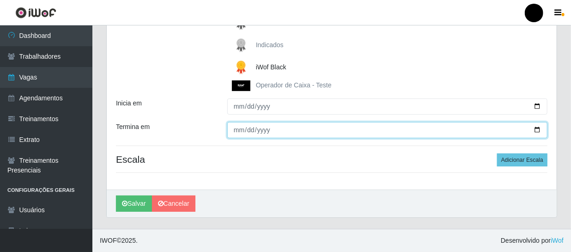
click at [540, 129] on input "Termina em" at bounding box center [387, 130] width 320 height 16
type input "[DATE]"
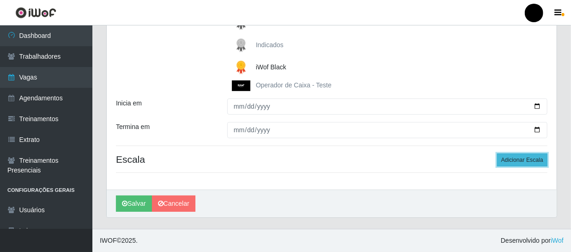
click at [514, 163] on button "Adicionar Escala" at bounding box center [522, 159] width 50 height 13
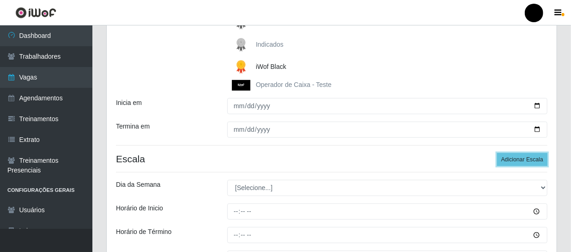
scroll to position [189, 0]
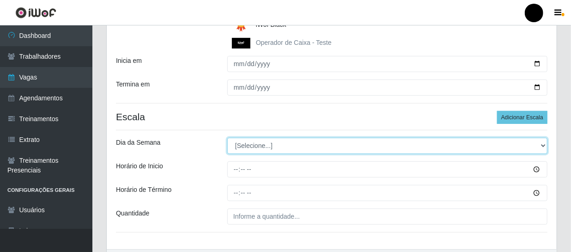
click at [542, 144] on select "[Selecione...] Segunda Terça Quarta Quinta Sexta Sábado Domingo" at bounding box center [387, 146] width 320 height 16
select select "0"
click at [227, 138] on select "[Selecione...] Segunda Terça Quarta Quinta Sexta Sábado Domingo" at bounding box center [387, 146] width 320 height 16
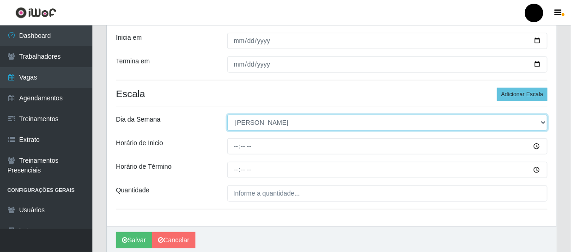
scroll to position [231, 0]
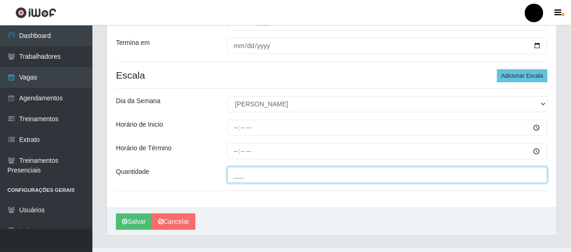
click at [263, 177] on input "___" at bounding box center [387, 175] width 320 height 16
type input "02_"
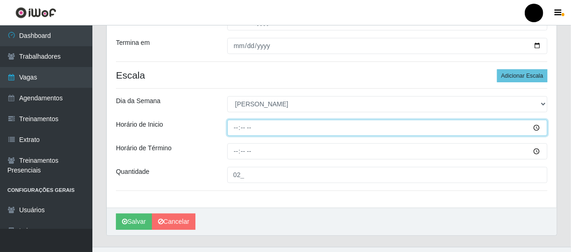
click at [232, 125] on input "Horário de Inicio" at bounding box center [387, 128] width 320 height 16
type input "16:30"
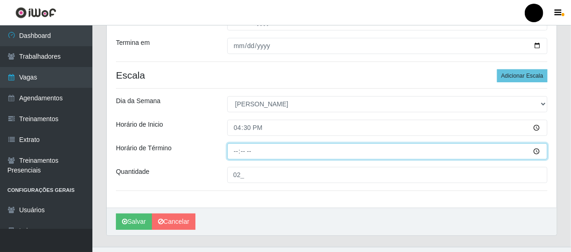
click at [232, 150] on input "Horário de Término" at bounding box center [387, 151] width 320 height 16
type input "22:30"
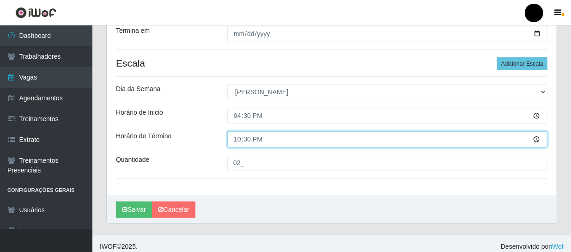
scroll to position [249, 0]
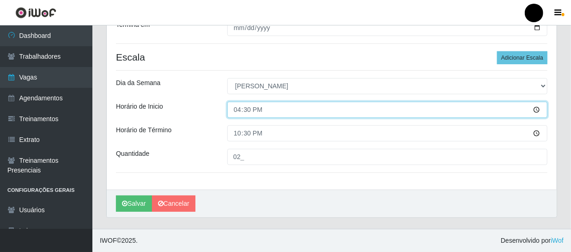
click at [255, 108] on input "16:30" at bounding box center [387, 110] width 320 height 16
type input "14:30"
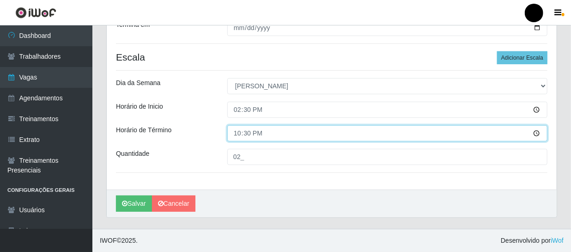
click at [234, 131] on input "22:30" at bounding box center [387, 133] width 320 height 16
type input "20:30"
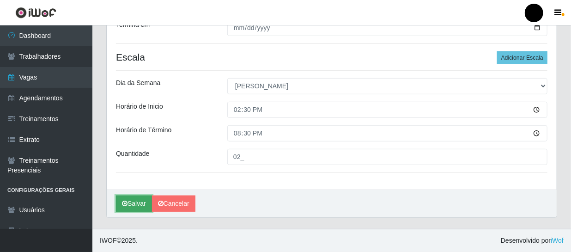
click at [134, 207] on button "Salvar" at bounding box center [134, 203] width 36 height 16
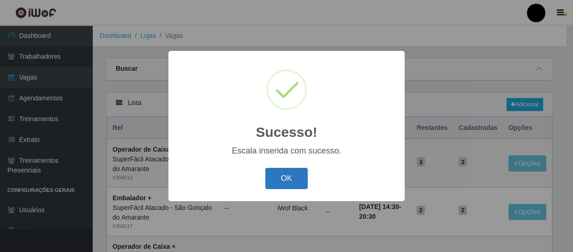
click at [280, 175] on button "OK" at bounding box center [286, 179] width 43 height 22
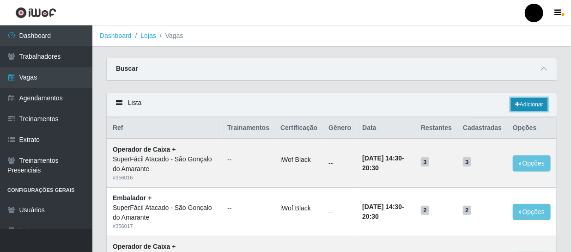
click at [533, 102] on link "Adicionar" at bounding box center [529, 104] width 36 height 13
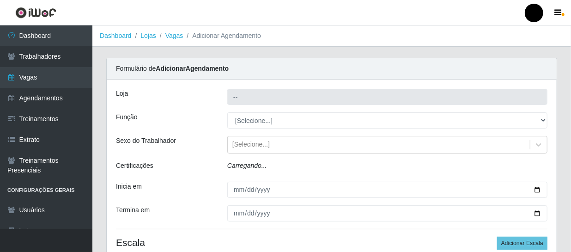
type input "SuperFácil Atacado - São Gonçalo do Amarante"
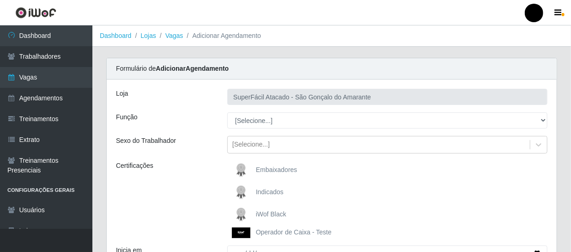
click at [283, 213] on span "iWof Black" at bounding box center [271, 213] width 30 height 7
click at [0, 0] on input "iWof Black" at bounding box center [0, 0] width 0 height 0
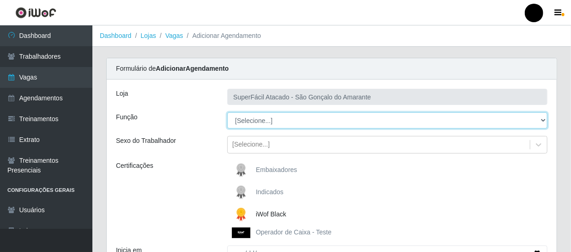
click at [541, 118] on select "[Selecione...] Auxiliar de Estacionamento Auxiliar de Estacionamento + Auxiliar…" at bounding box center [387, 120] width 320 height 16
select select "22"
click at [227, 112] on select "[Selecione...] Auxiliar de Estacionamento Auxiliar de Estacionamento + Auxiliar…" at bounding box center [387, 120] width 320 height 16
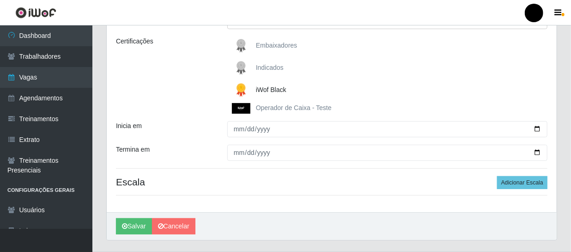
scroll to position [126, 0]
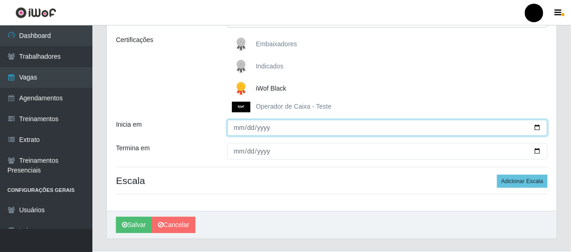
click at [535, 124] on input "Inicia em" at bounding box center [387, 128] width 320 height 16
type input "[DATE]"
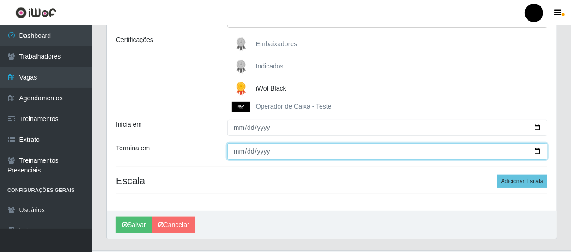
click at [539, 151] on input "Termina em" at bounding box center [387, 151] width 320 height 16
type input "[DATE]"
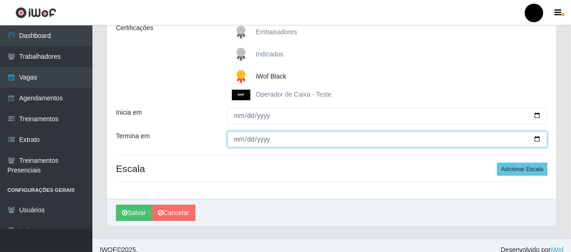
scroll to position [147, 0]
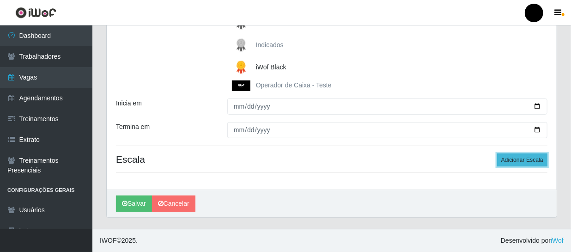
click at [513, 159] on button "Adicionar Escala" at bounding box center [522, 159] width 50 height 13
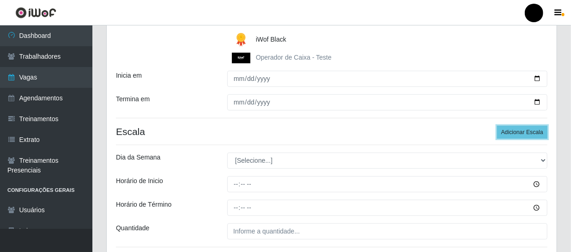
scroll to position [189, 0]
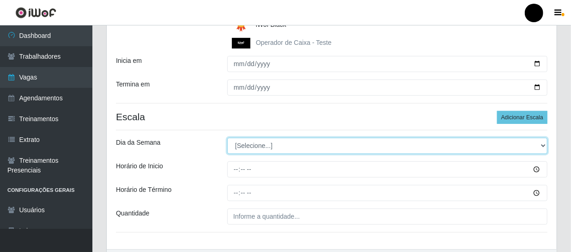
click at [542, 146] on select "[Selecione...] Segunda Terça Quarta Quinta Sexta Sábado Domingo" at bounding box center [387, 146] width 320 height 16
select select "4"
click at [227, 138] on select "[Selecione...] Segunda Terça Quarta Quinta Sexta Sábado Domingo" at bounding box center [387, 146] width 320 height 16
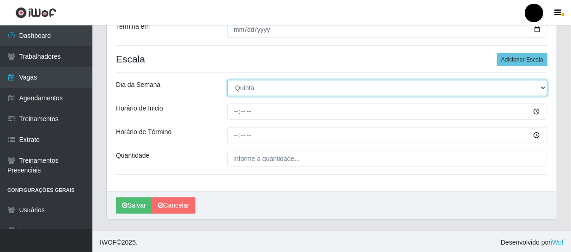
scroll to position [249, 0]
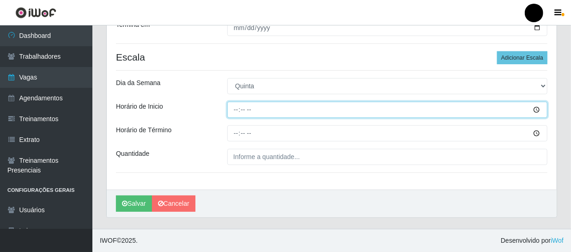
click at [233, 110] on input "Horário de Inicio" at bounding box center [387, 110] width 320 height 16
type input "09:00"
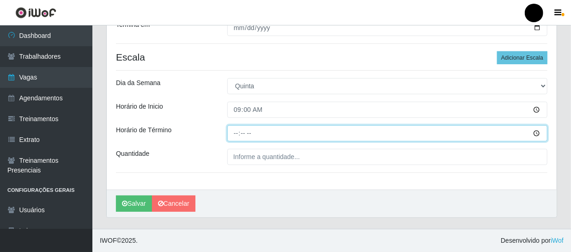
click at [230, 134] on input "Horário de Término" at bounding box center [387, 133] width 320 height 16
type input "15:00"
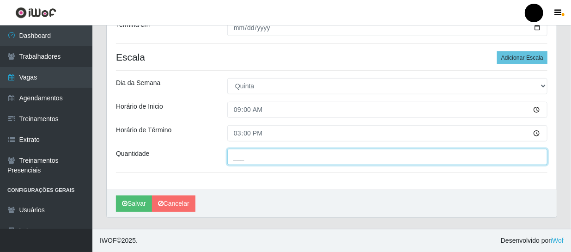
click at [230, 156] on input "___" at bounding box center [387, 157] width 320 height 16
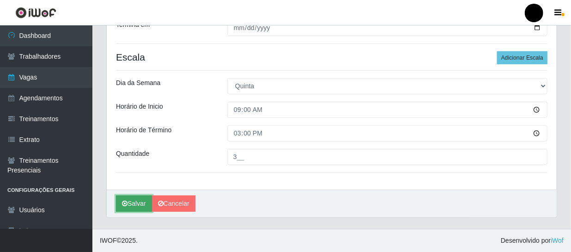
click at [122, 198] on button "Salvar" at bounding box center [134, 203] width 36 height 16
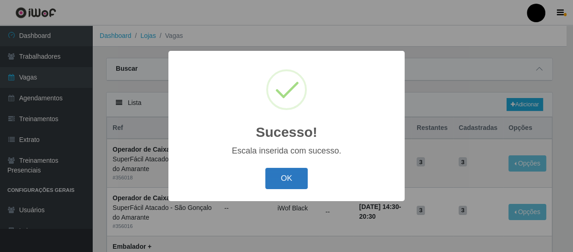
click at [290, 176] on button "OK" at bounding box center [286, 179] width 43 height 22
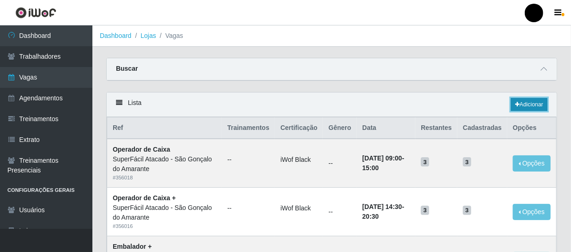
click at [521, 107] on link "Adicionar" at bounding box center [529, 104] width 36 height 13
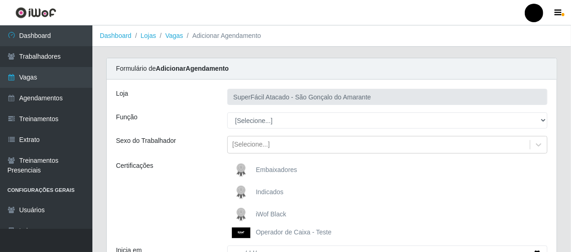
click at [257, 211] on span "iWof Black" at bounding box center [271, 213] width 30 height 7
click at [0, 0] on input "iWof Black" at bounding box center [0, 0] width 0 height 0
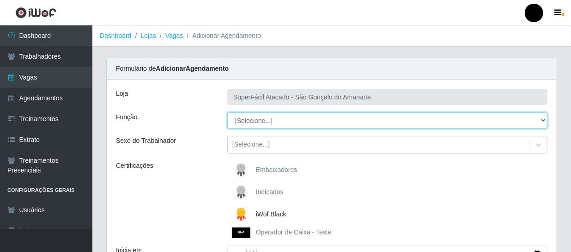
click at [542, 118] on select "[Selecione...] Auxiliar de Estacionamento Auxiliar de Estacionamento + Auxiliar…" at bounding box center [387, 120] width 320 height 16
click at [227, 112] on select "[Selecione...] Auxiliar de Estacionamento Auxiliar de Estacionamento + Auxiliar…" at bounding box center [387, 120] width 320 height 16
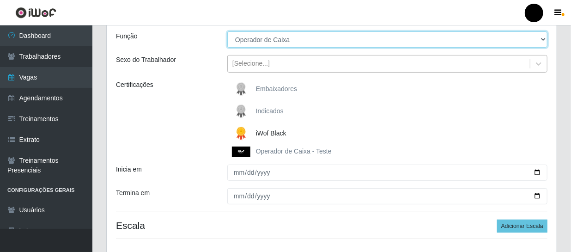
scroll to position [84, 0]
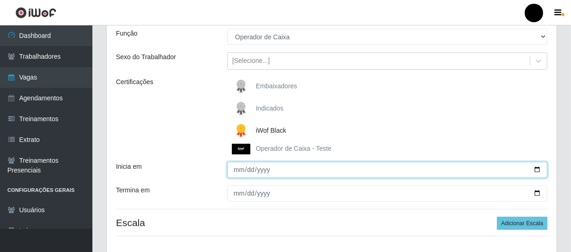
click at [535, 172] on input "Inicia em" at bounding box center [387, 170] width 320 height 16
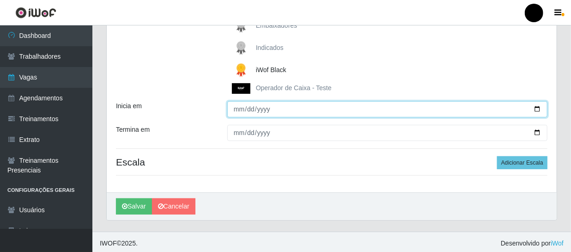
scroll to position [147, 0]
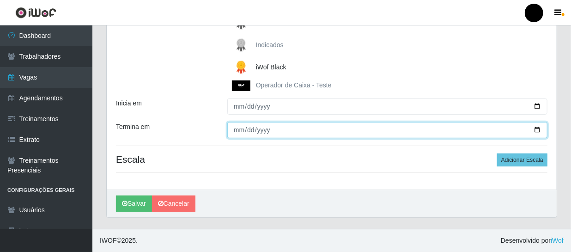
click at [537, 129] on input "Termina em" at bounding box center [387, 130] width 320 height 16
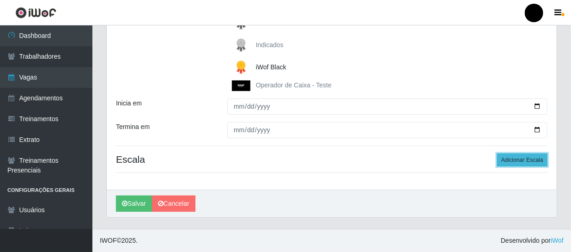
click at [521, 157] on button "Adicionar Escala" at bounding box center [522, 159] width 50 height 13
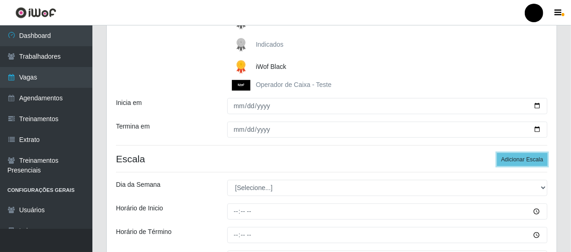
scroll to position [231, 0]
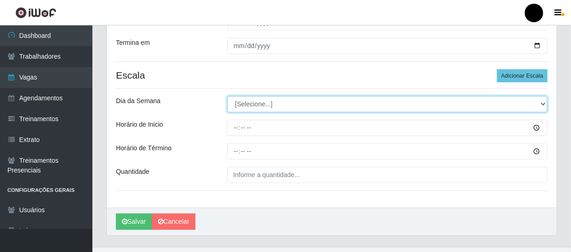
drag, startPoint x: 544, startPoint y: 104, endPoint x: 539, endPoint y: 105, distance: 4.6
click at [544, 104] on select "[Selecione...] Segunda Terça Quarta Quinta Sexta Sábado Domingo" at bounding box center [387, 104] width 320 height 16
click at [227, 96] on select "[Selecione...] Segunda Terça Quarta Quinta Sexta Sábado Domingo" at bounding box center [387, 104] width 320 height 16
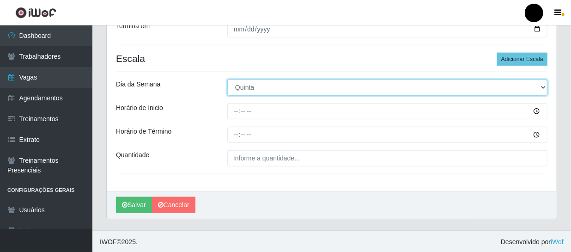
scroll to position [249, 0]
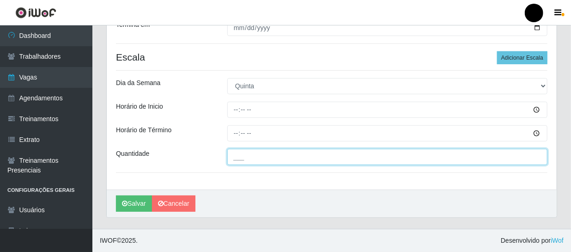
click at [231, 157] on input "___" at bounding box center [387, 157] width 320 height 16
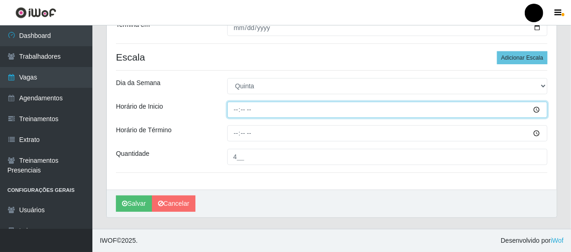
click at [231, 107] on input "Horário de Inicio" at bounding box center [387, 110] width 320 height 16
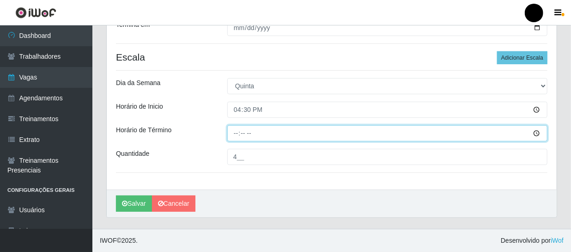
click at [233, 132] on input "Horário de Término" at bounding box center [387, 133] width 320 height 16
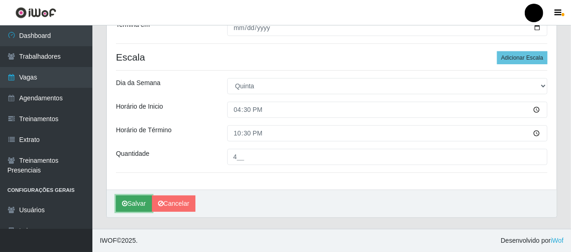
click at [126, 200] on icon "submit" at bounding box center [125, 203] width 6 height 6
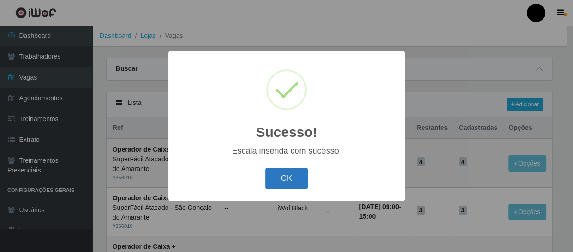
click at [301, 179] on button "OK" at bounding box center [286, 179] width 43 height 22
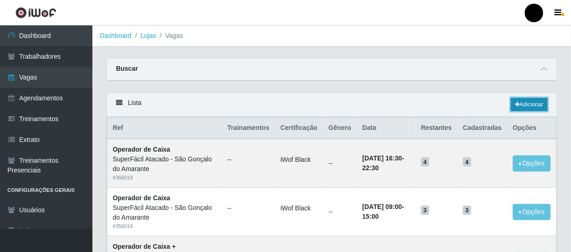
click at [535, 101] on link "Adicionar" at bounding box center [529, 104] width 36 height 13
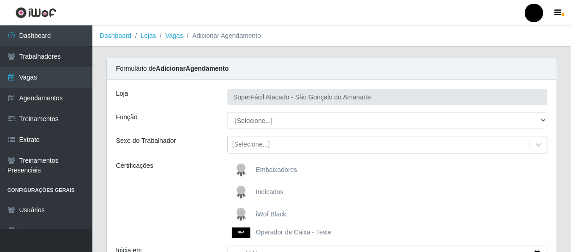
click at [261, 216] on span "iWof Black" at bounding box center [271, 213] width 30 height 7
click at [0, 0] on input "iWof Black" at bounding box center [0, 0] width 0 height 0
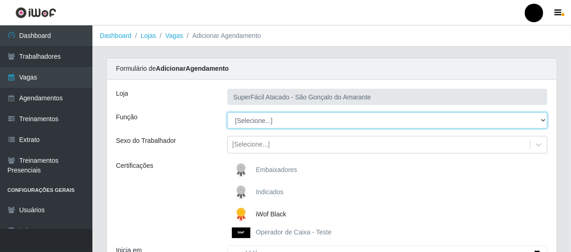
click at [541, 121] on select "[Selecione...] Auxiliar de Estacionamento Auxiliar de Estacionamento + Auxiliar…" at bounding box center [387, 120] width 320 height 16
click at [227, 112] on select "[Selecione...] Auxiliar de Estacionamento Auxiliar de Estacionamento + Auxiliar…" at bounding box center [387, 120] width 320 height 16
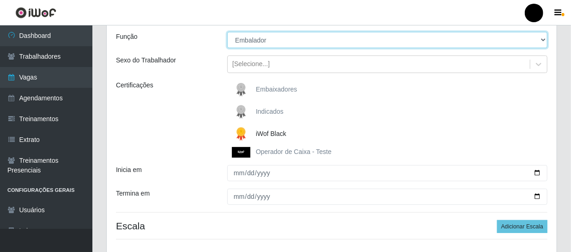
scroll to position [84, 0]
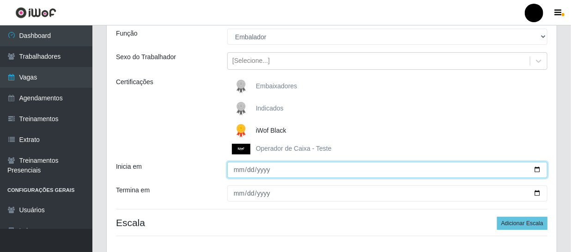
click at [537, 170] on input "Inicia em" at bounding box center [387, 170] width 320 height 16
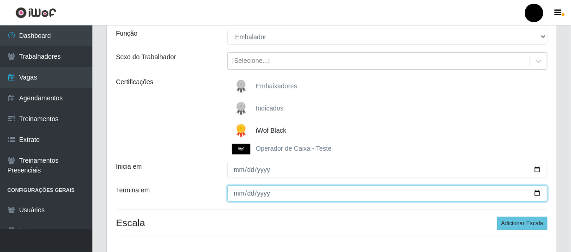
click at [538, 193] on input "Termina em" at bounding box center [387, 193] width 320 height 16
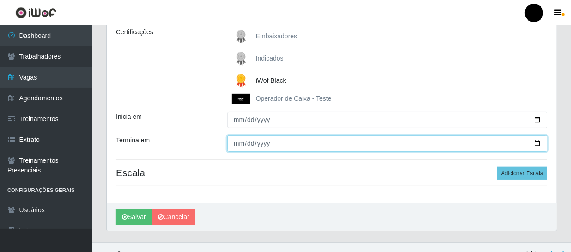
scroll to position [147, 0]
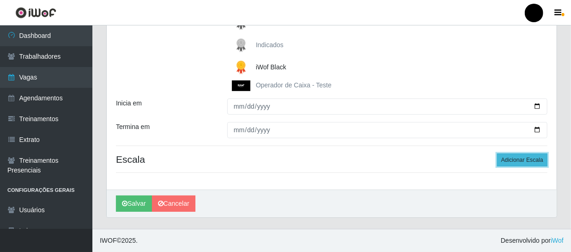
click at [510, 158] on button "Adicionar Escala" at bounding box center [522, 159] width 50 height 13
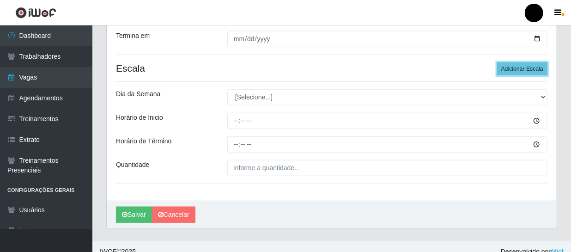
scroll to position [249, 0]
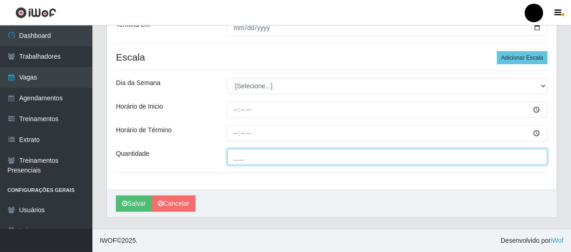
click at [273, 157] on input "___" at bounding box center [387, 157] width 320 height 16
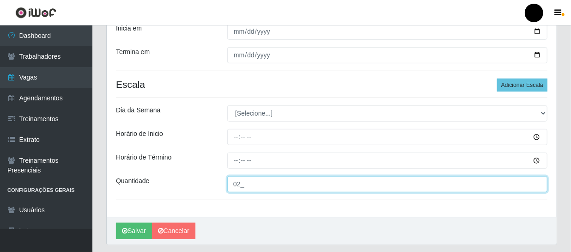
scroll to position [207, 0]
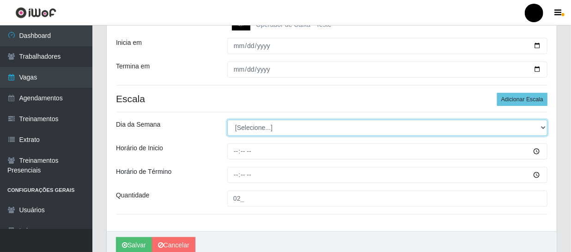
click at [539, 130] on select "[Selecione...] Segunda Terça Quarta Quinta Sexta Sábado Domingo" at bounding box center [387, 128] width 320 height 16
click at [227, 120] on select "[Selecione...] Segunda Terça Quarta Quinta Sexta Sábado Domingo" at bounding box center [387, 128] width 320 height 16
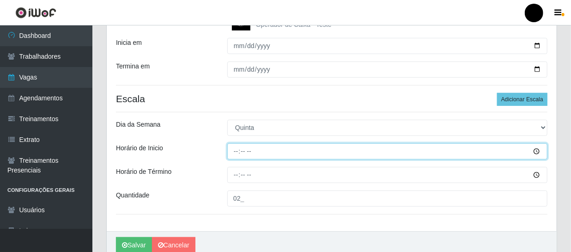
click at [235, 150] on input "Horário de Inicio" at bounding box center [387, 151] width 320 height 16
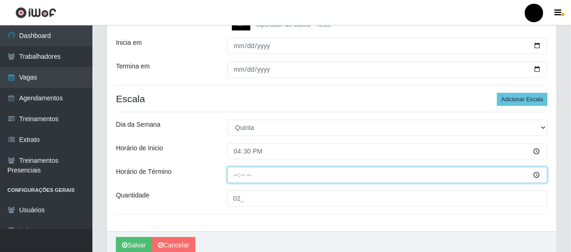
click at [232, 176] on input "Horário de Término" at bounding box center [387, 175] width 320 height 16
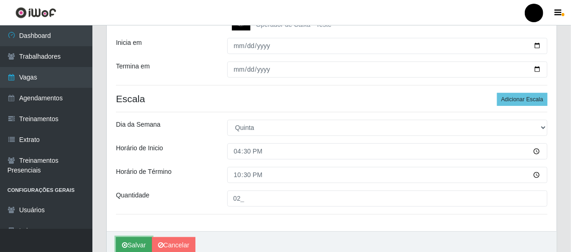
click at [128, 242] on button "Salvar" at bounding box center [134, 245] width 36 height 16
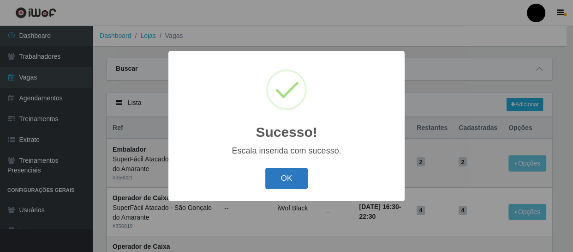
click at [282, 181] on button "OK" at bounding box center [286, 179] width 43 height 22
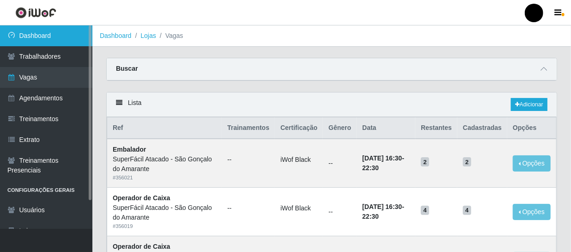
click at [30, 36] on link "Dashboard" at bounding box center [46, 35] width 92 height 21
